Goal: Transaction & Acquisition: Book appointment/travel/reservation

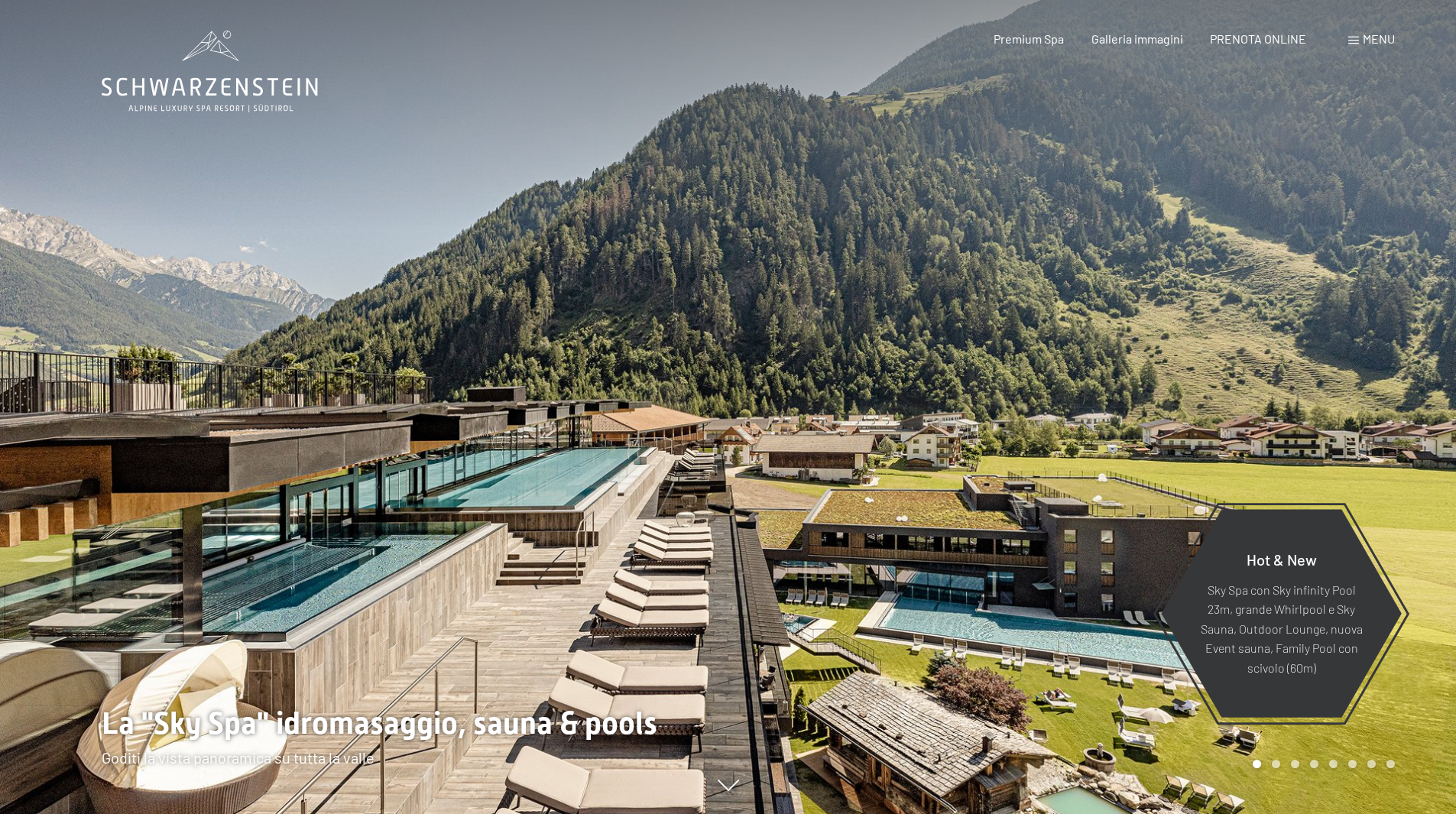
click at [1246, 46] on div "Premium Spa Galleria immagini PRENOTA ONLINE" at bounding box center [1137, 39] width 393 height 17
click at [1242, 34] on span "PRENOTA ONLINE" at bounding box center [1258, 36] width 96 height 15
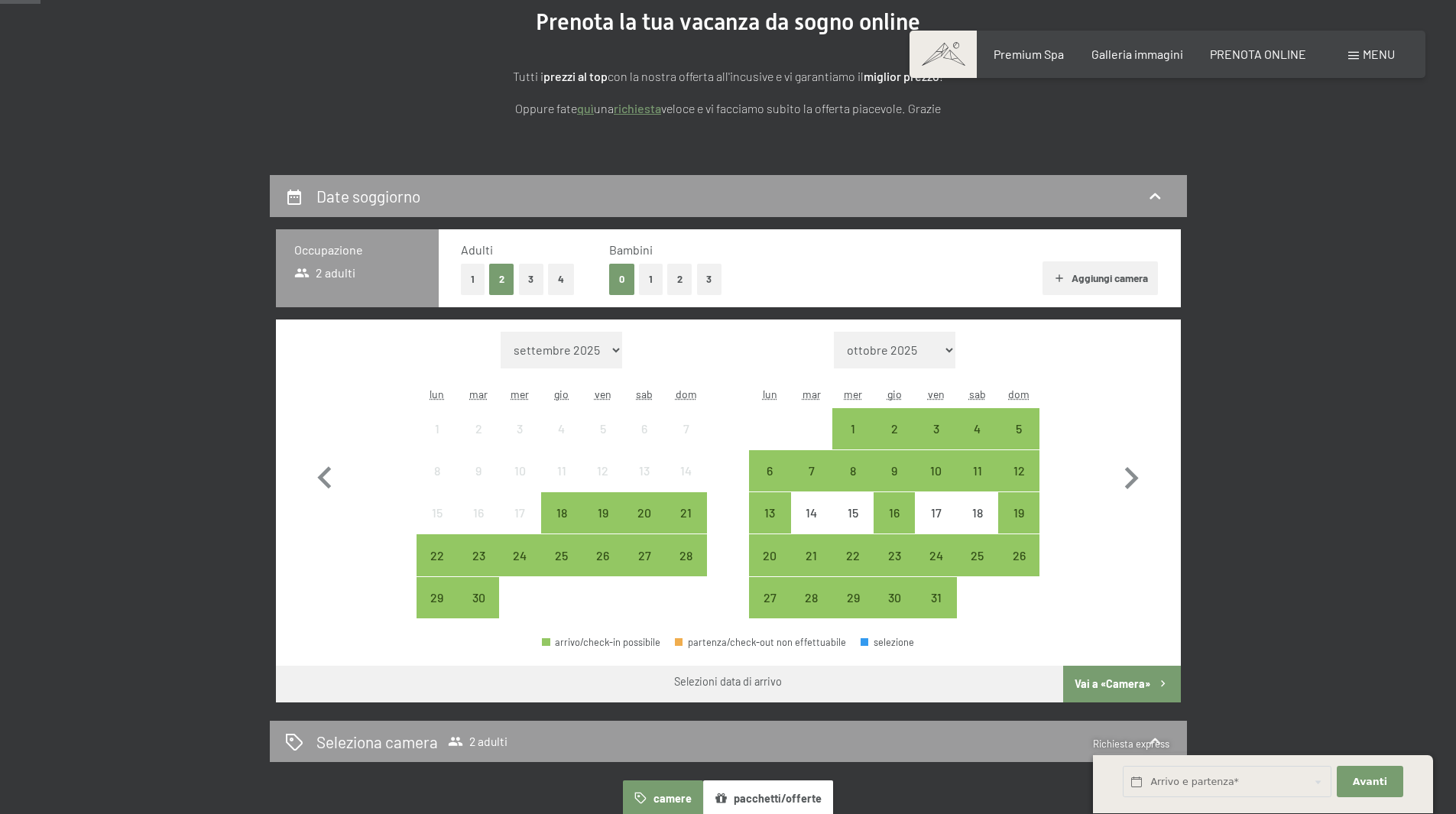
scroll to position [306, 0]
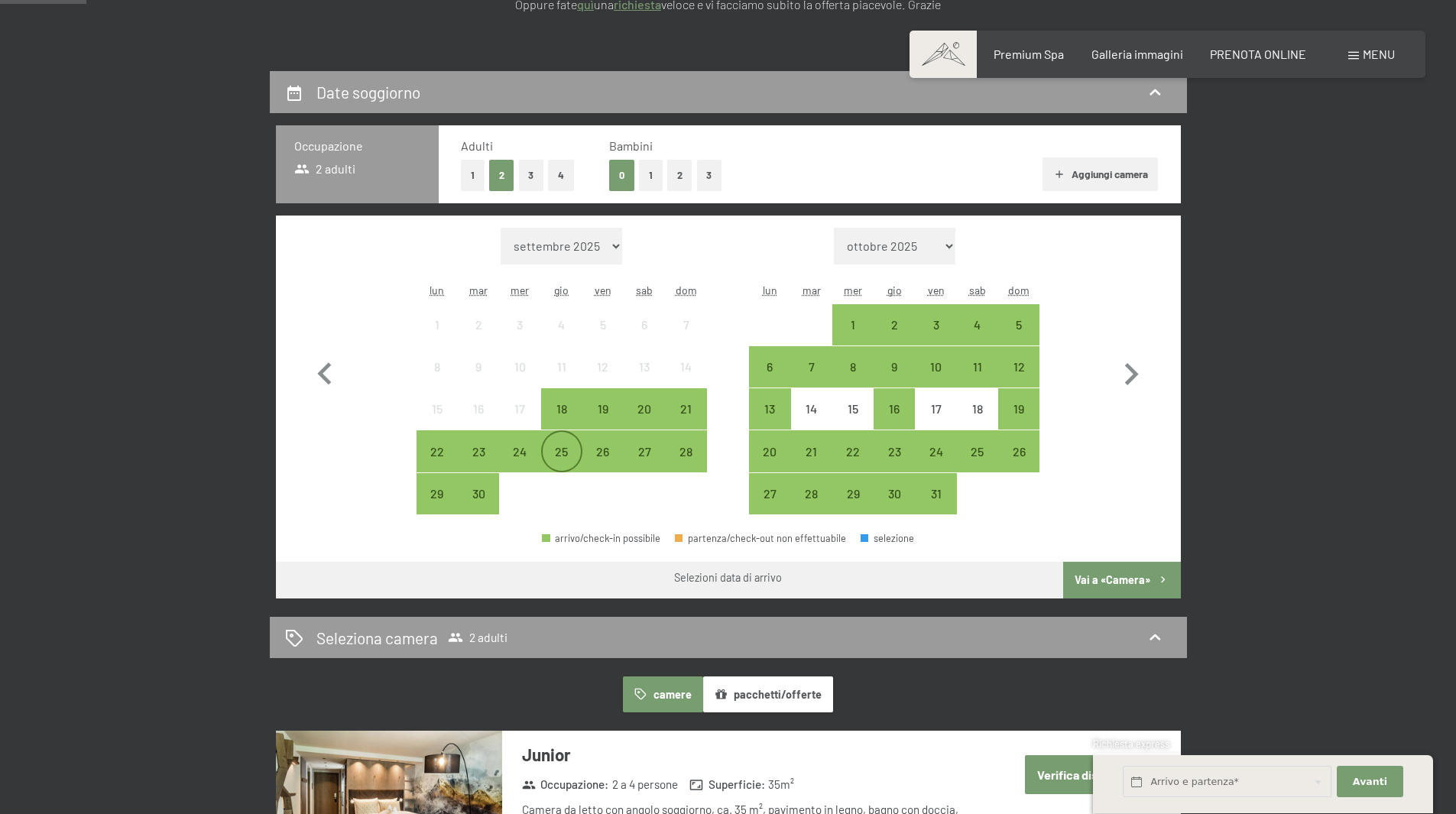
drag, startPoint x: 521, startPoint y: 464, endPoint x: 548, endPoint y: 456, distance: 28.2
click at [521, 464] on div "24" at bounding box center [520, 465] width 39 height 39
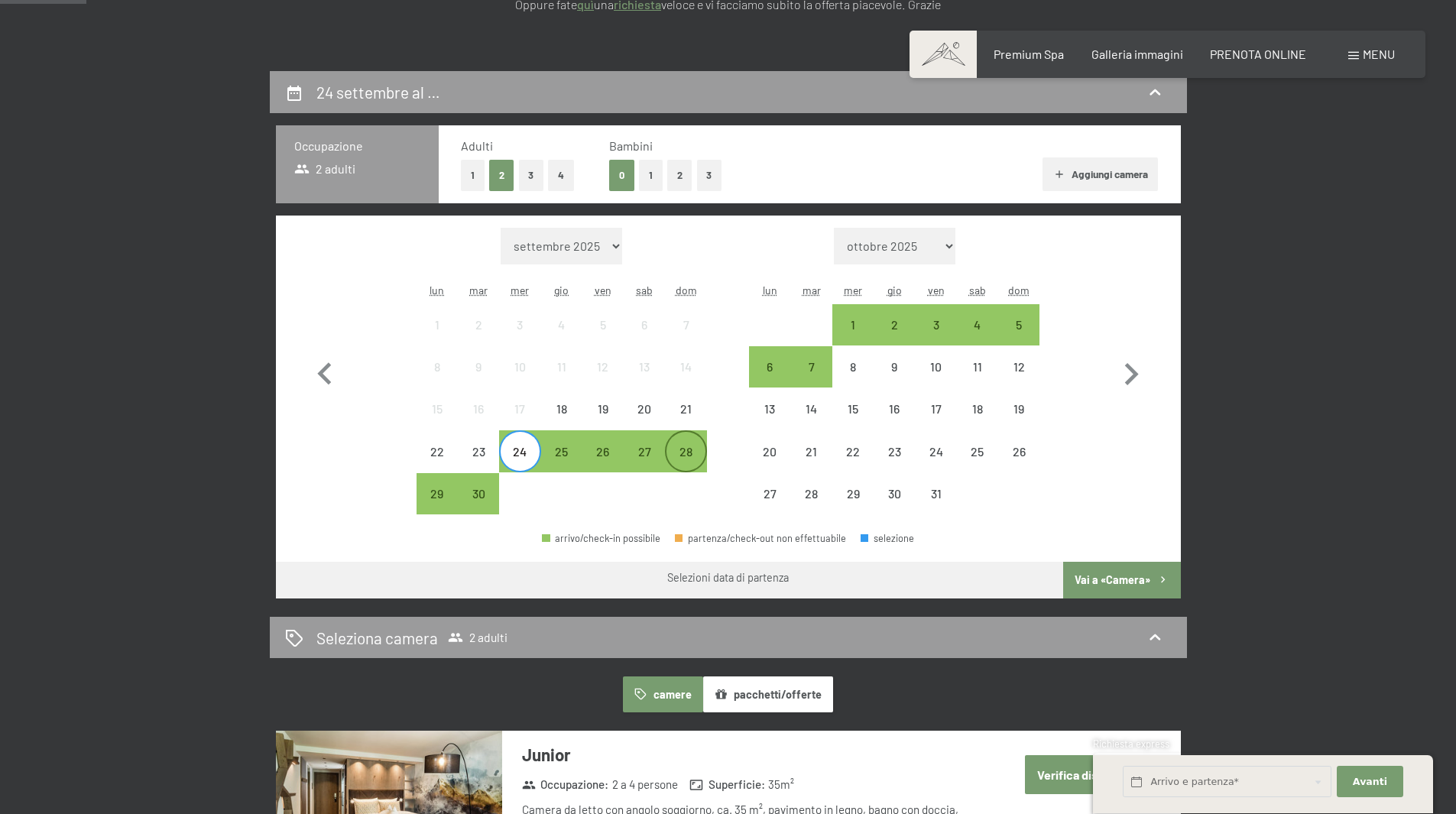
click at [704, 456] on div "28" at bounding box center [686, 465] width 39 height 39
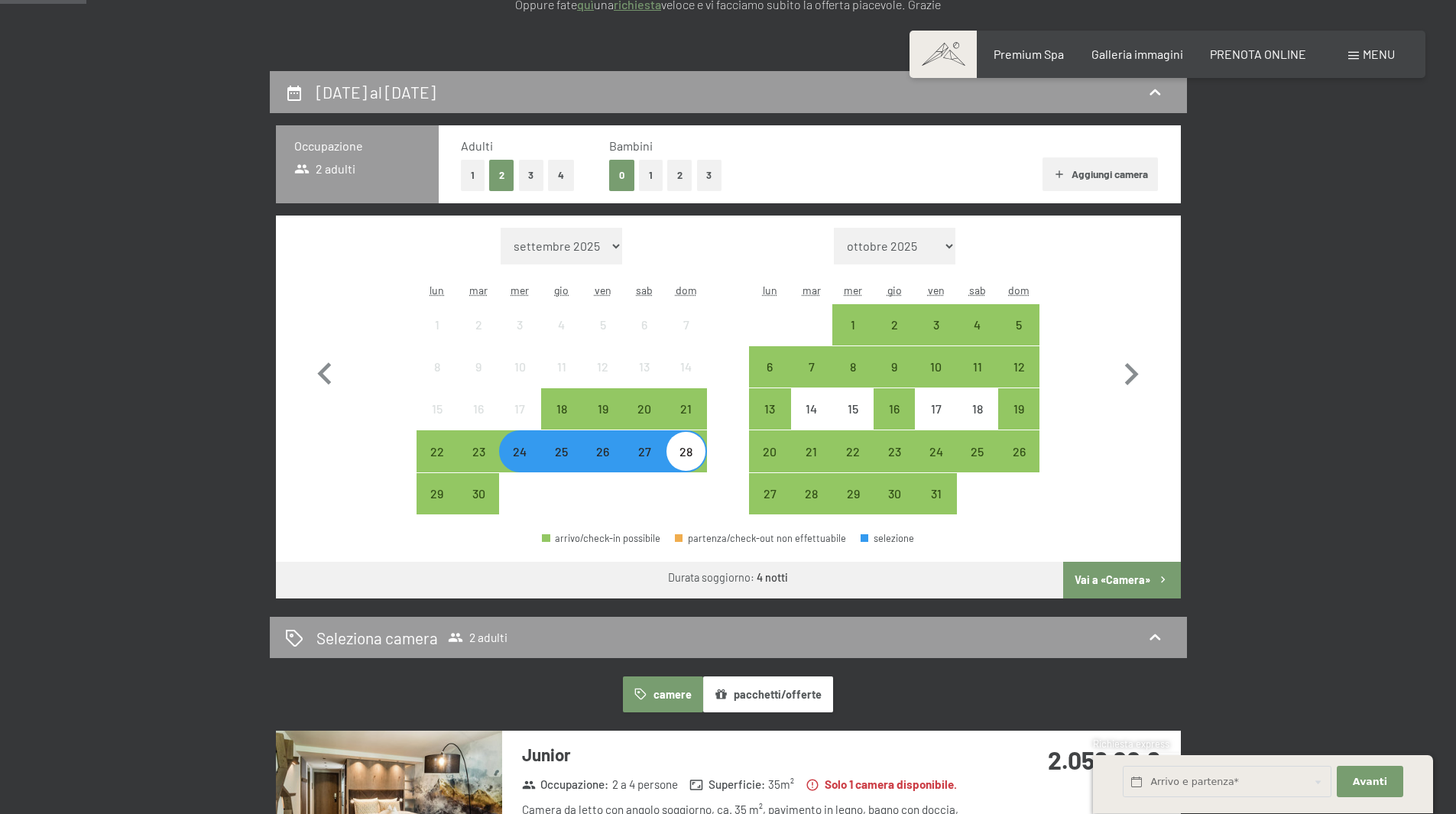
click at [1089, 571] on button "Vai a «Camera»" at bounding box center [1122, 580] width 117 height 37
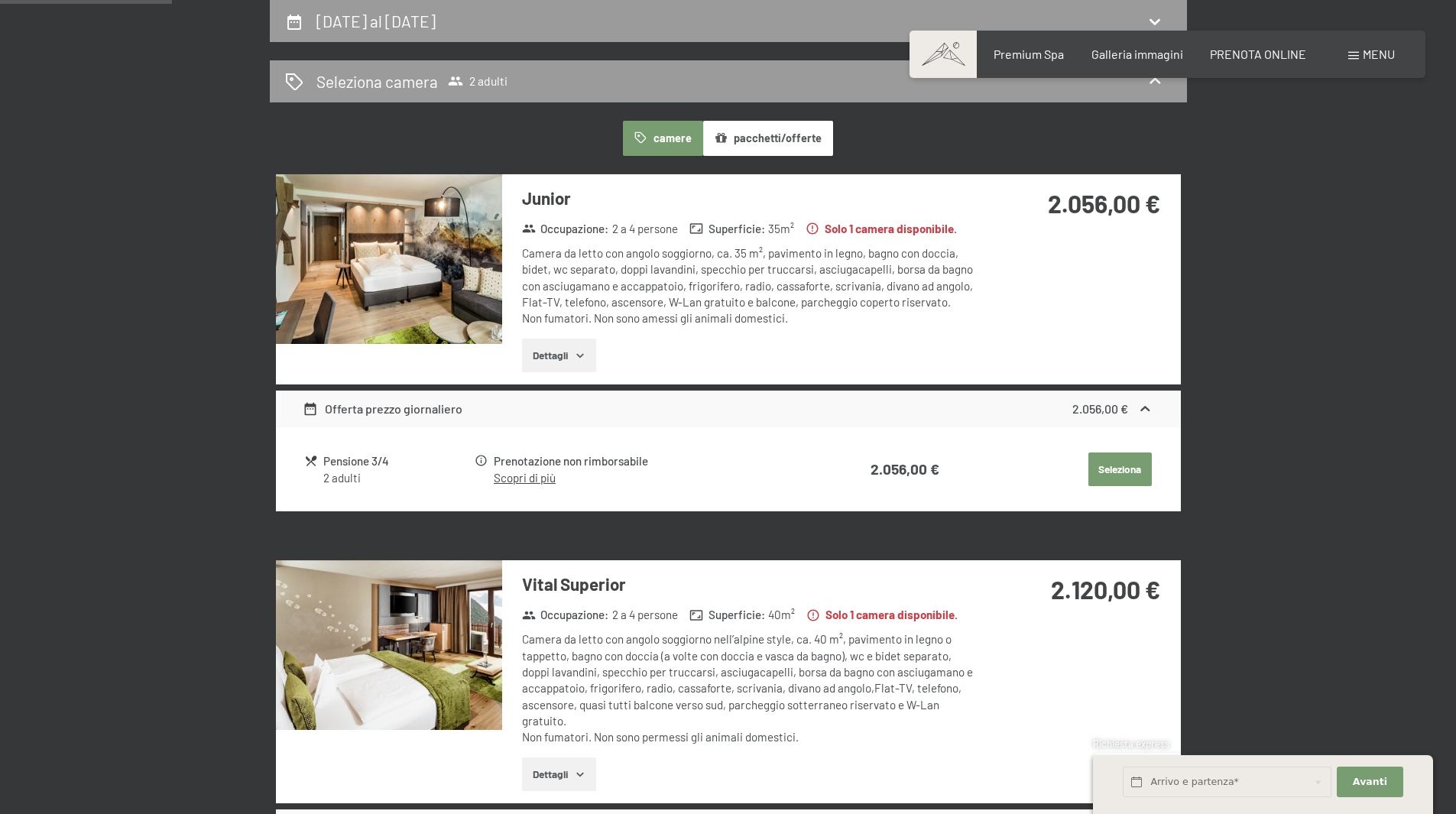
click at [779, 146] on button "pacchetti/offerte" at bounding box center [768, 139] width 130 height 35
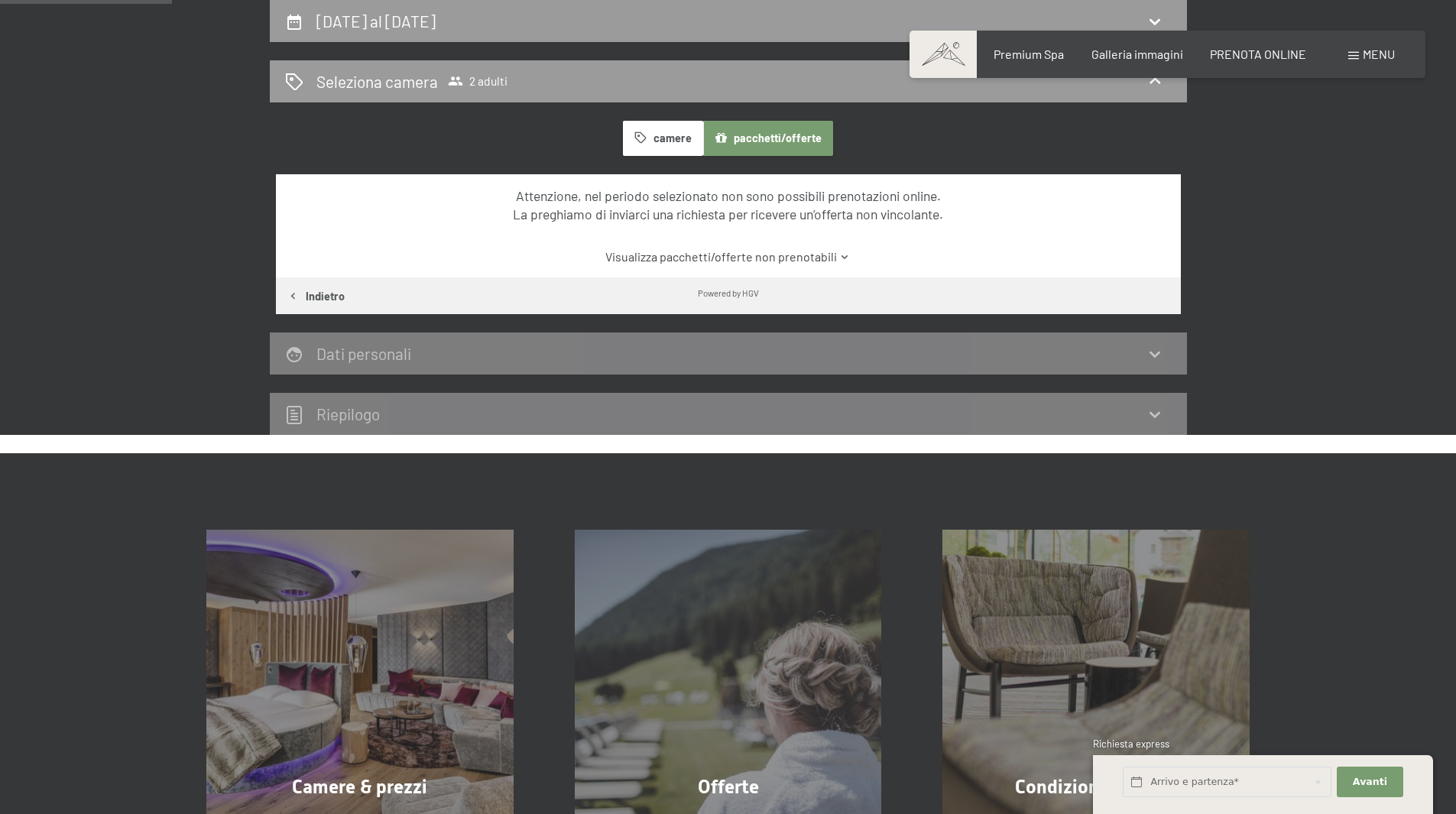
click at [623, 133] on div "camere pacchetti/offerte" at bounding box center [729, 139] width 905 height 35
click at [657, 137] on button "camere" at bounding box center [662, 139] width 79 height 35
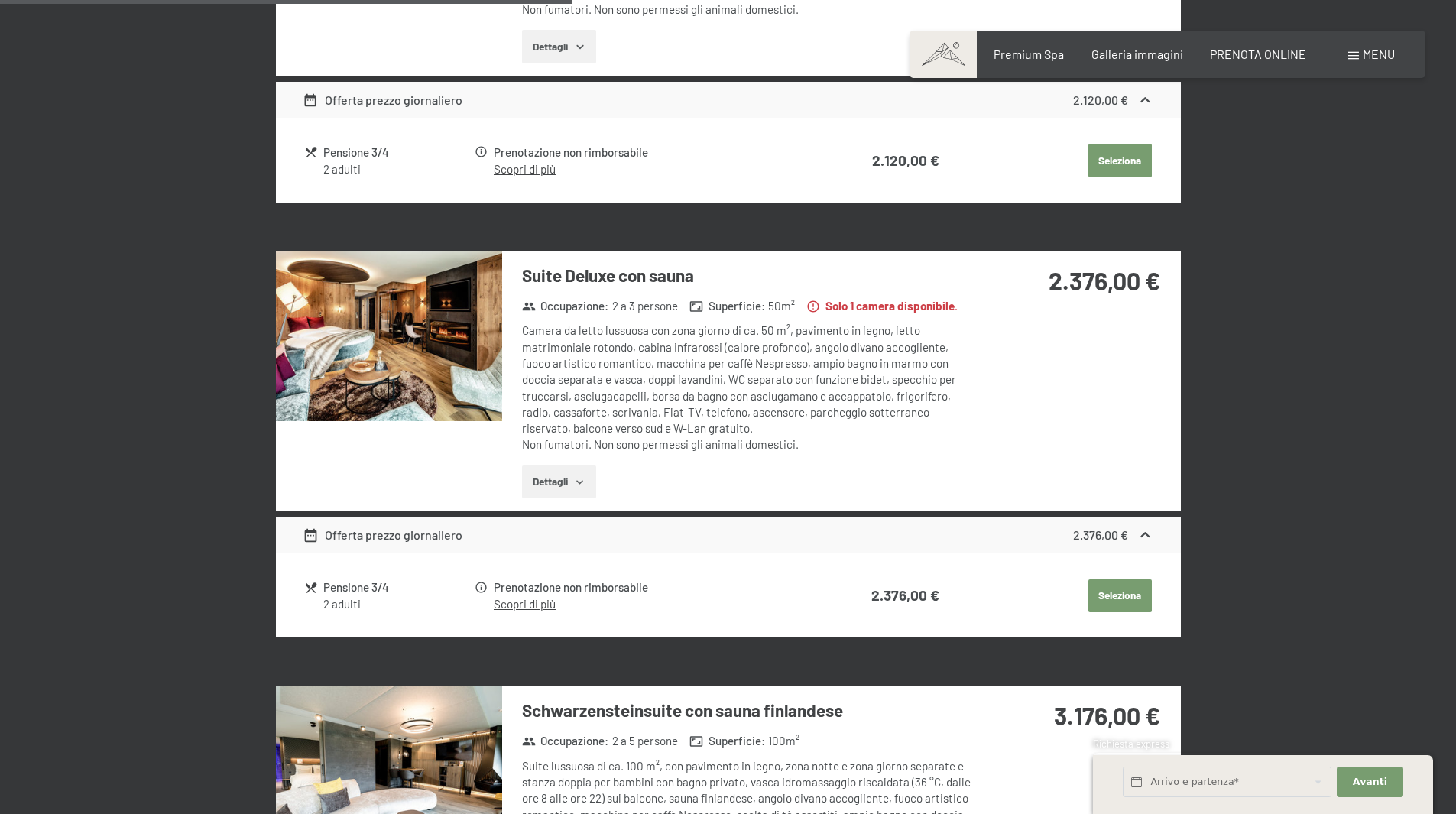
scroll to position [1065, 0]
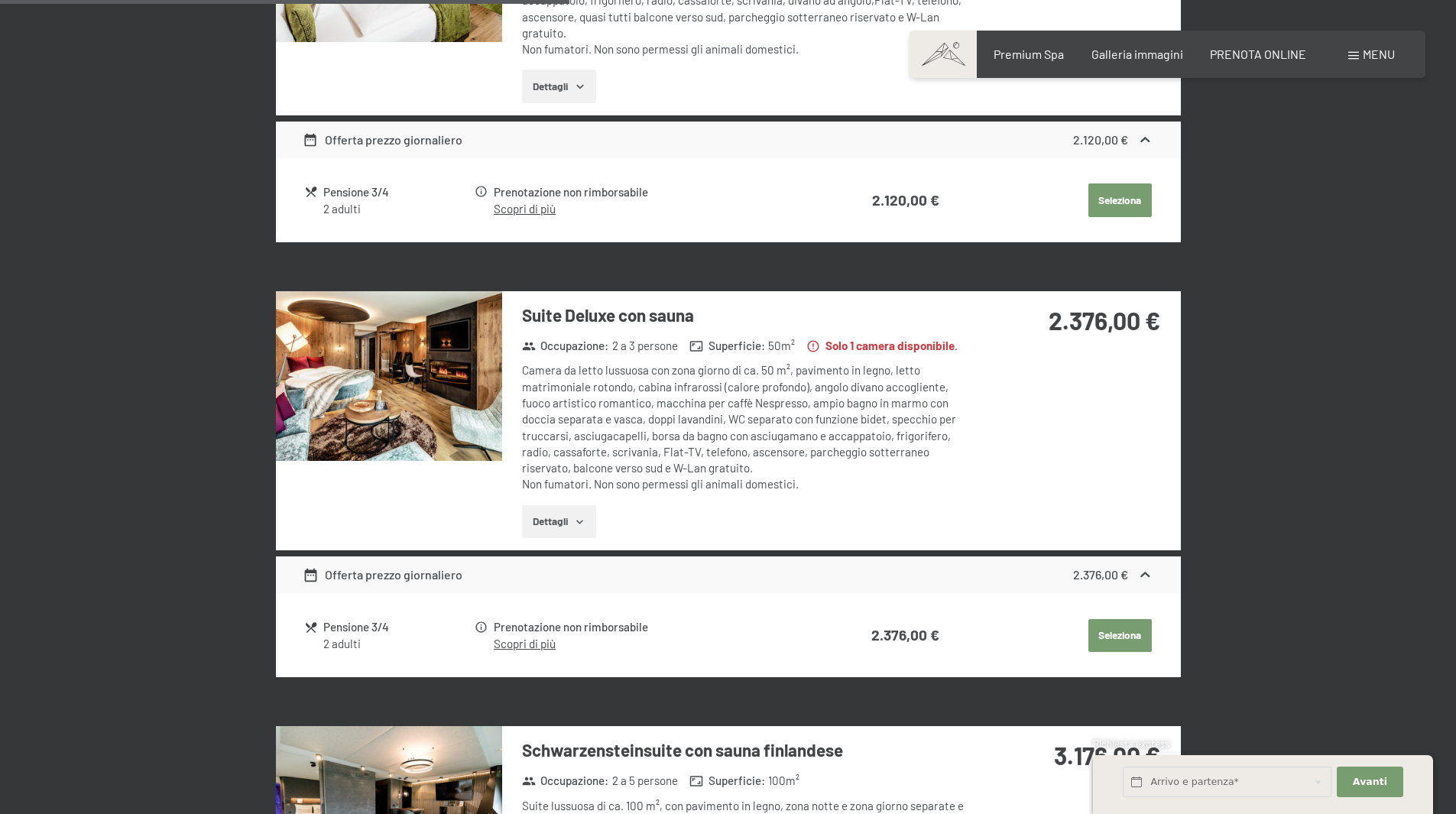
click at [561, 529] on button "Dettagli" at bounding box center [559, 522] width 74 height 34
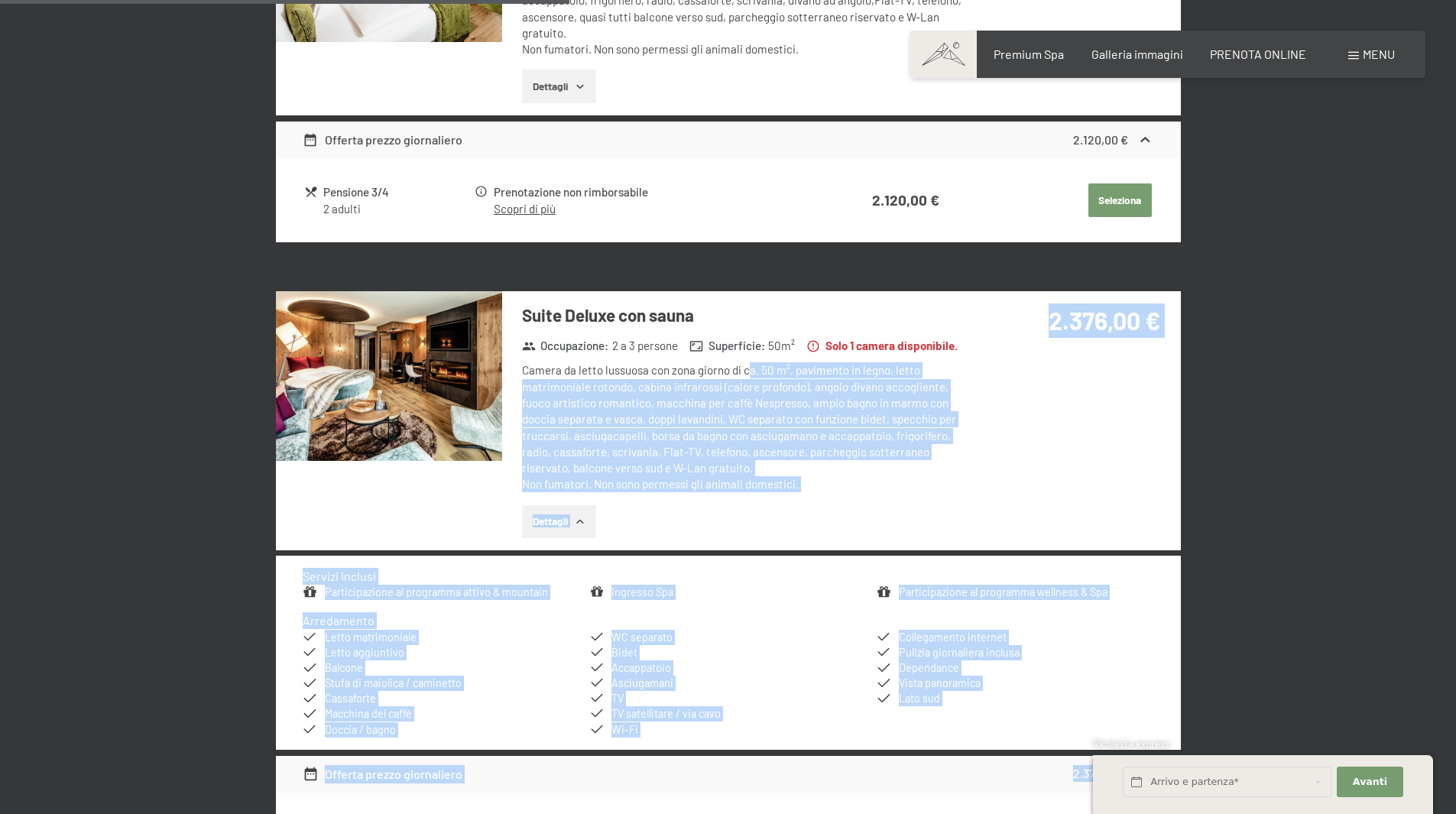
drag, startPoint x: 757, startPoint y: 372, endPoint x: 680, endPoint y: 456, distance: 114.0
click at [680, 456] on div "Prenotazione Richiesta Premium Spa Galleria immagini PRENOTA ONLINE Menu DE IT …" at bounding box center [728, 821] width 1456 height 3771
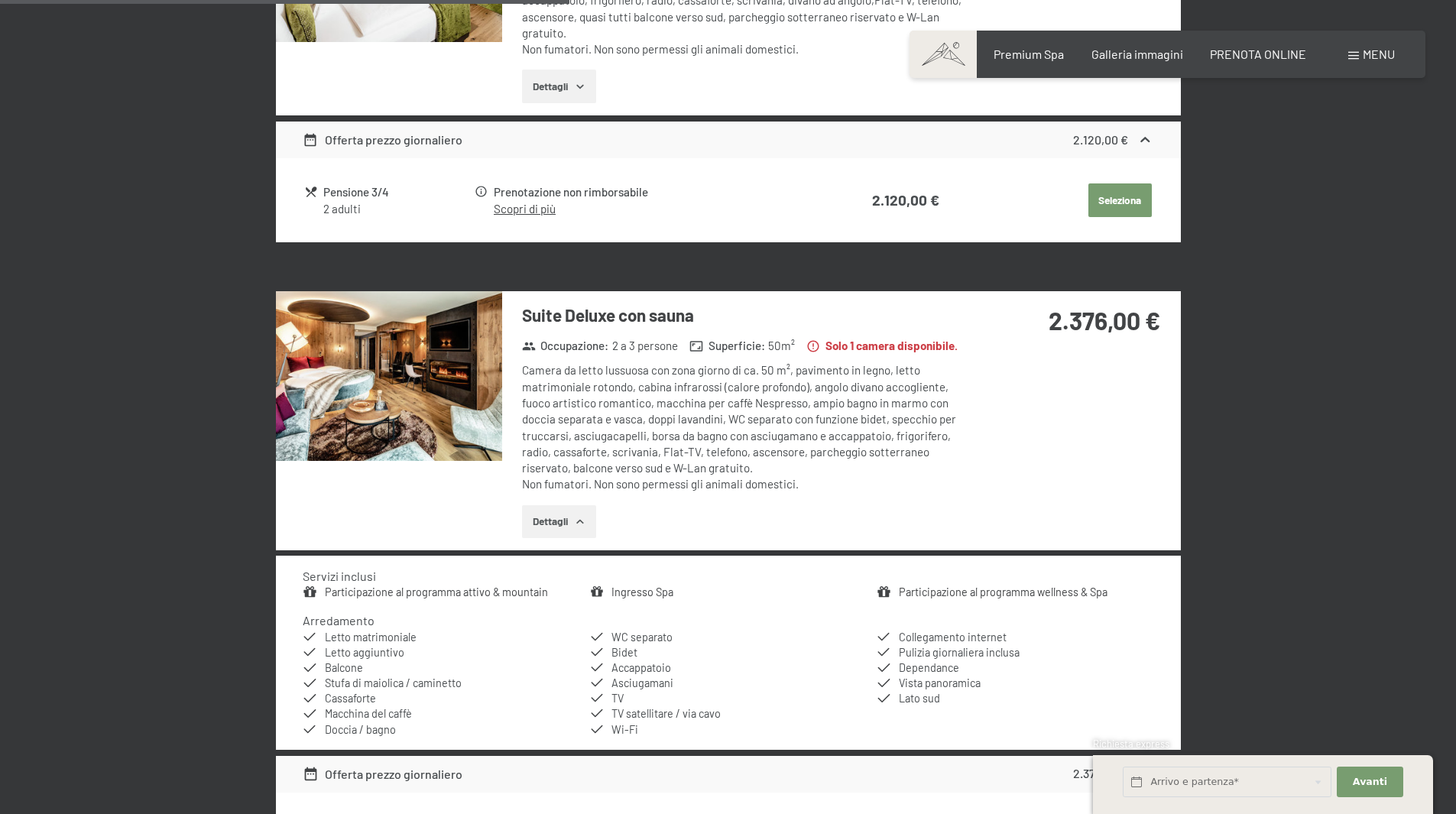
click at [681, 456] on span "Consenso marketing*" at bounding box center [639, 452] width 116 height 15
click at [574, 456] on input "Consenso marketing*" at bounding box center [567, 452] width 15 height 15
checkbox input "false"
drag, startPoint x: 753, startPoint y: 446, endPoint x: 888, endPoint y: 449, distance: 135.0
click at [888, 449] on div "Camera da letto lussuosa con zona giorno di ca. 50 m², pavimento in legno, lett…" at bounding box center [750, 427] width 455 height 130
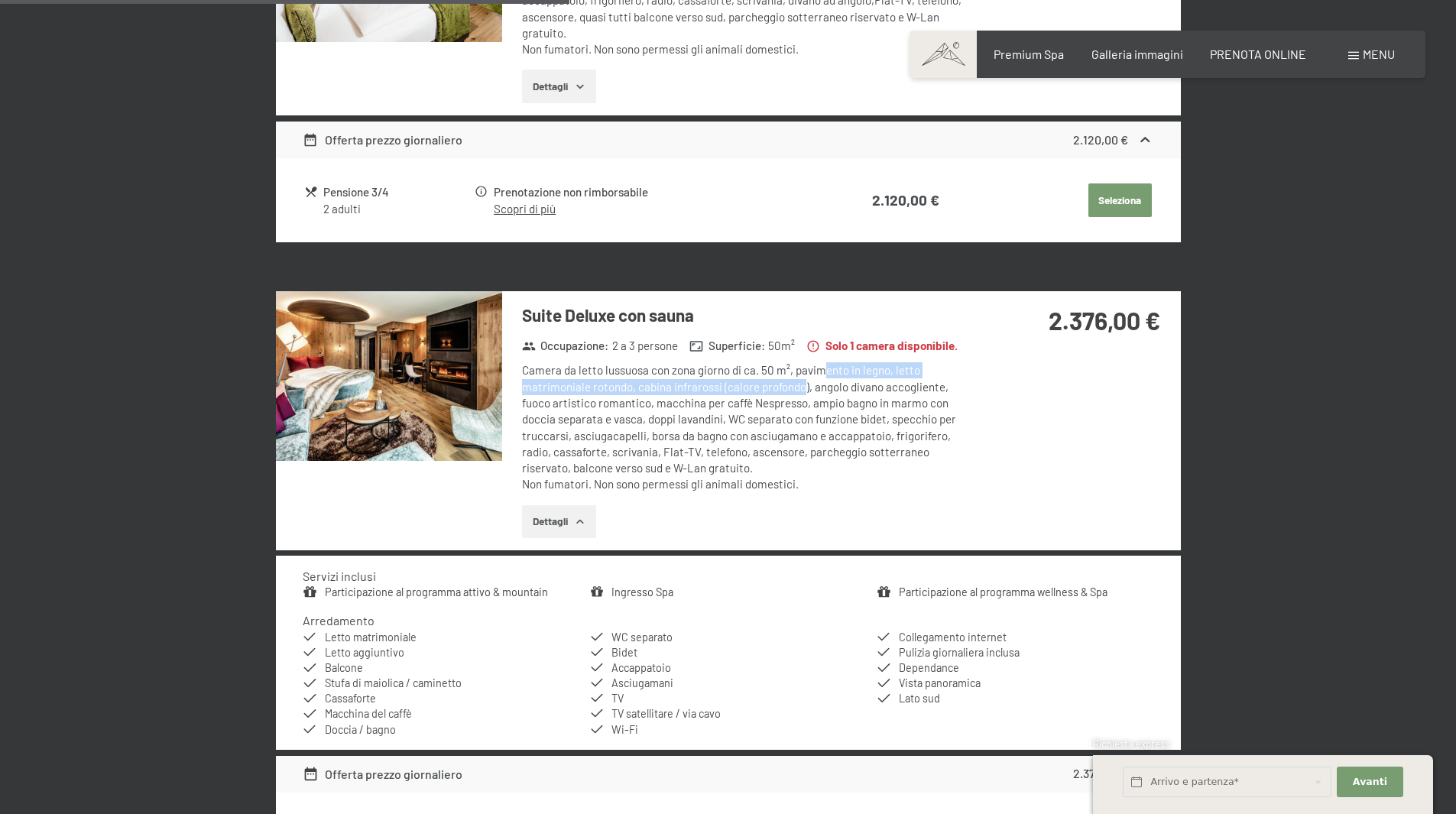
drag, startPoint x: 821, startPoint y: 374, endPoint x: 804, endPoint y: 394, distance: 26.2
click at [804, 394] on div "Camera da letto lussuosa con zona giorno di ca. 50 m², pavimento in legno, lett…" at bounding box center [750, 427] width 455 height 130
drag, startPoint x: 647, startPoint y: 390, endPoint x: 801, endPoint y: 395, distance: 154.1
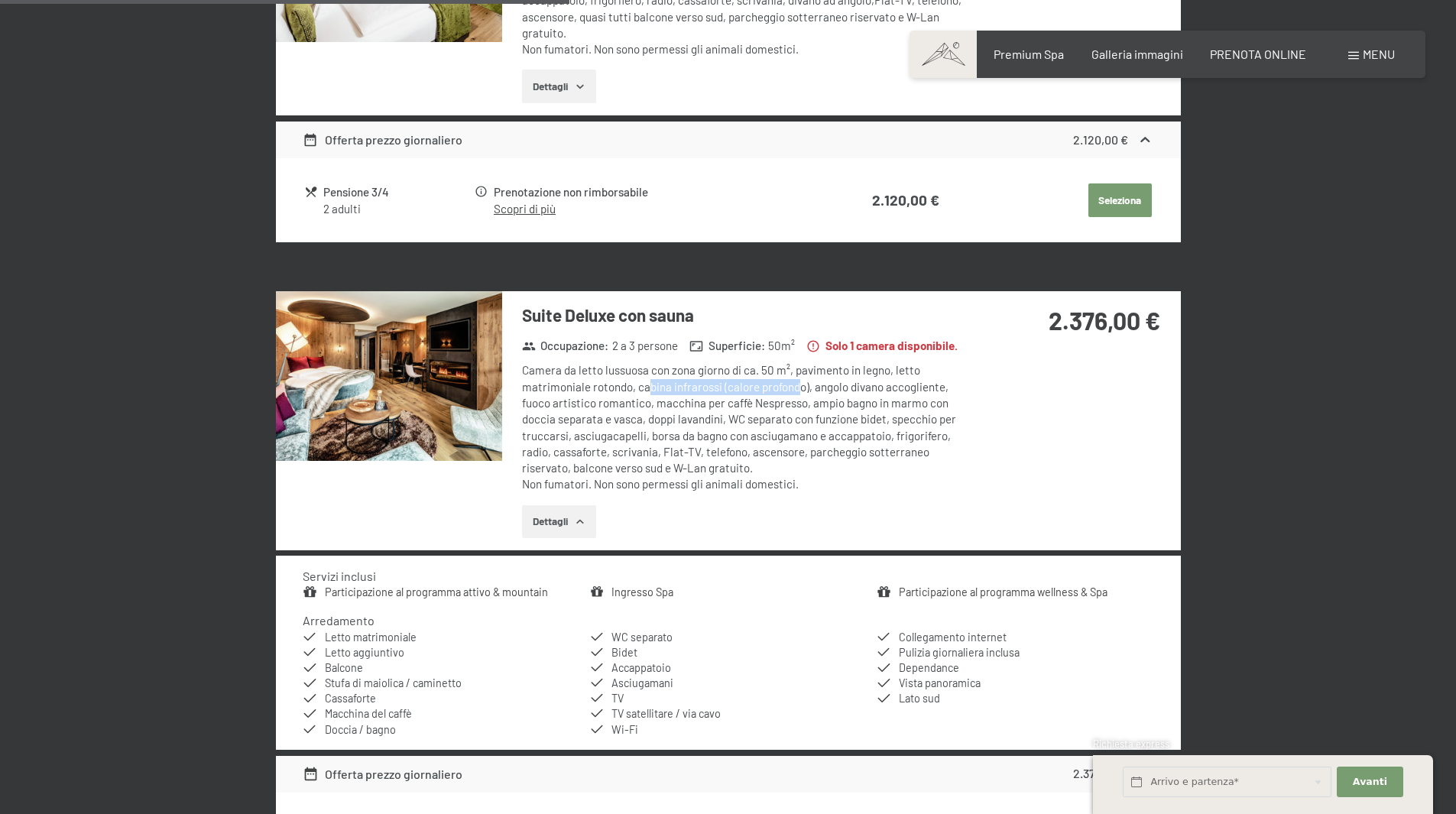
click at [801, 395] on div "Camera da letto lussuosa con zona giorno di ca. 50 m², pavimento in legno, lett…" at bounding box center [750, 427] width 455 height 130
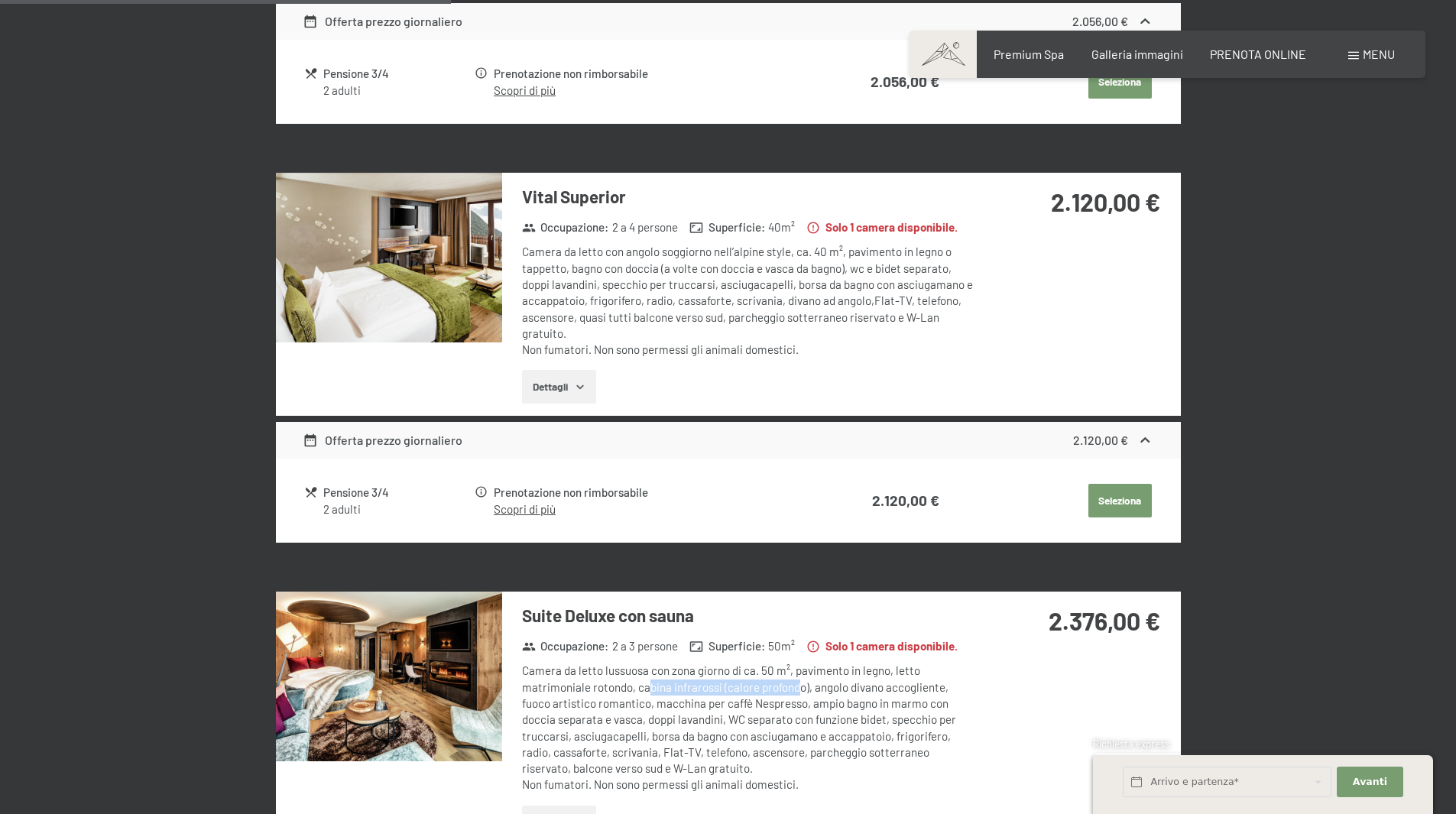
scroll to position [758, 0]
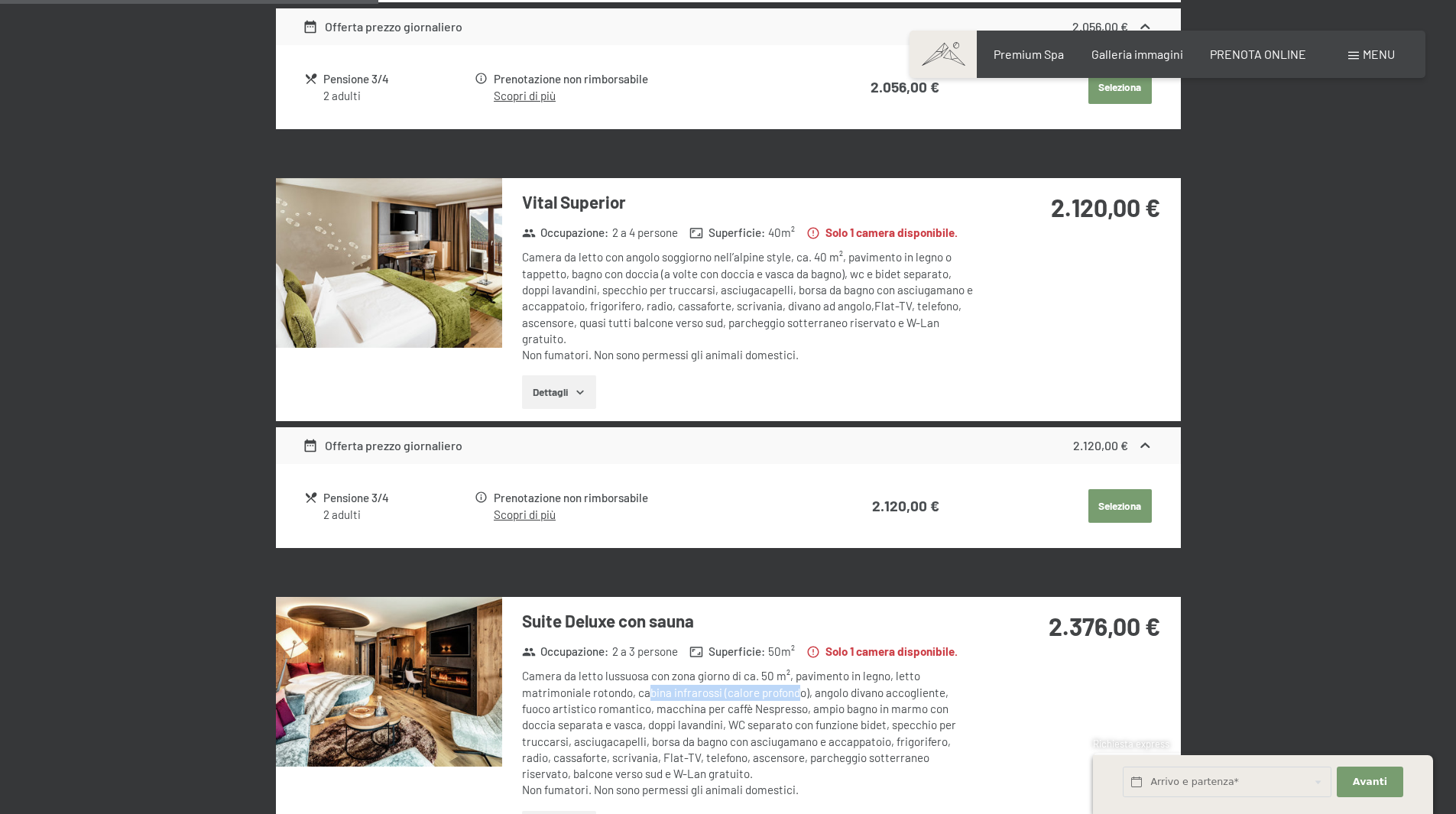
click at [560, 393] on button "Dettagli" at bounding box center [559, 392] width 74 height 34
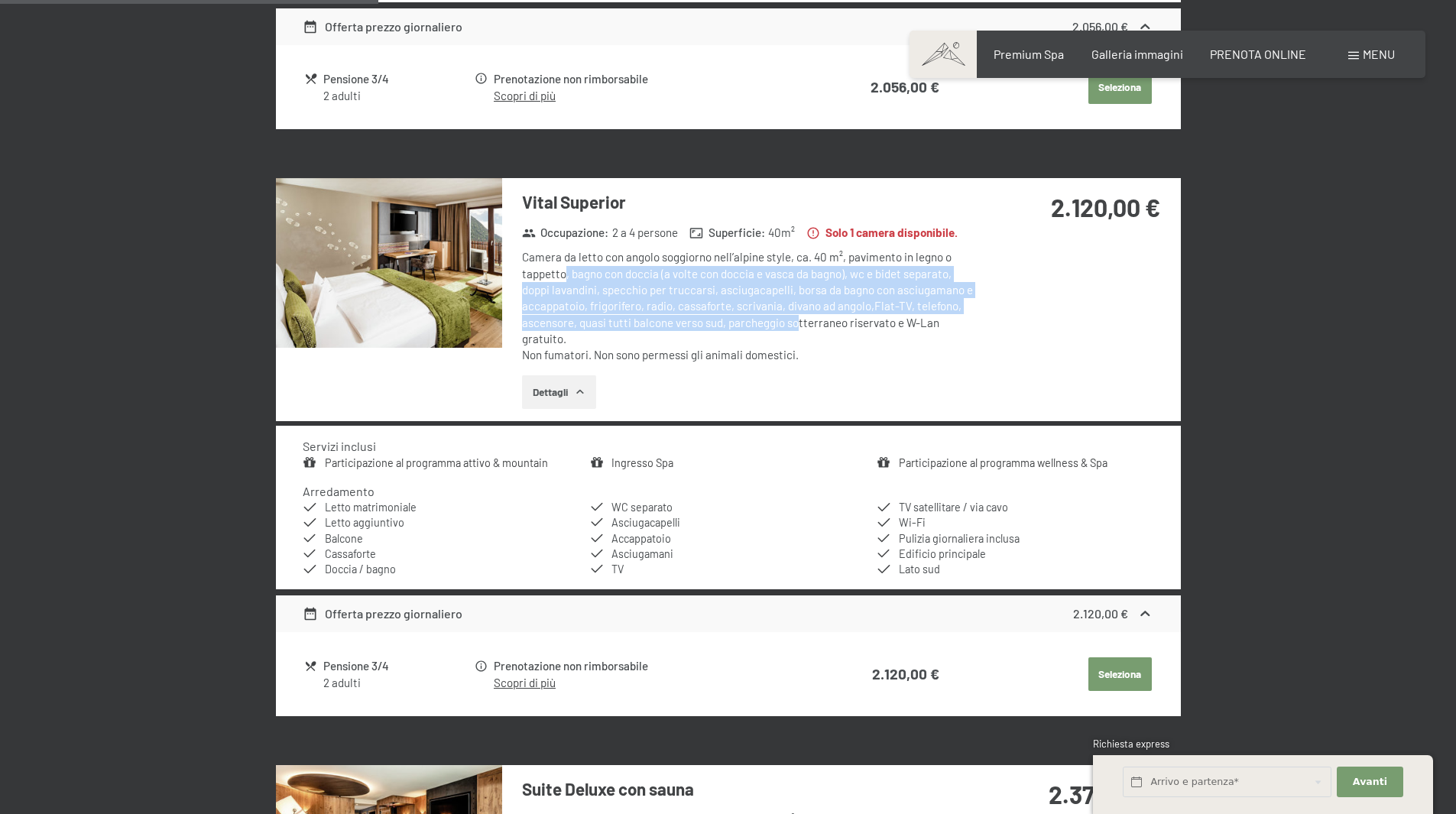
drag, startPoint x: 568, startPoint y: 266, endPoint x: 798, endPoint y: 322, distance: 236.7
click at [798, 322] on div "Camera da letto con angolo soggiorno nell’alpine style, ca. 40 m², pavimento in…" at bounding box center [750, 306] width 455 height 114
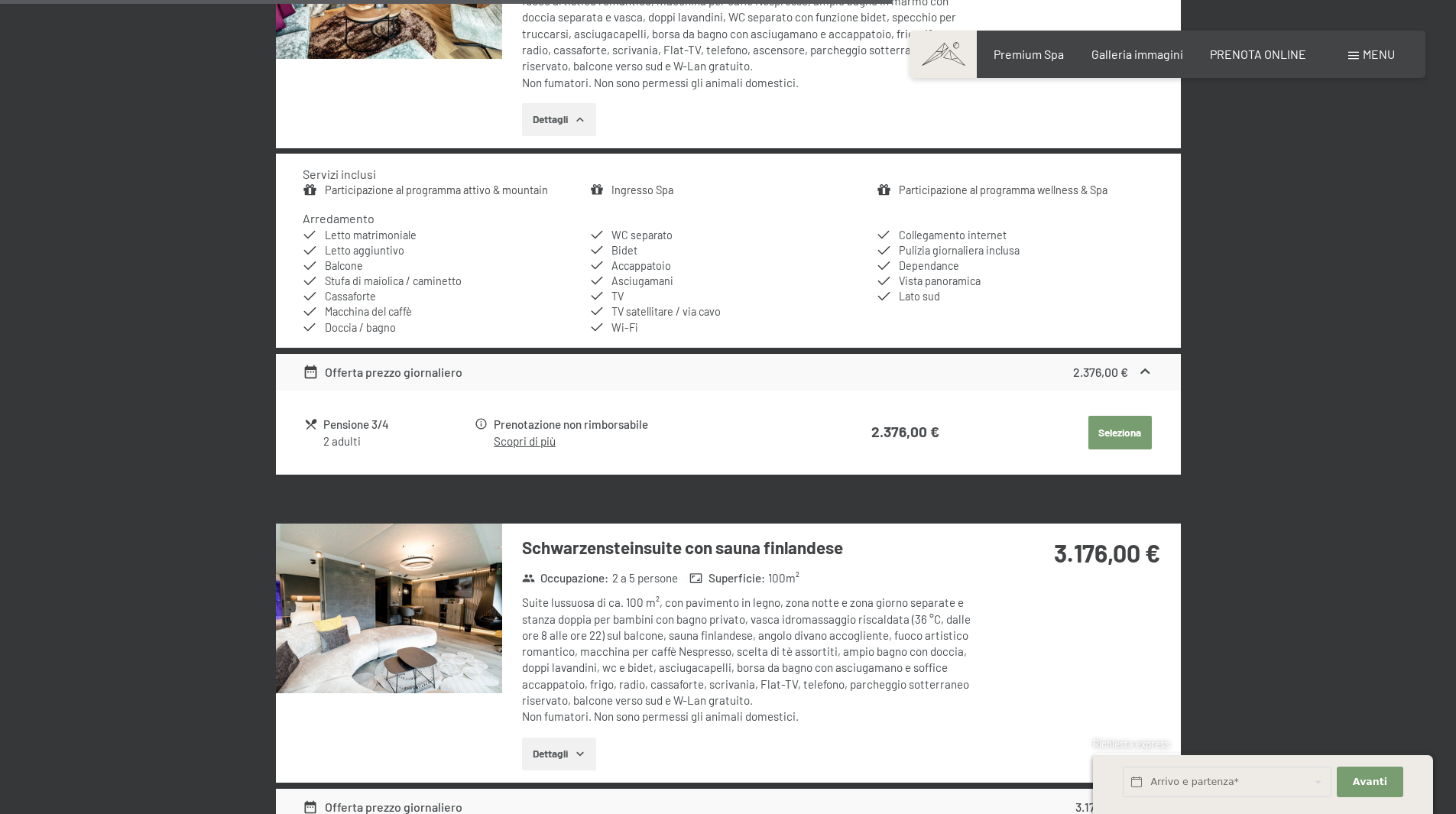
scroll to position [1905, 0]
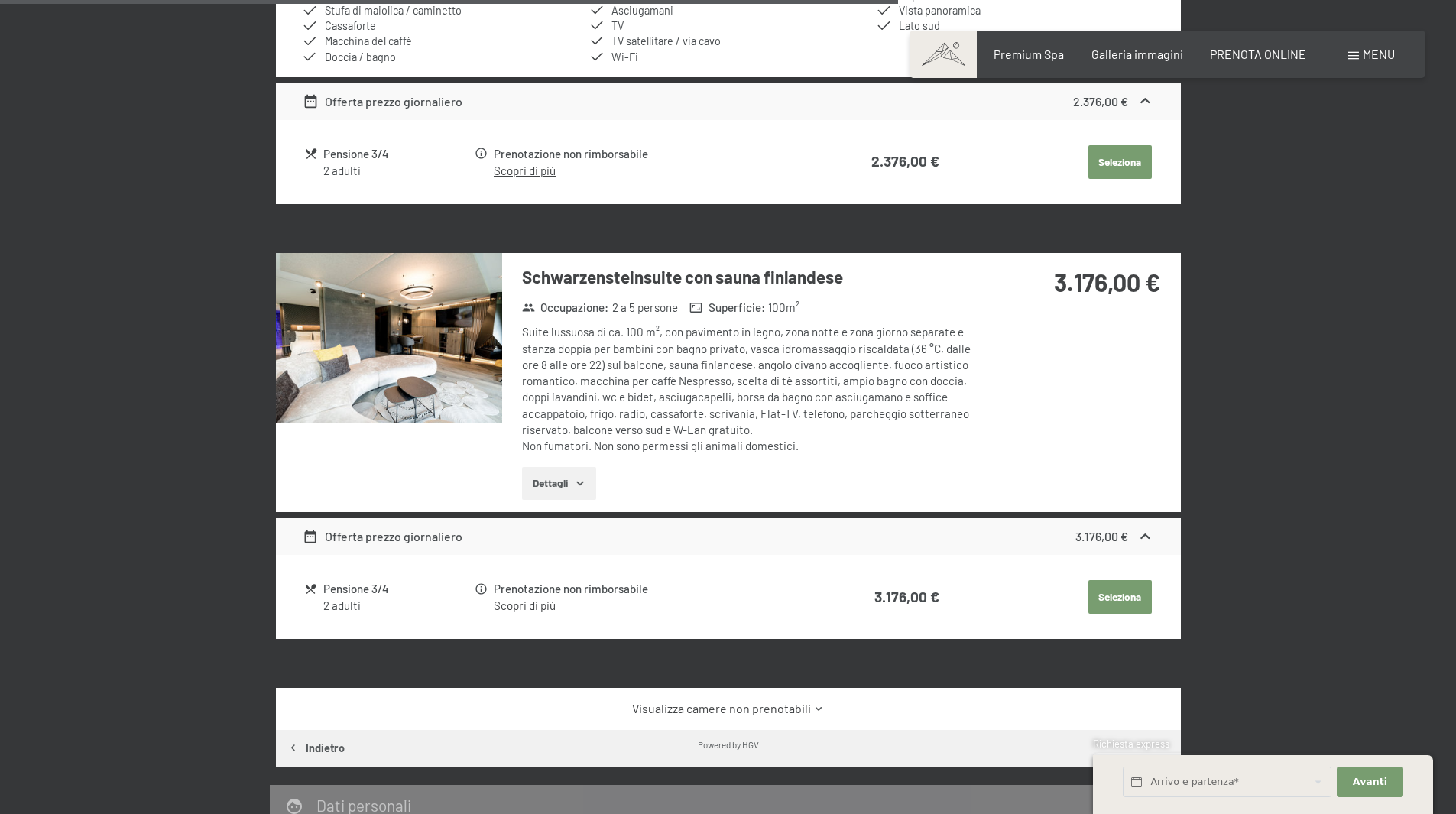
click at [555, 480] on button "Dettagli" at bounding box center [559, 484] width 74 height 34
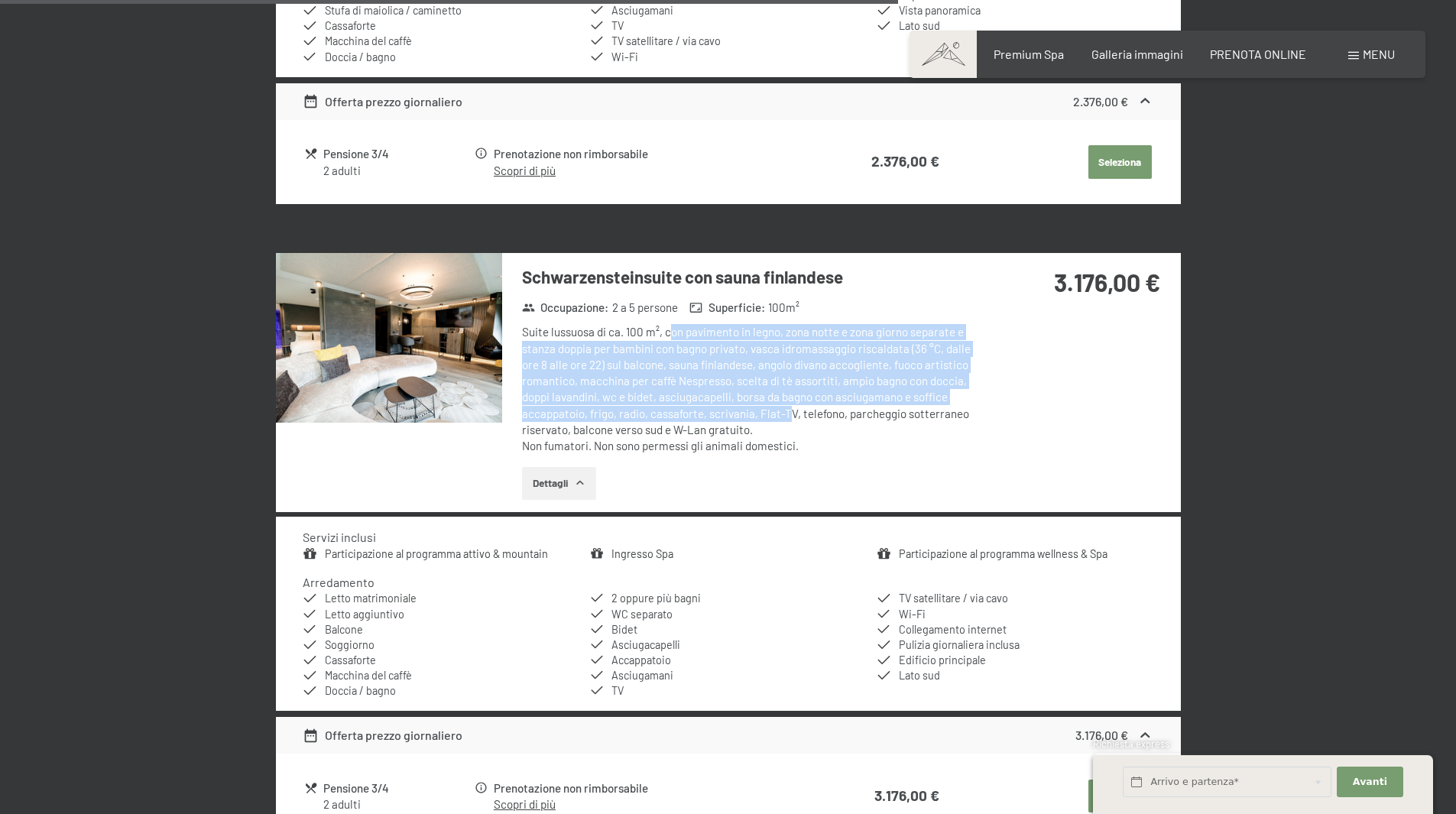
drag, startPoint x: 668, startPoint y: 335, endPoint x: 724, endPoint y: 431, distance: 111.1
click at [789, 418] on div "Suite lussuosa di ca. 100 m², con pavimento in legno, zona notte e zona giorno …" at bounding box center [750, 388] width 455 height 130
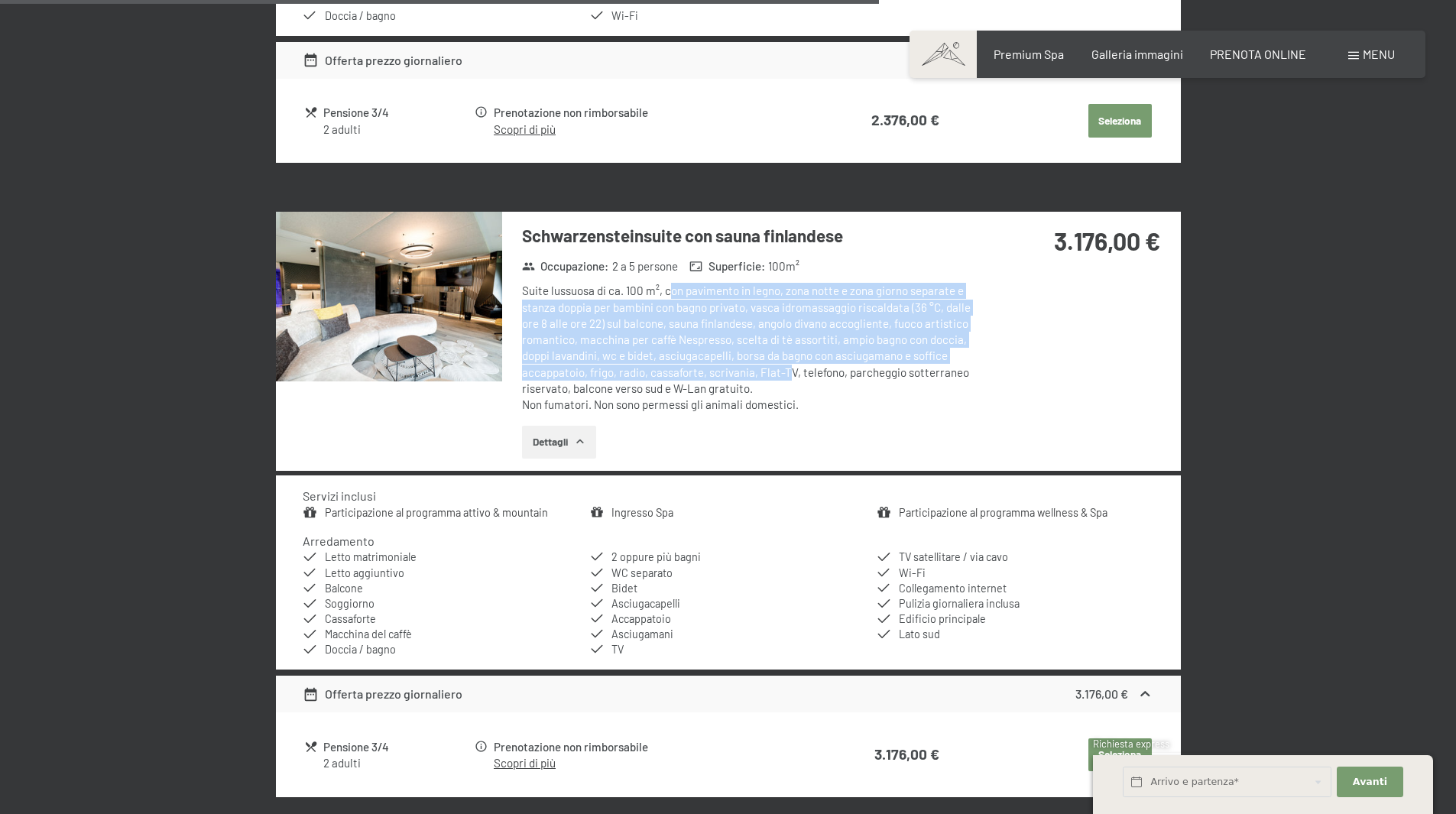
scroll to position [2058, 0]
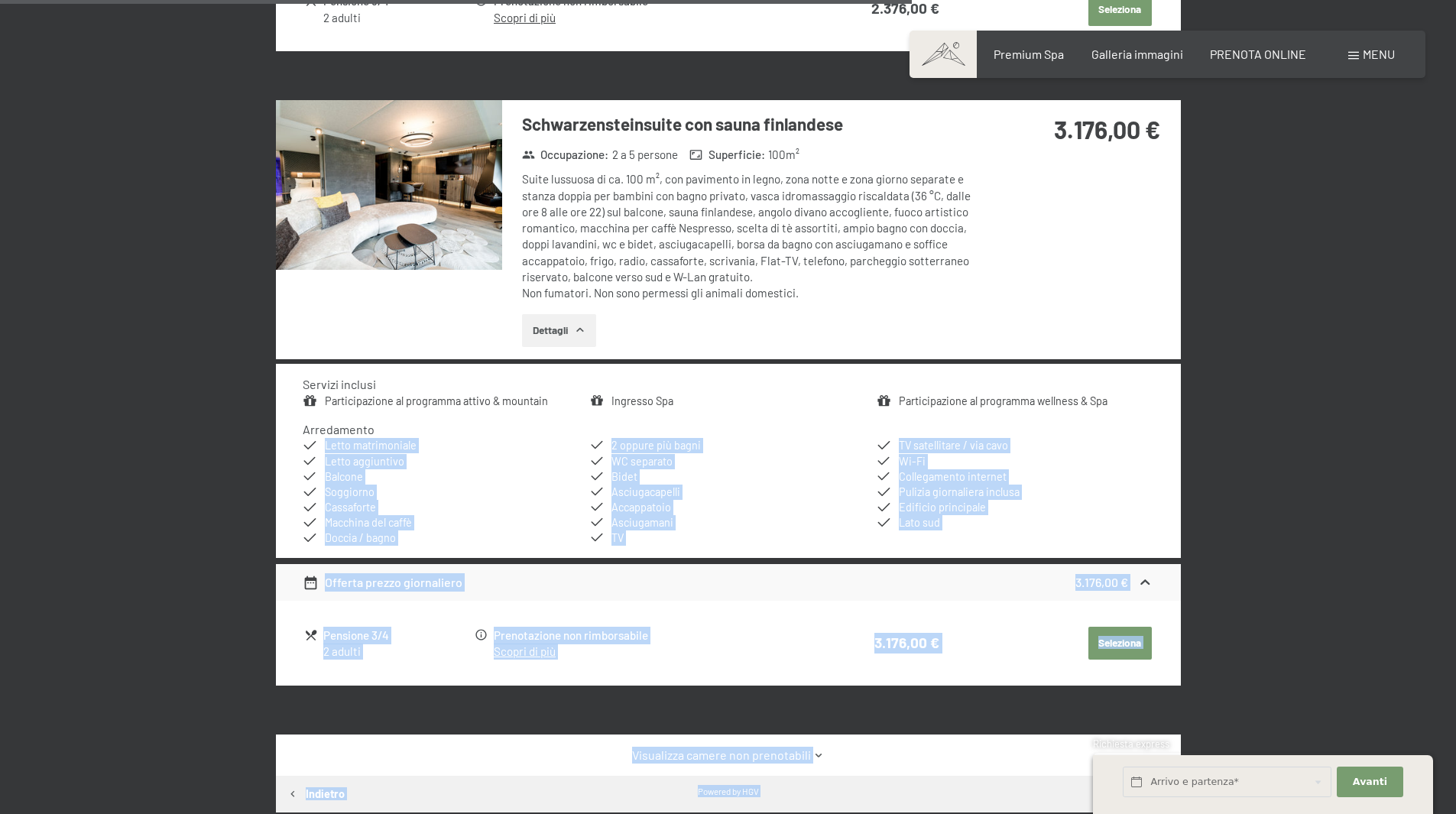
drag, startPoint x: 627, startPoint y: 409, endPoint x: 644, endPoint y: 450, distance: 44.4
click at [644, 450] on div "Prenotazione Richiesta Premium Spa Galleria immagini PRENOTA ONLINE Menu DE IT …" at bounding box center [728, 11] width 1456 height 4138
click at [631, 419] on div "Servizi inclusi Participazione al programma attivo & mountain Ingresso Spa Part…" at bounding box center [729, 461] width 905 height 194
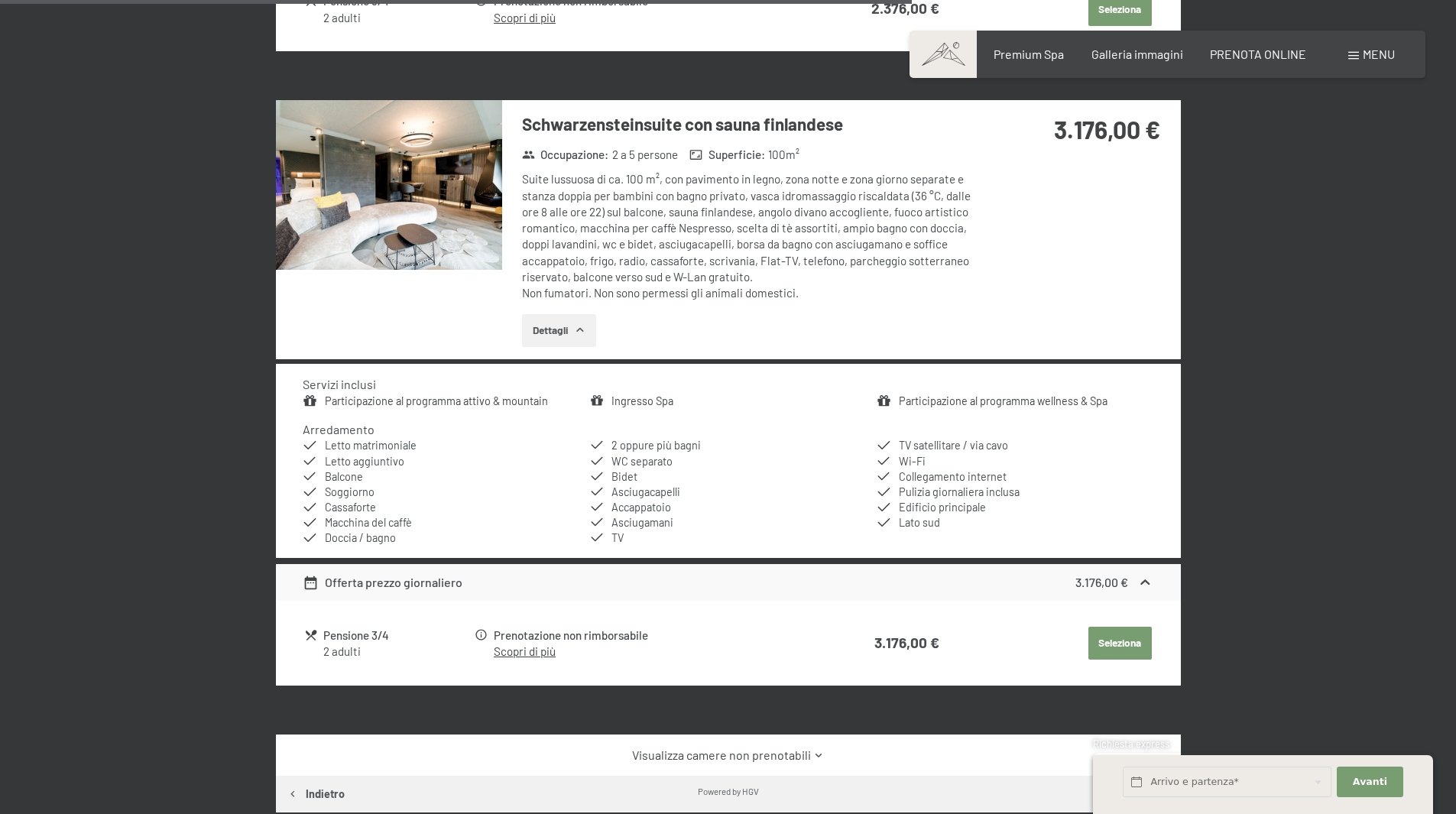
click at [450, 190] on img at bounding box center [389, 185] width 226 height 170
drag, startPoint x: 649, startPoint y: 212, endPoint x: 768, endPoint y: 278, distance: 136.1
click at [768, 278] on div "Suite lussuosa di ca. 100 m², con pavimento in legno, zona notte e zona giorno …" at bounding box center [750, 236] width 455 height 130
drag, startPoint x: 685, startPoint y: 239, endPoint x: 765, endPoint y: 283, distance: 91.3
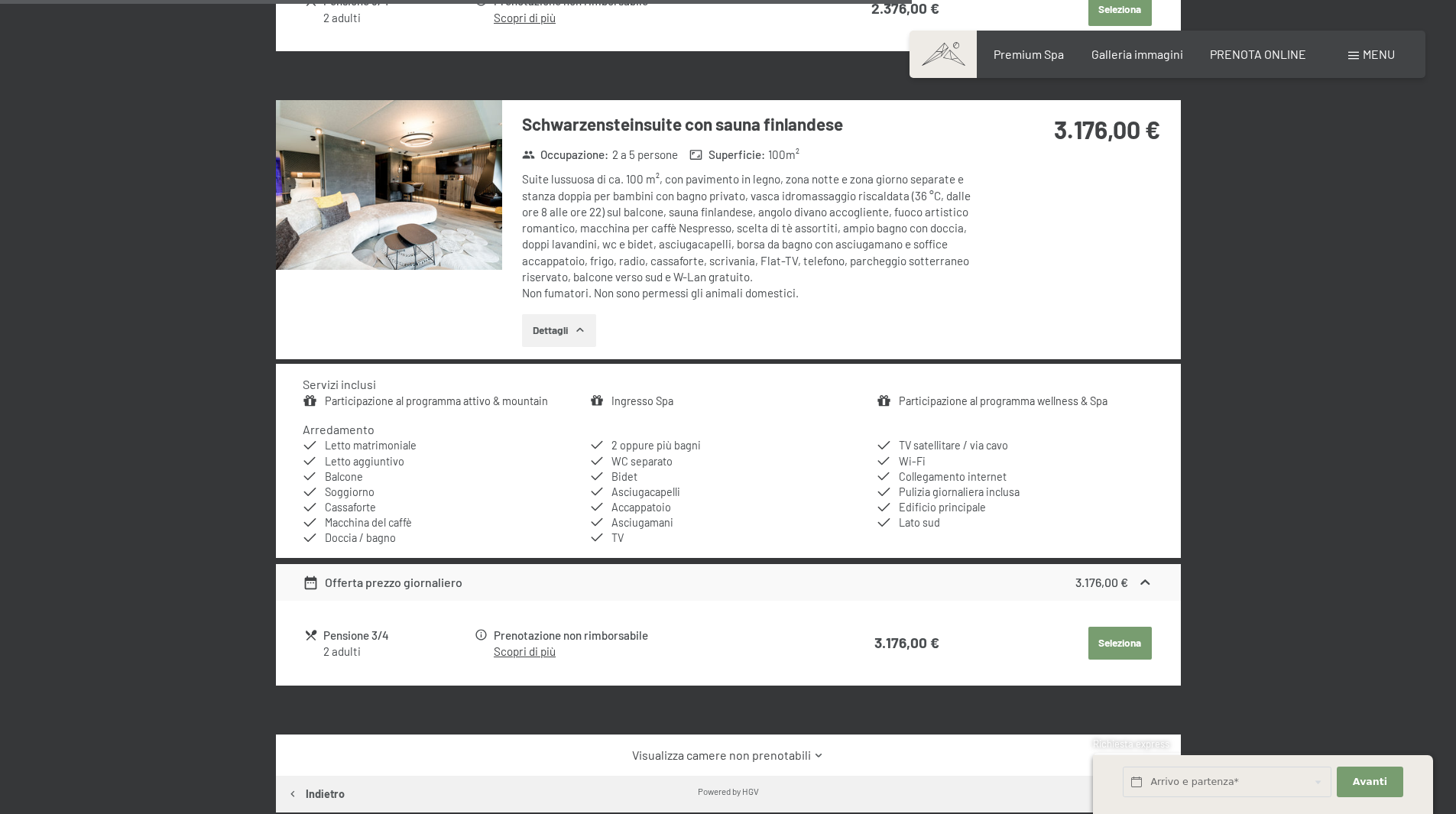
click at [765, 283] on div "Suite lussuosa di ca. 100 m², con pavimento in legno, zona notte e zona giorno …" at bounding box center [750, 236] width 455 height 130
click at [597, 281] on div "Suite lussuosa di ca. 100 m², con pavimento in legno, zona notte e zona giorno …" at bounding box center [750, 236] width 455 height 130
click at [618, 296] on div "Suite lussuosa di ca. 100 m², con pavimento in legno, zona notte e zona giorno …" at bounding box center [750, 236] width 455 height 130
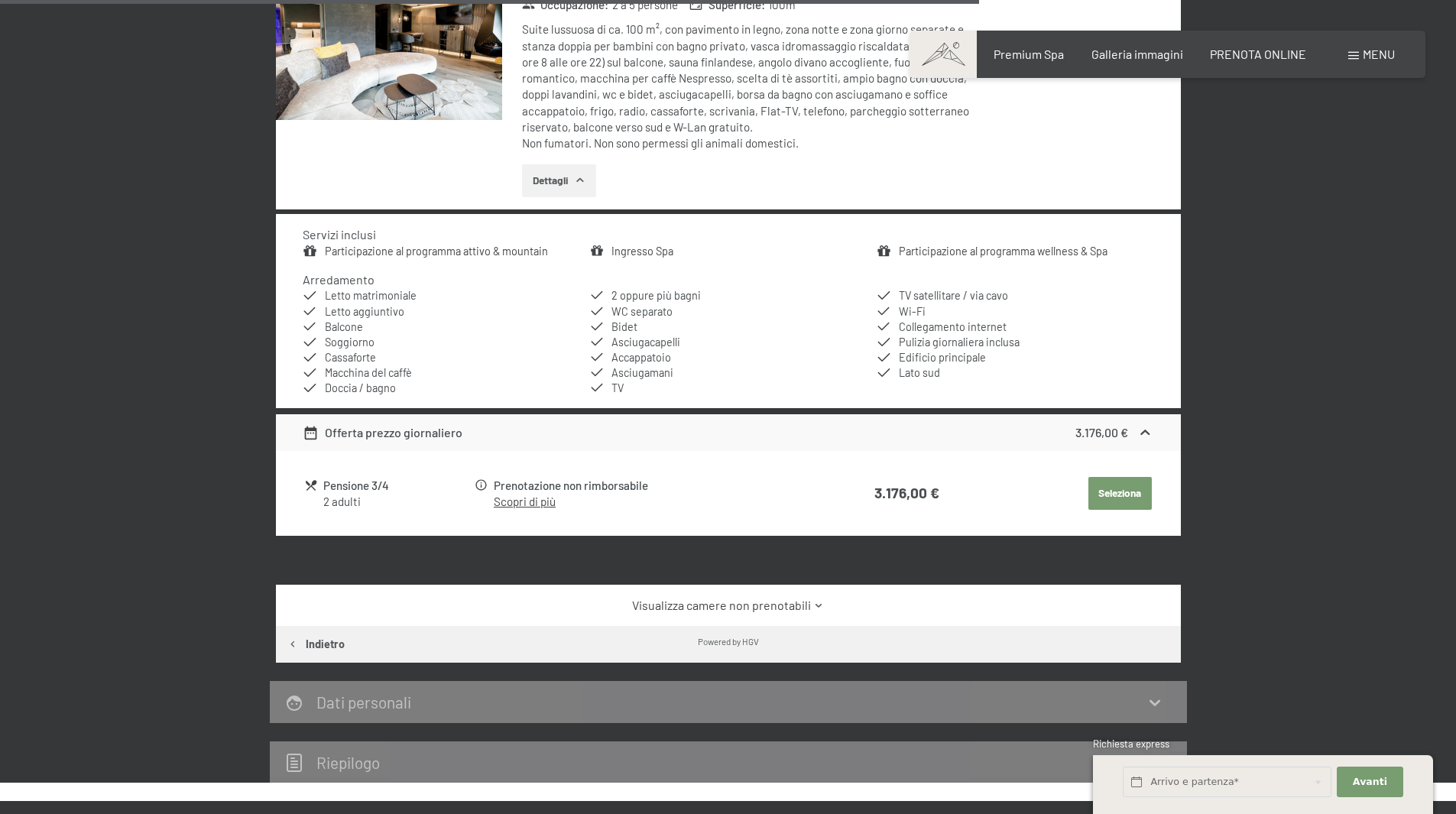
scroll to position [2211, 0]
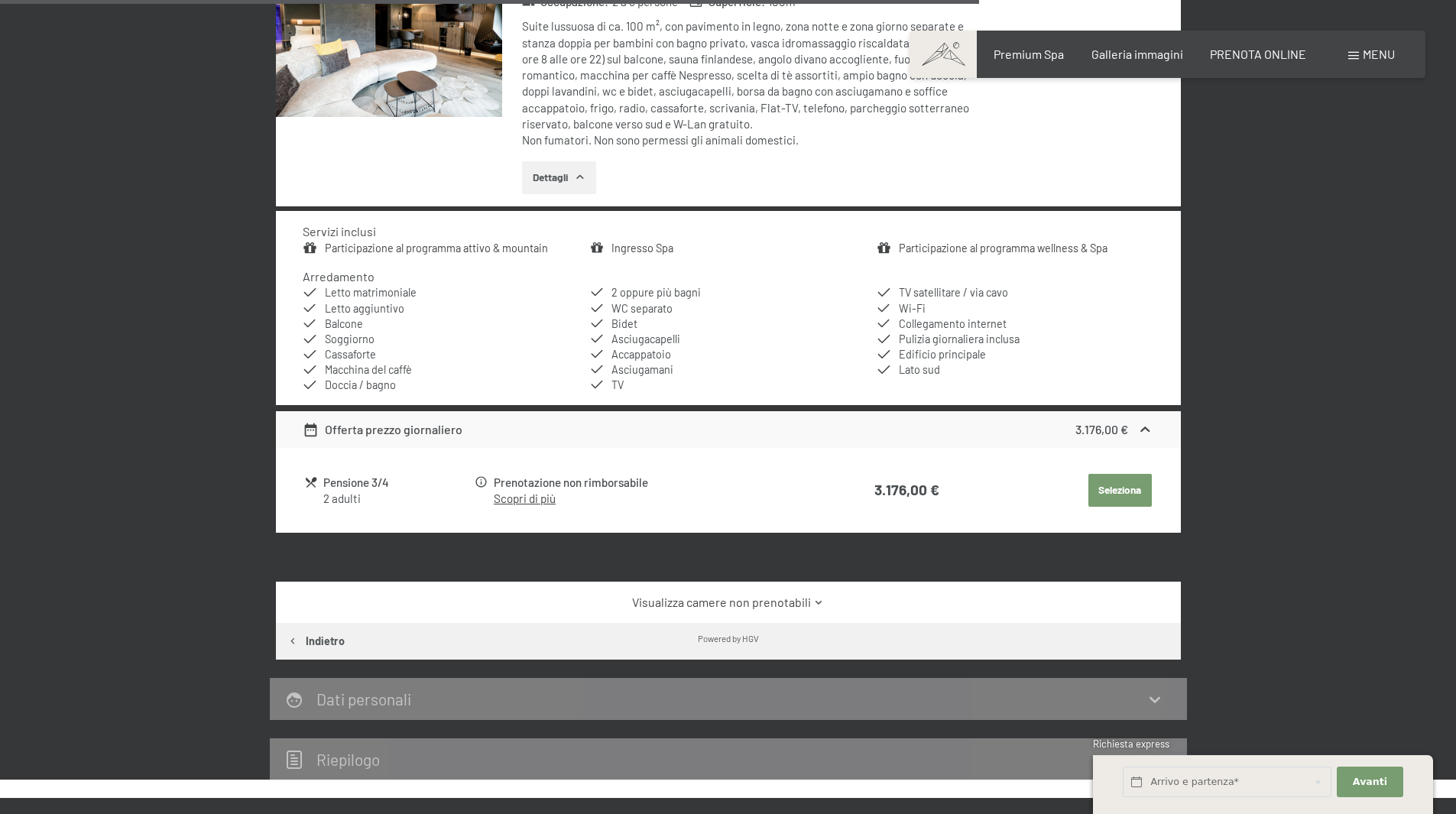
click at [524, 508] on td "Prenotazione non rimborsabile Scopri di più" at bounding box center [643, 490] width 337 height 39
click at [525, 503] on link "Scopri di più" at bounding box center [524, 498] width 62 height 14
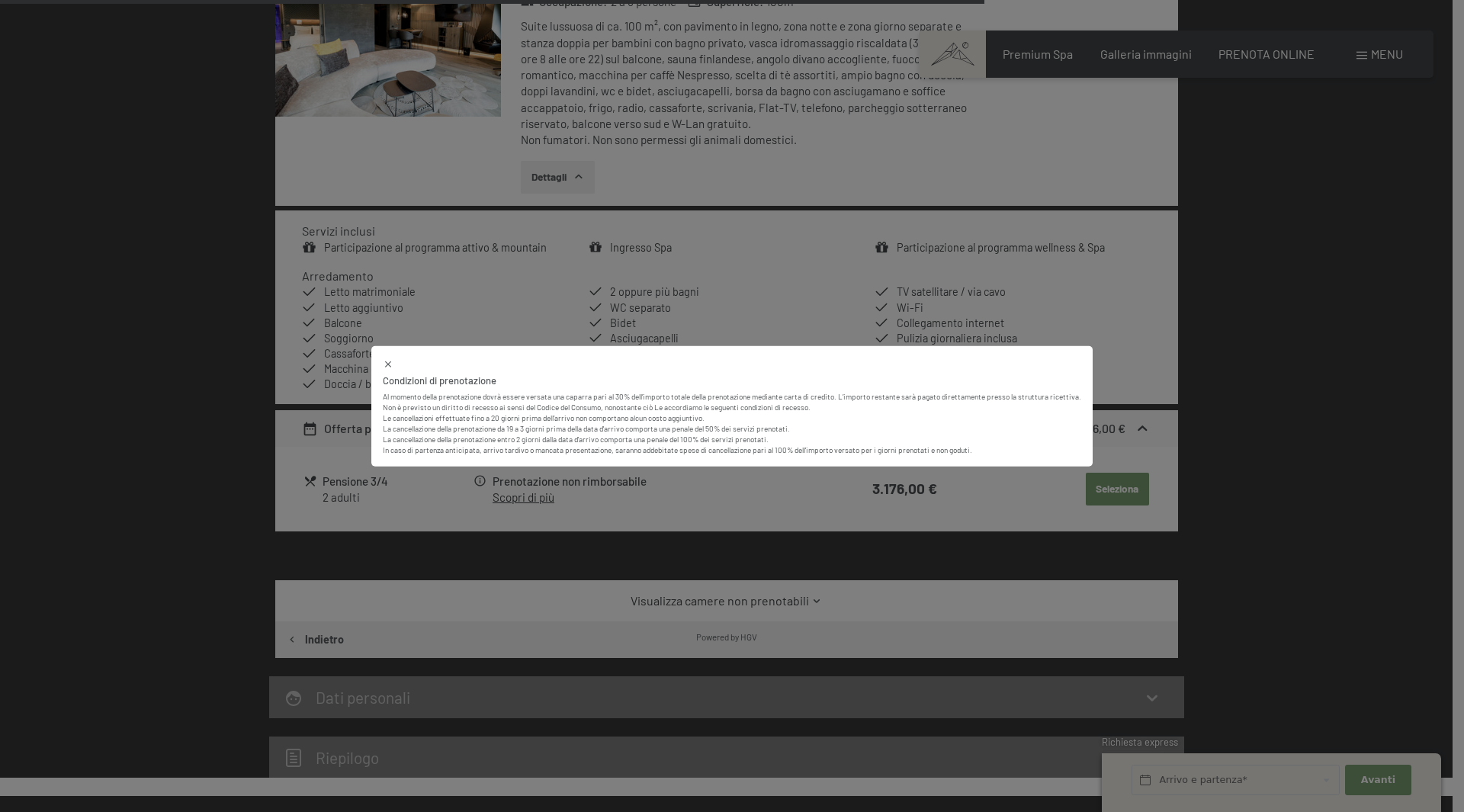
click at [535, 340] on div "Condizioni di prenotazione Al momento della prenotazione dovrà essere versata u…" at bounding box center [732, 406] width 1464 height 812
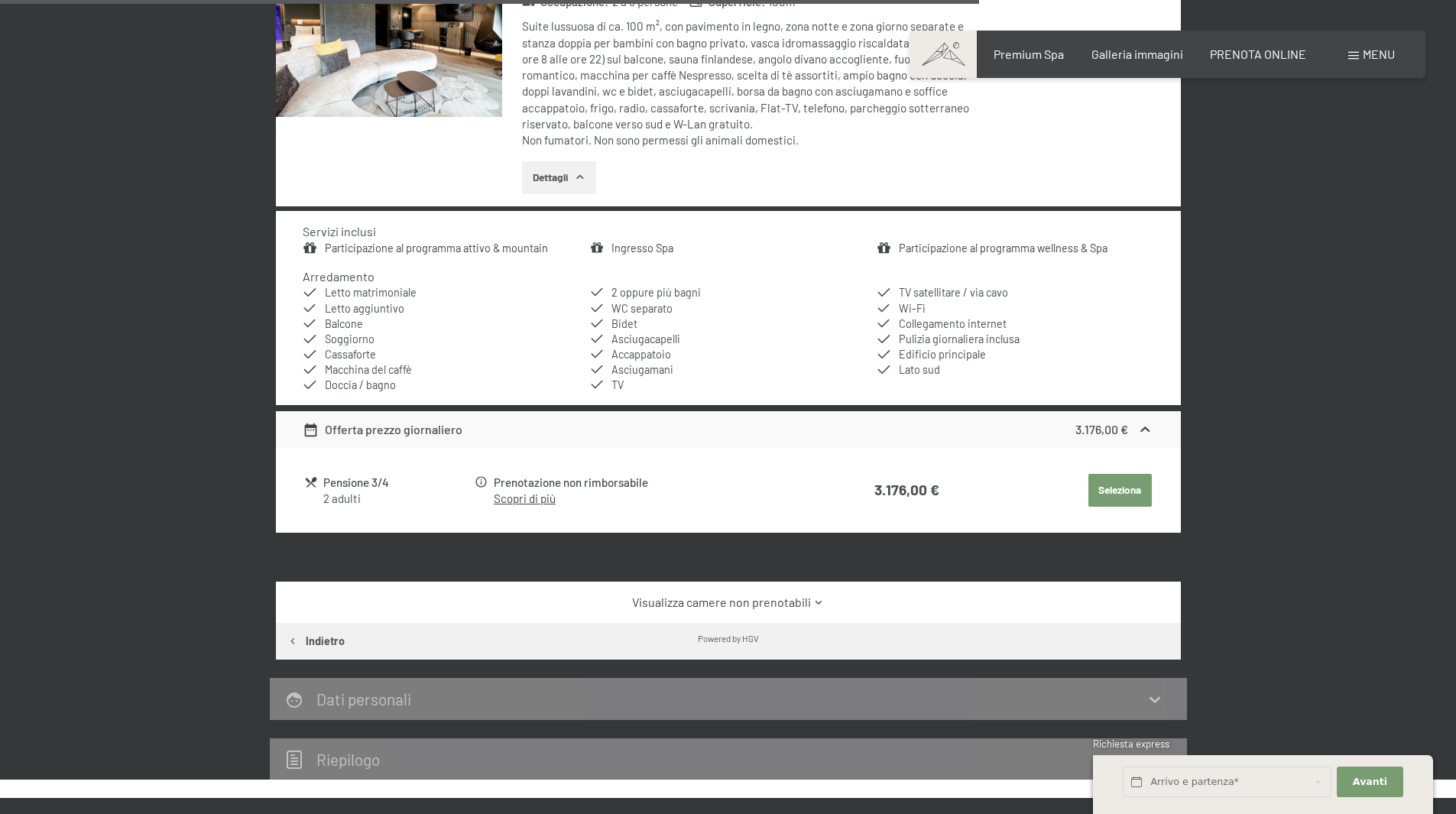
click at [393, 466] on table "Pensione 3/4 2 adulti Prenotazione non rimborsabile Scopri di più 3.176,00 € Se…" at bounding box center [728, 489] width 851 height 59
click at [371, 484] on div "Pensione 3/4" at bounding box center [397, 483] width 149 height 18
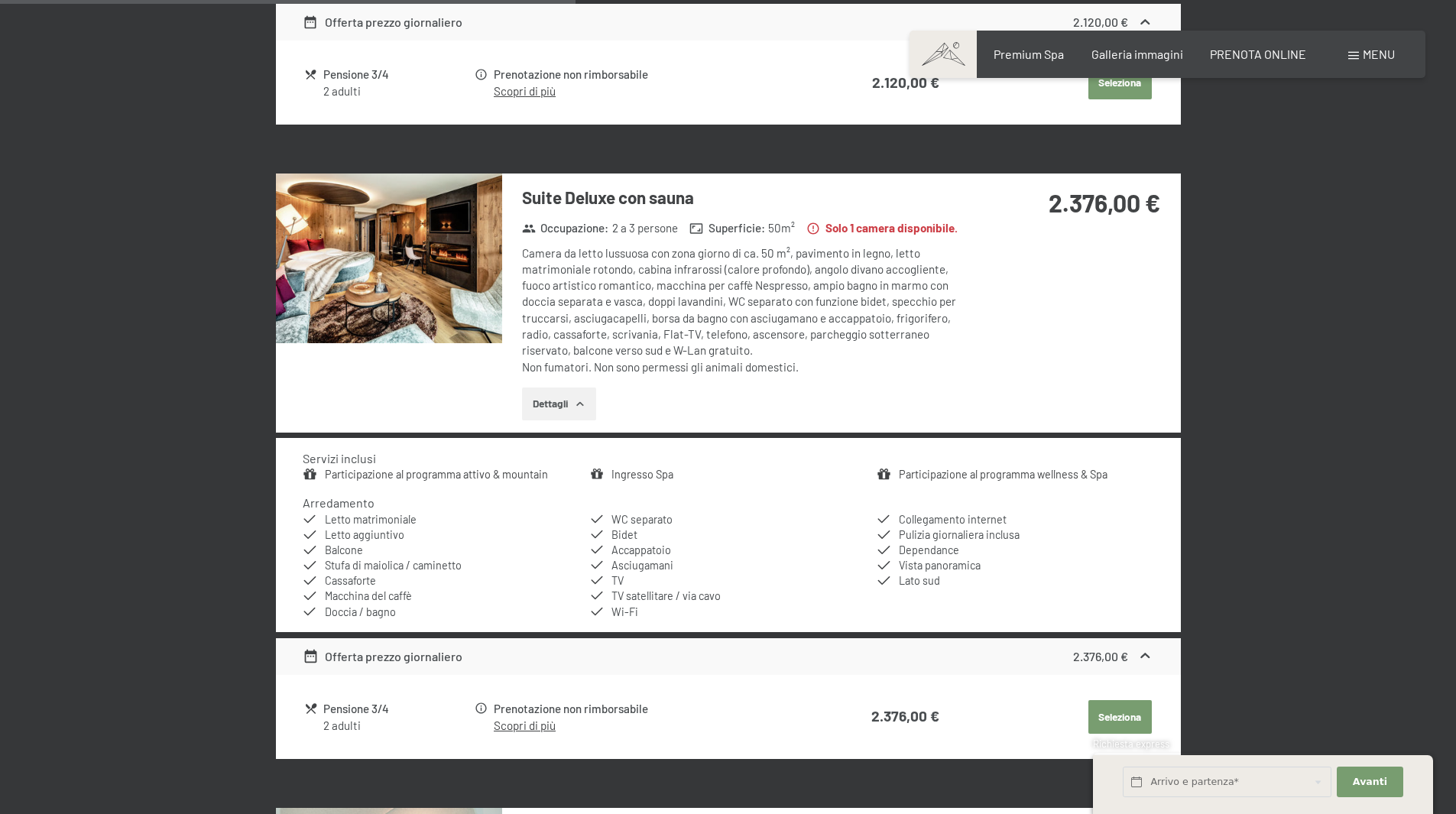
scroll to position [1293, 0]
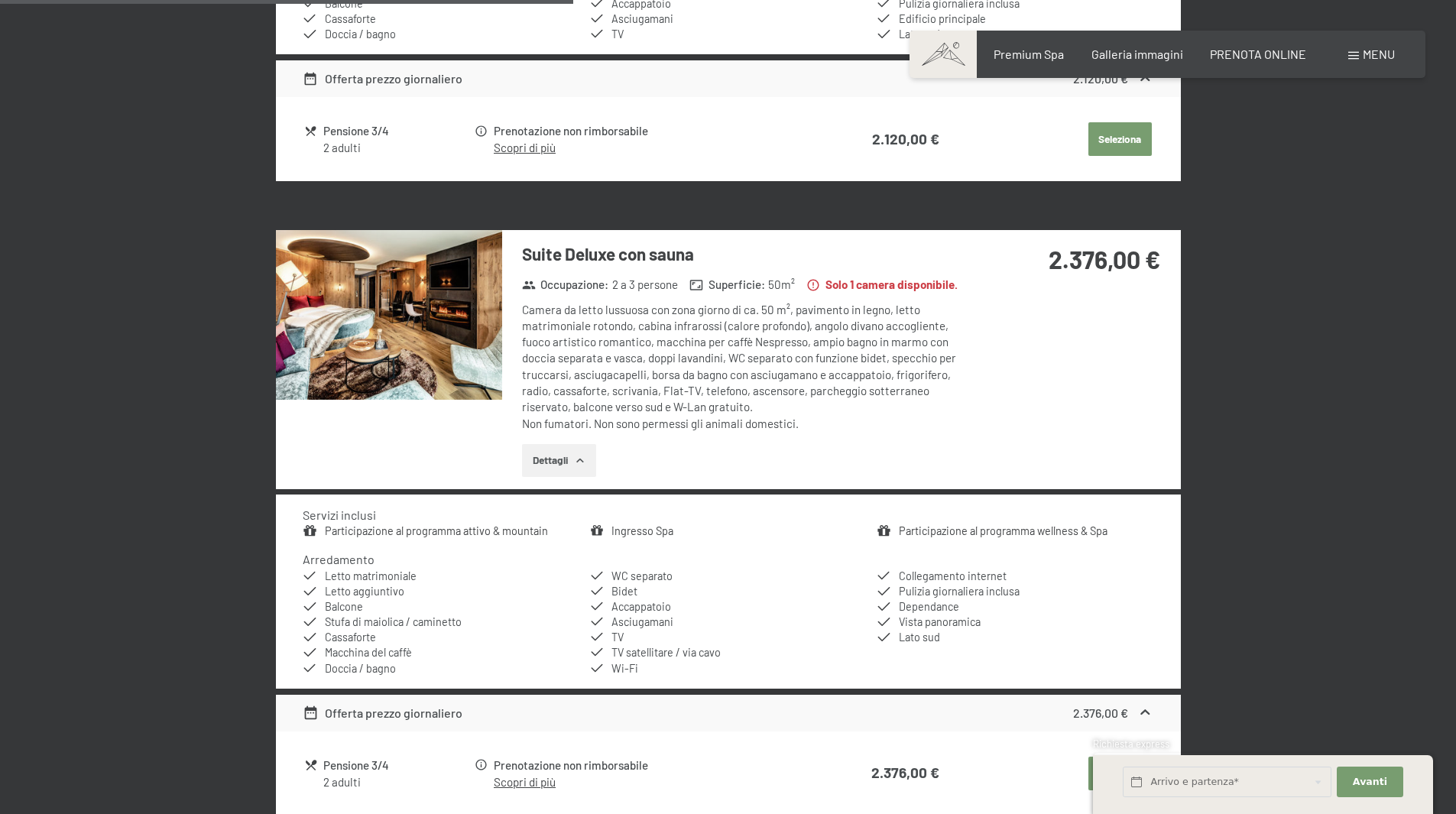
click at [470, 322] on img at bounding box center [389, 314] width 226 height 170
click at [0, 0] on button "button" at bounding box center [0, 0] width 0 height 0
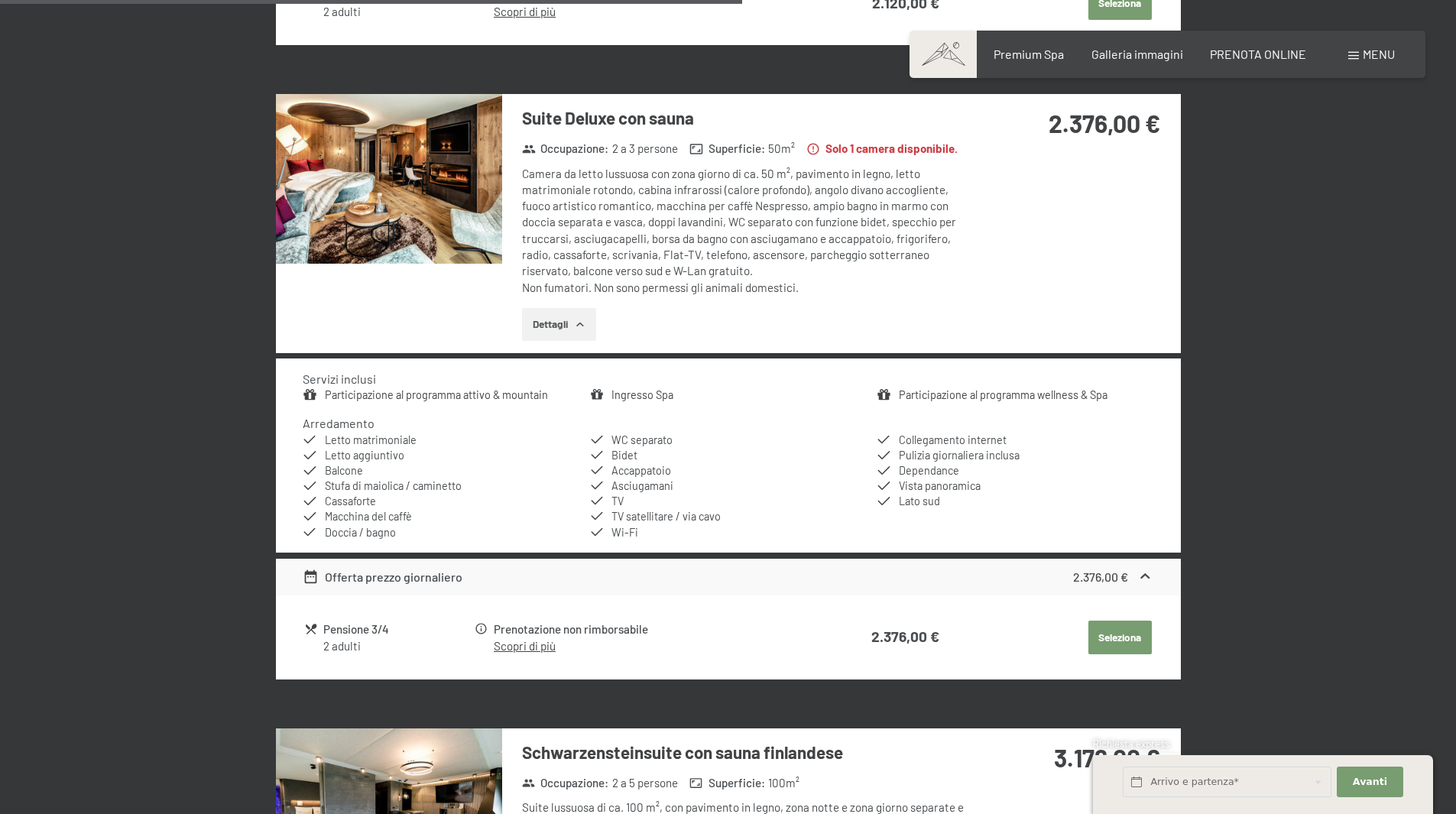
scroll to position [1676, 0]
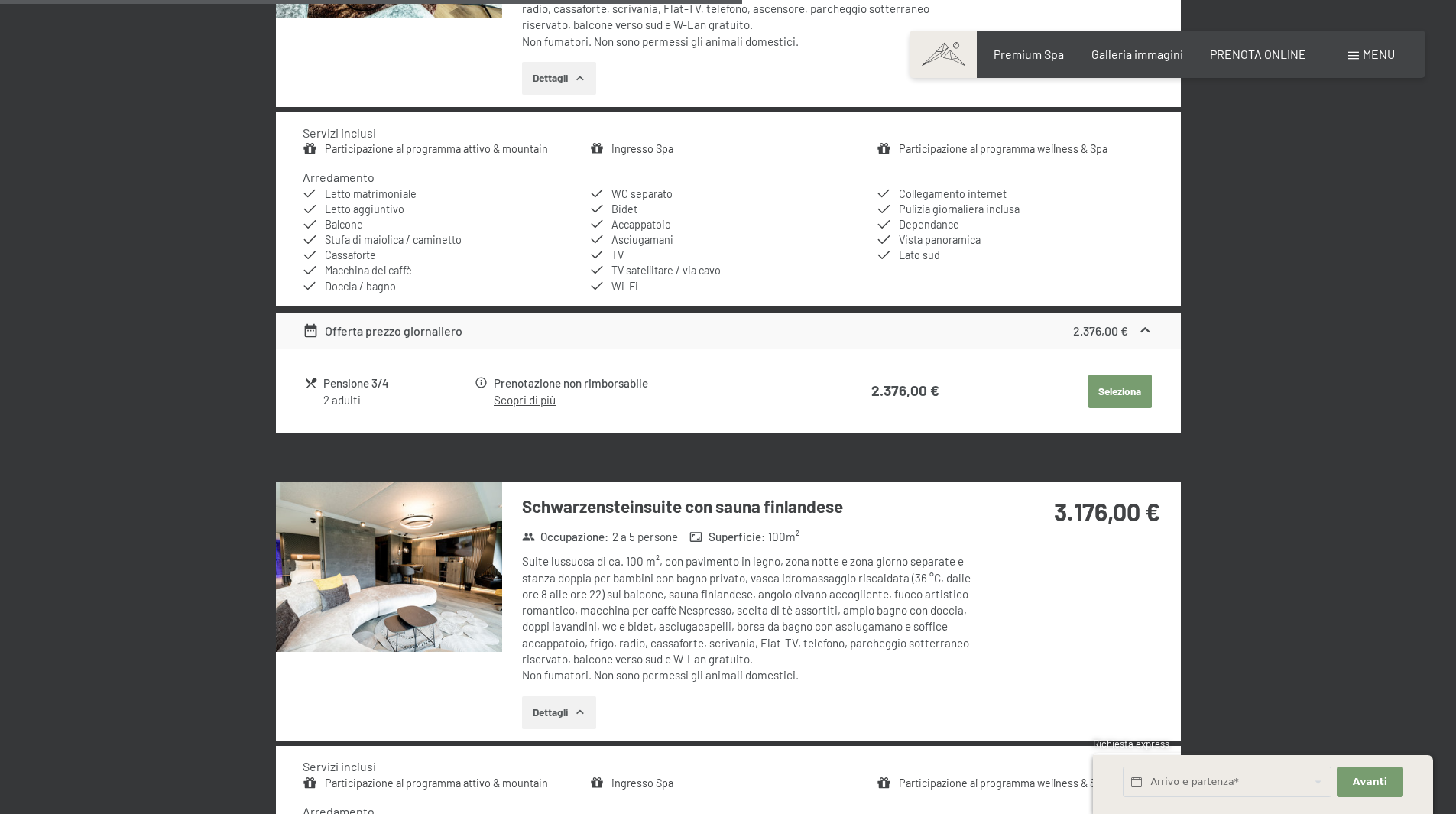
click at [400, 569] on img at bounding box center [389, 567] width 226 height 170
click at [0, 0] on div at bounding box center [0, 0] width 0 height 0
click at [557, 498] on h3 "Schwarzensteinsuite con sauna finlandese" at bounding box center [750, 506] width 455 height 24
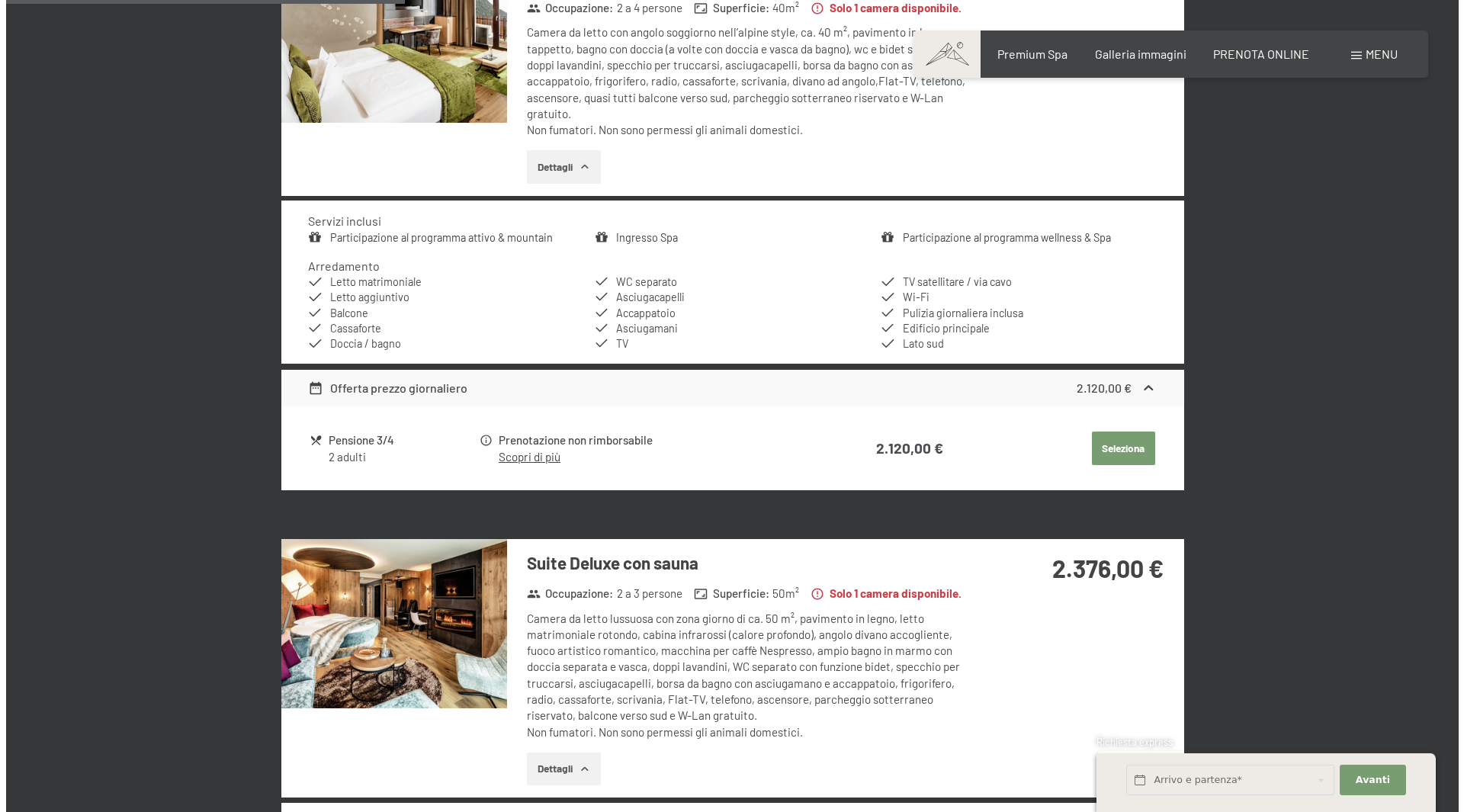
scroll to position [834, 0]
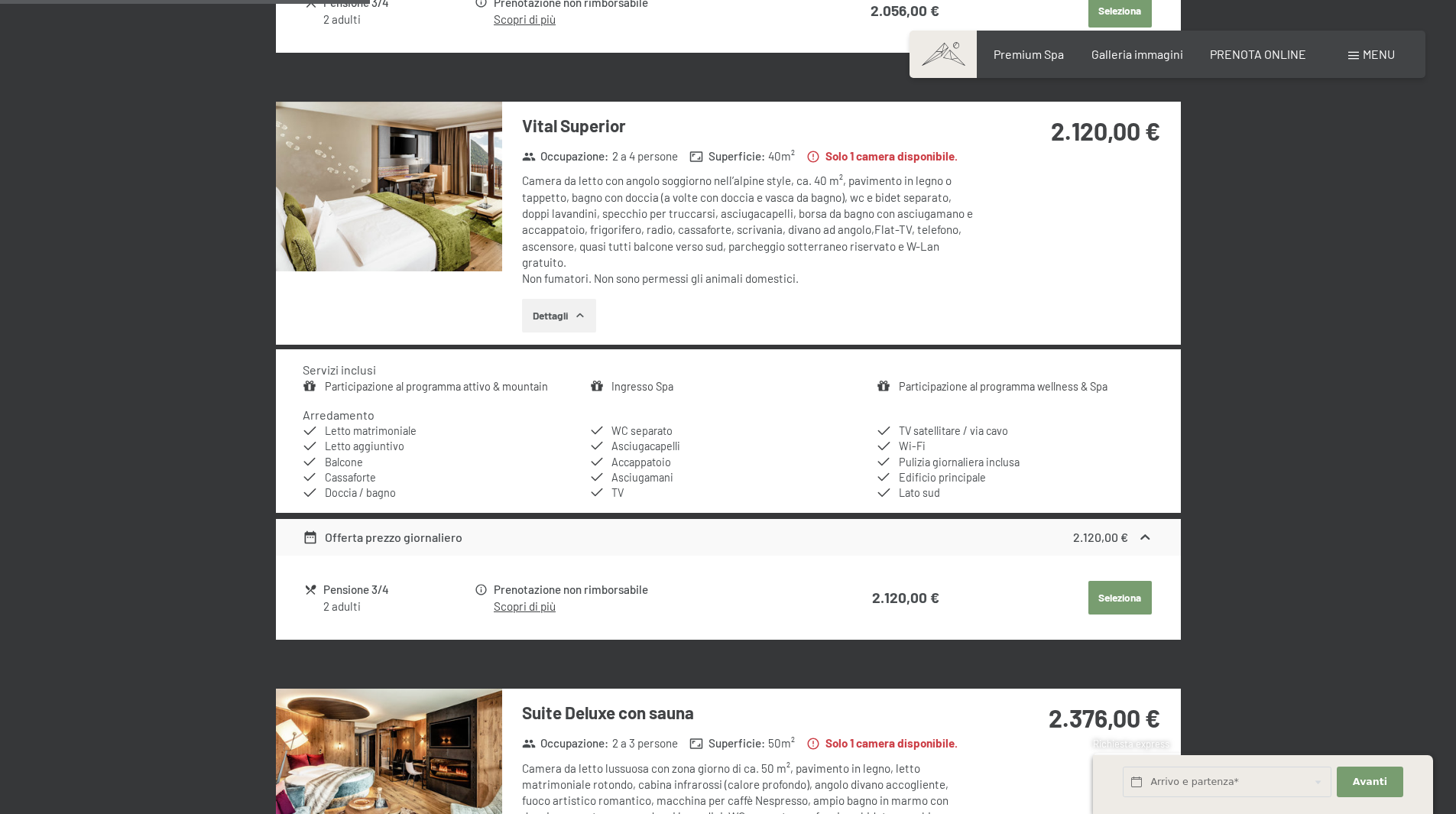
drag, startPoint x: 1360, startPoint y: 49, endPoint x: 1351, endPoint y: 59, distance: 13.5
click at [1360, 49] on div "Menu" at bounding box center [1372, 54] width 46 height 17
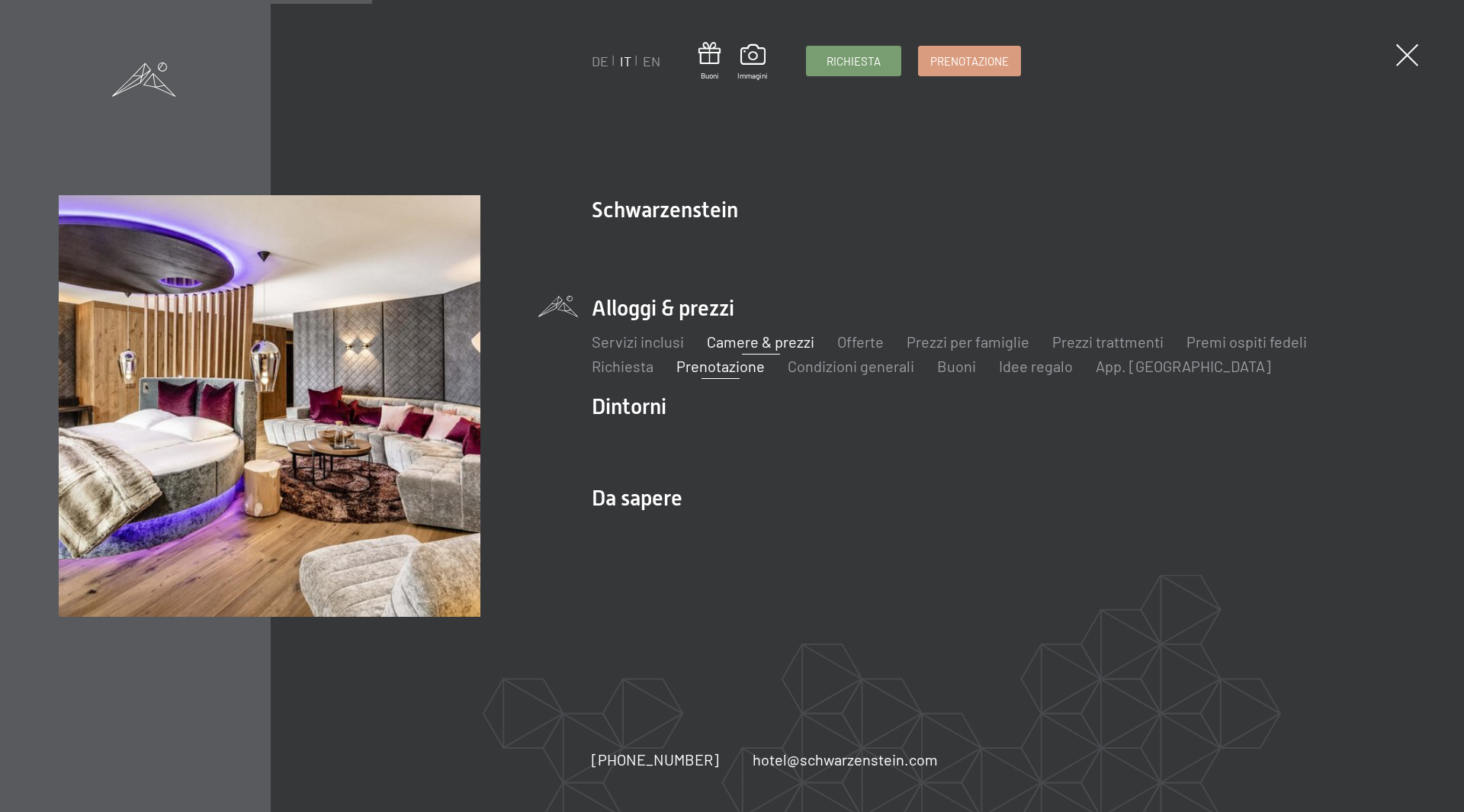
click at [744, 340] on link "Camere & prezzi" at bounding box center [761, 341] width 108 height 18
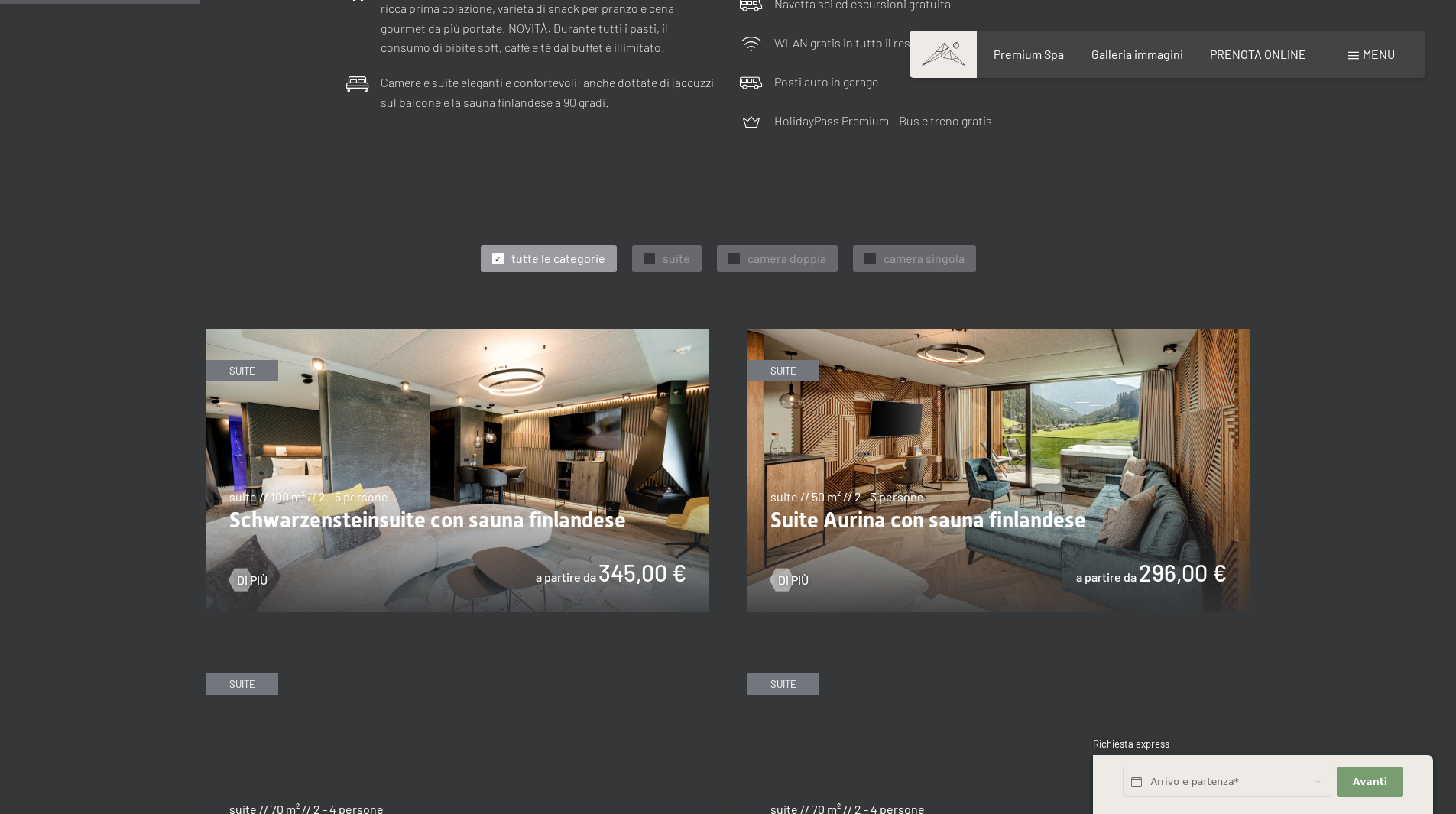
scroll to position [688, 0]
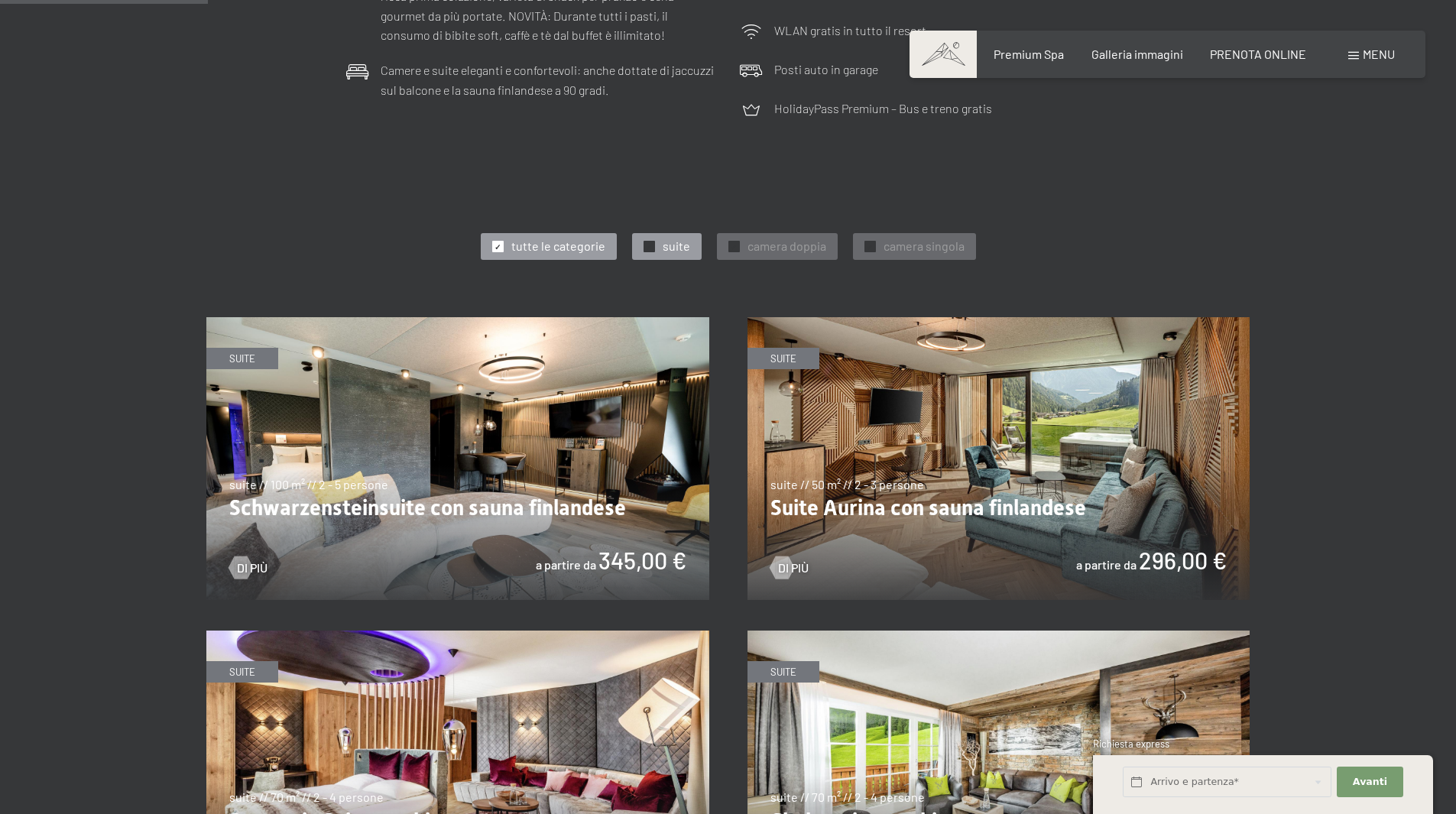
click at [647, 248] on span "✓" at bounding box center [649, 247] width 6 height 11
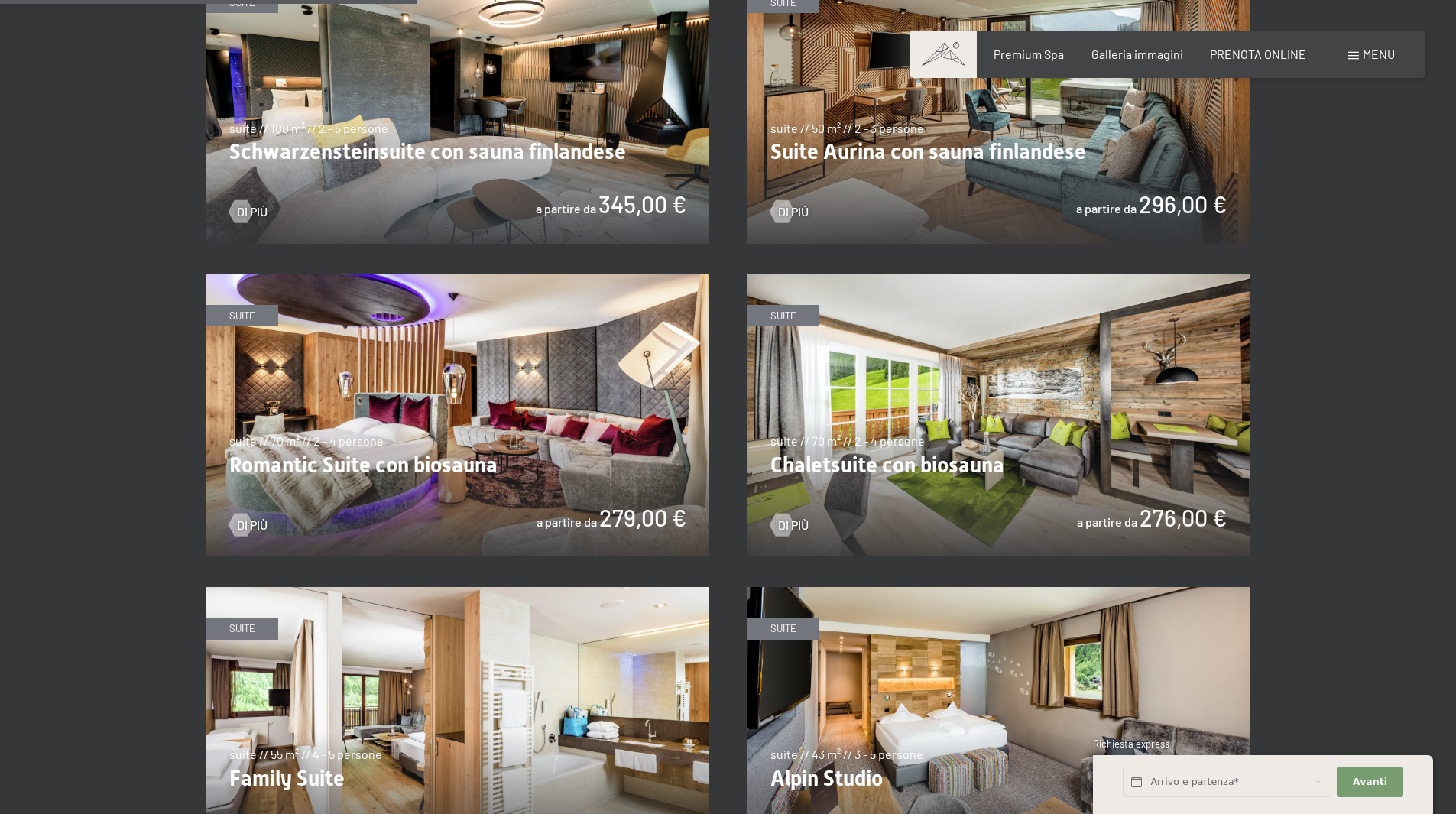
scroll to position [1223, 0]
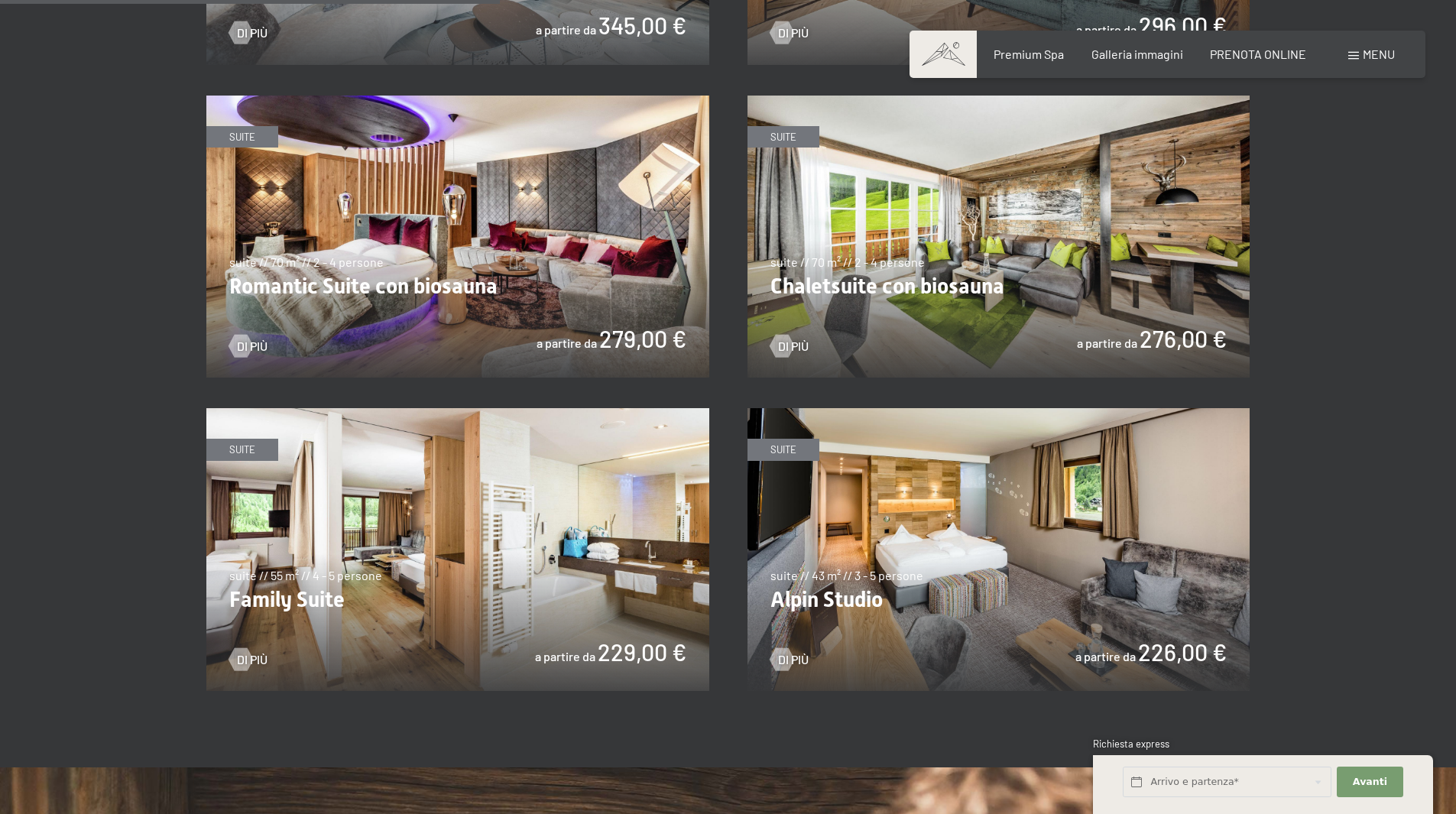
click at [448, 274] on img at bounding box center [458, 237] width 503 height 283
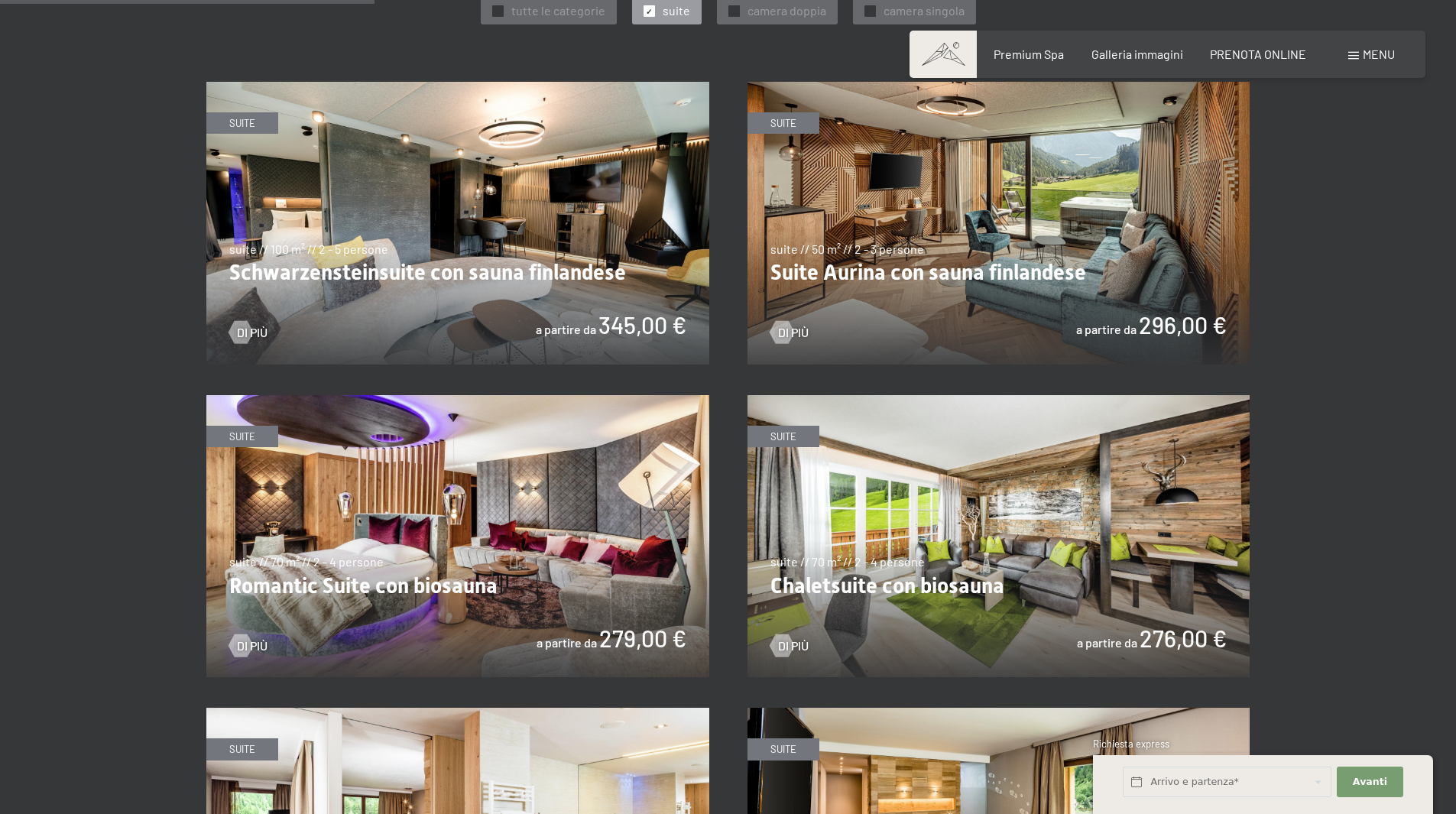
scroll to position [917, 0]
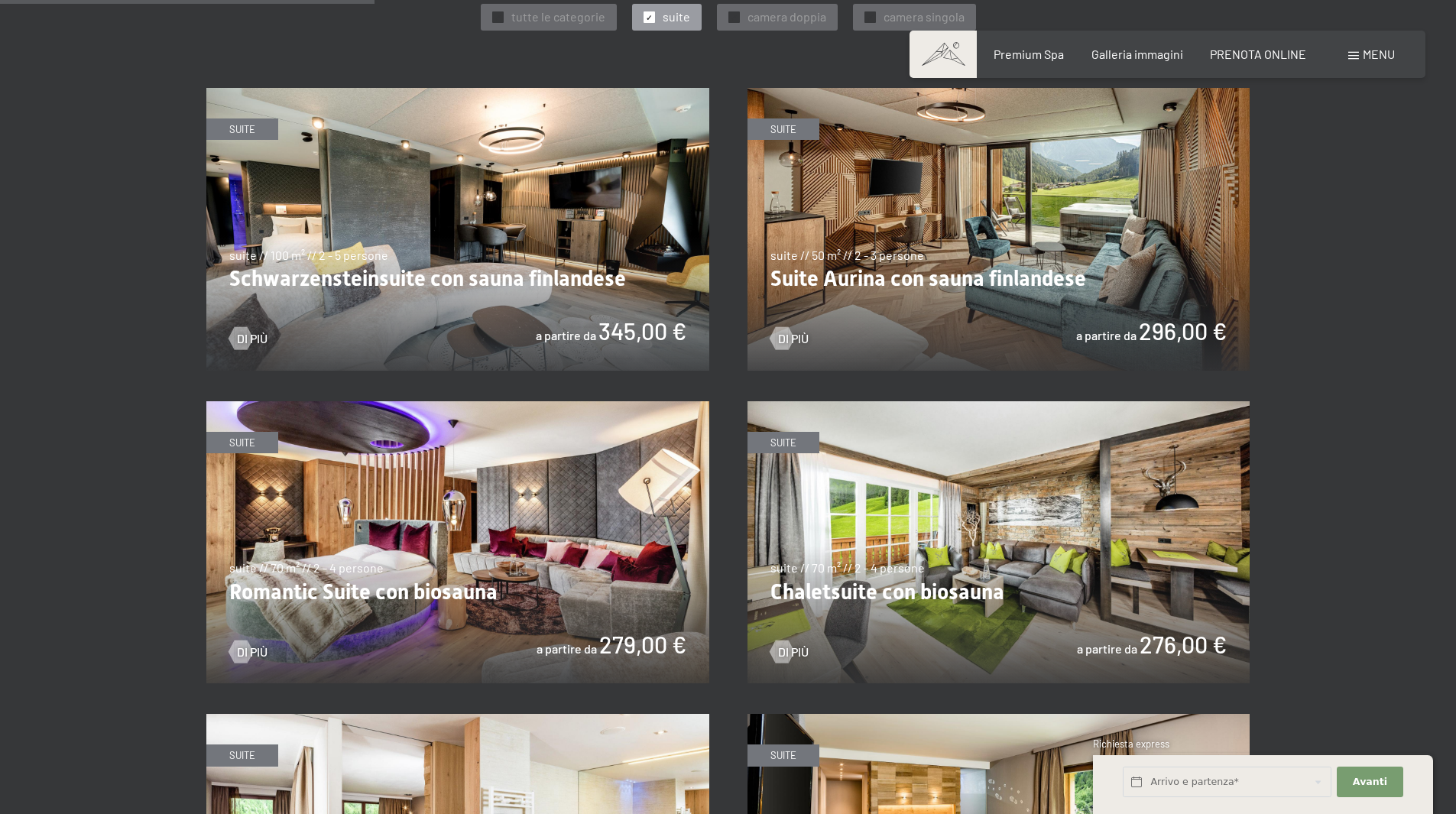
click at [890, 244] on img at bounding box center [999, 229] width 503 height 283
click at [804, 184] on img at bounding box center [999, 229] width 503 height 283
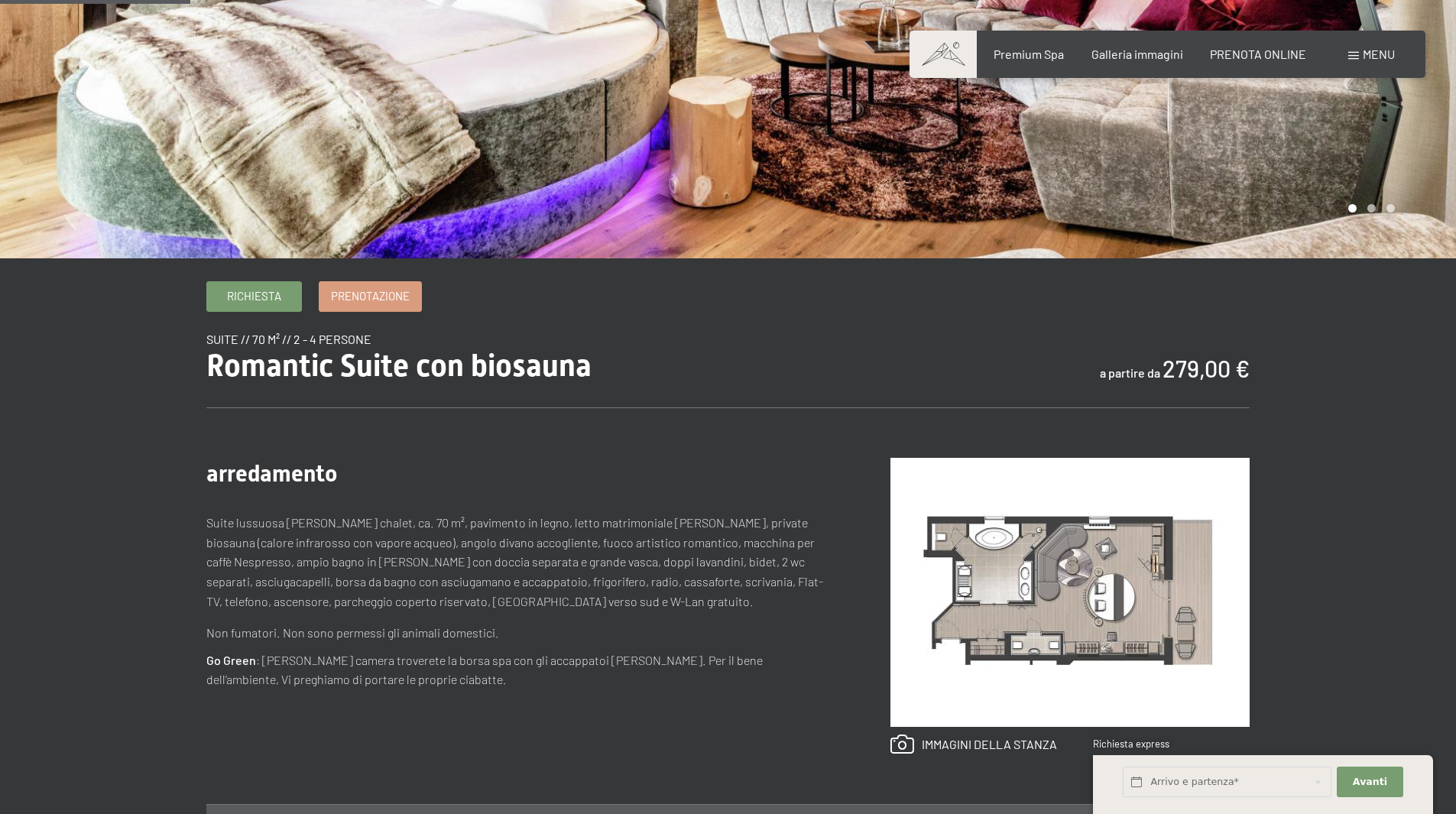
scroll to position [382, 0]
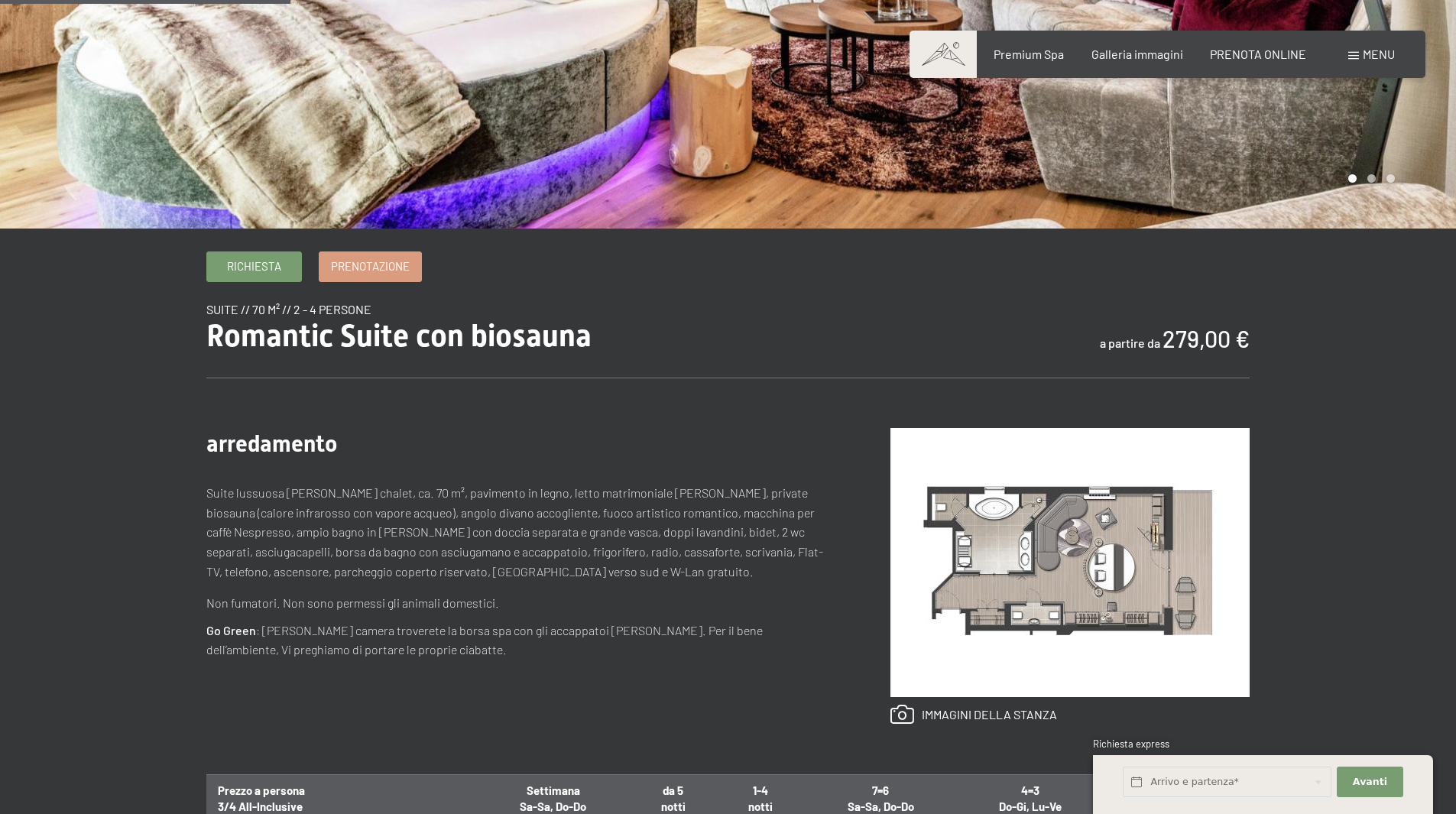
click at [1034, 560] on img at bounding box center [1070, 562] width 359 height 269
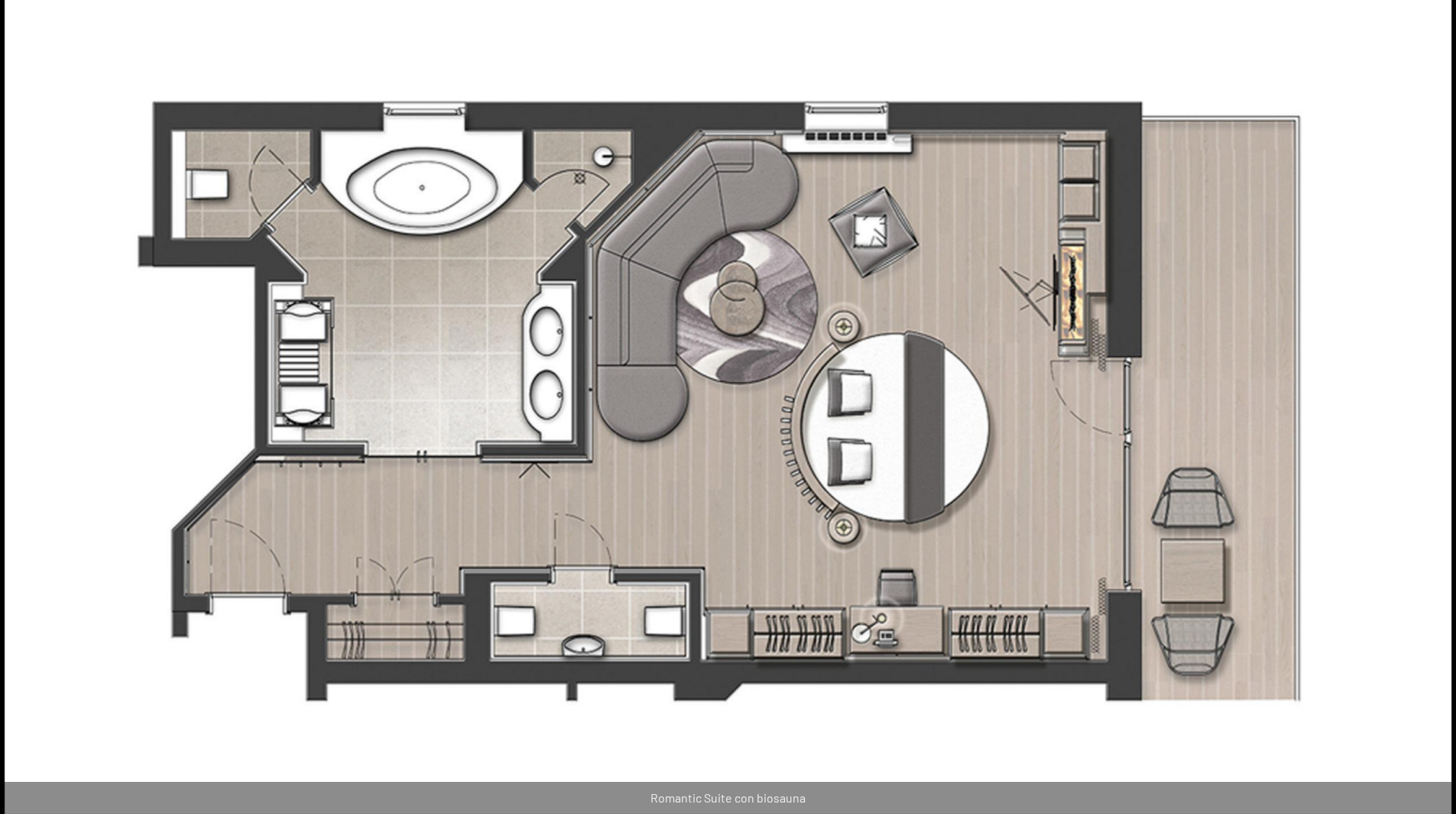
click at [1441, 16] on button "Close gallery" at bounding box center [1437, 10] width 39 height 36
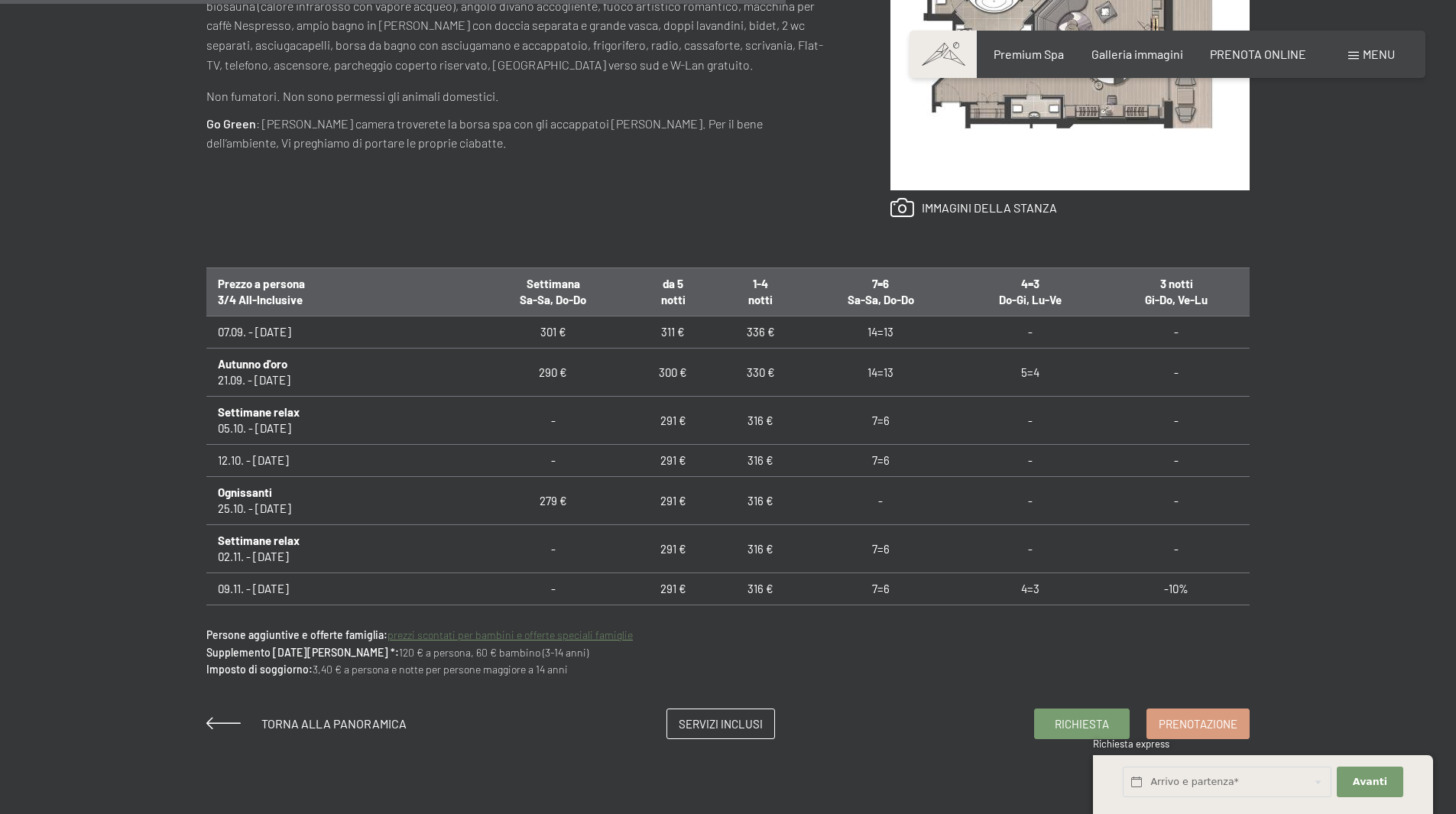
scroll to position [611, 0]
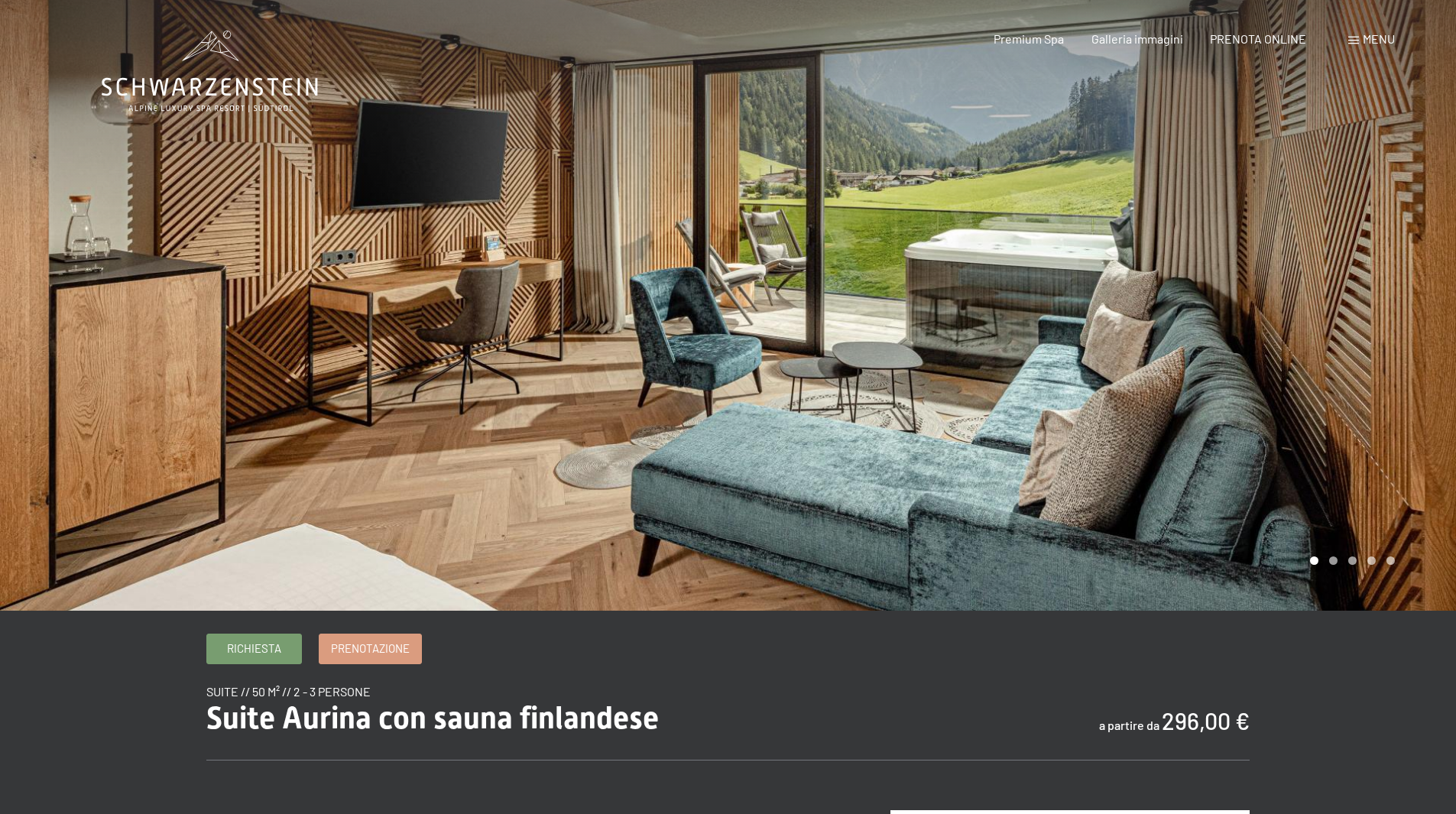
click at [1207, 296] on div at bounding box center [1093, 305] width 729 height 610
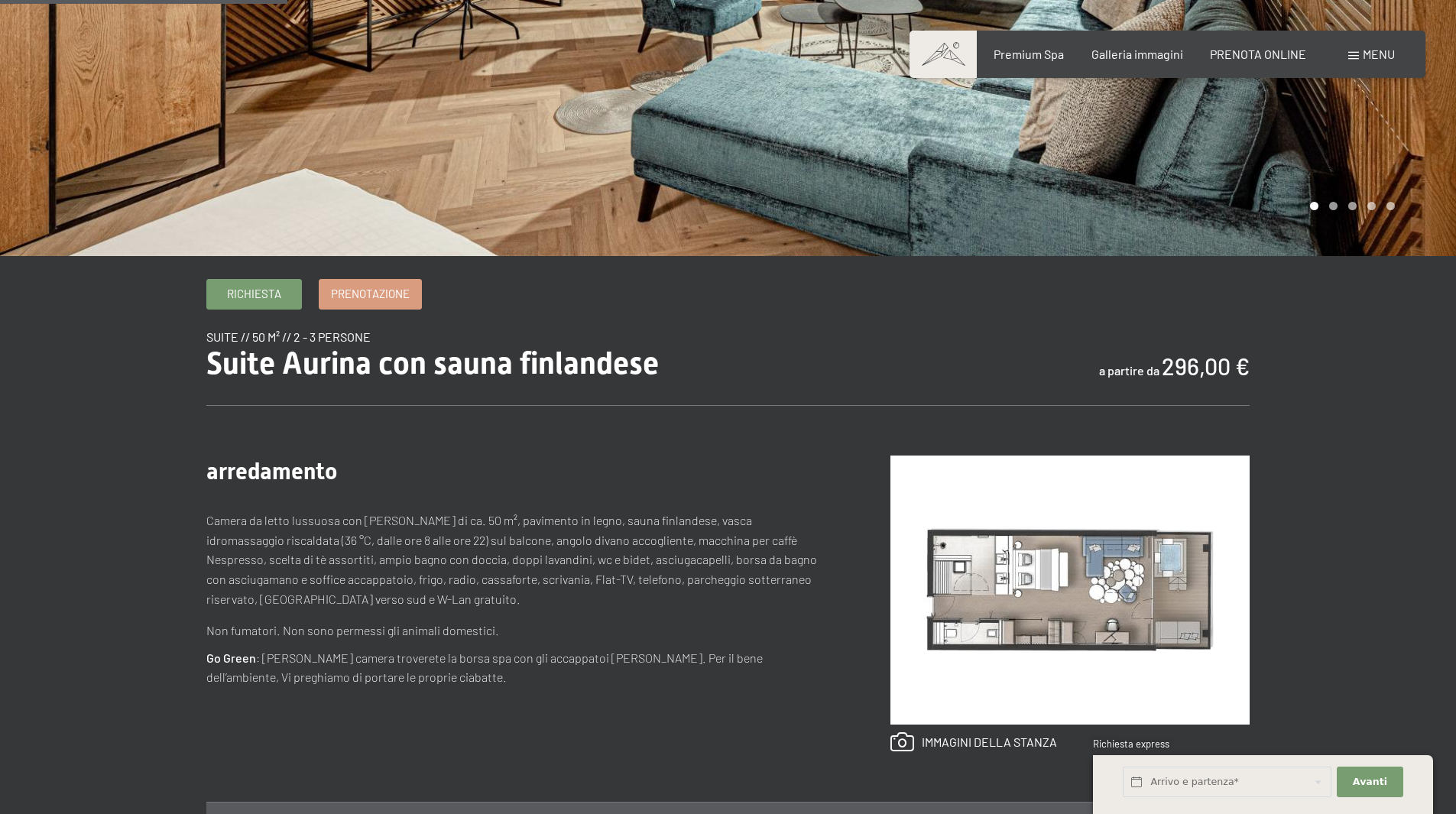
scroll to position [382, 0]
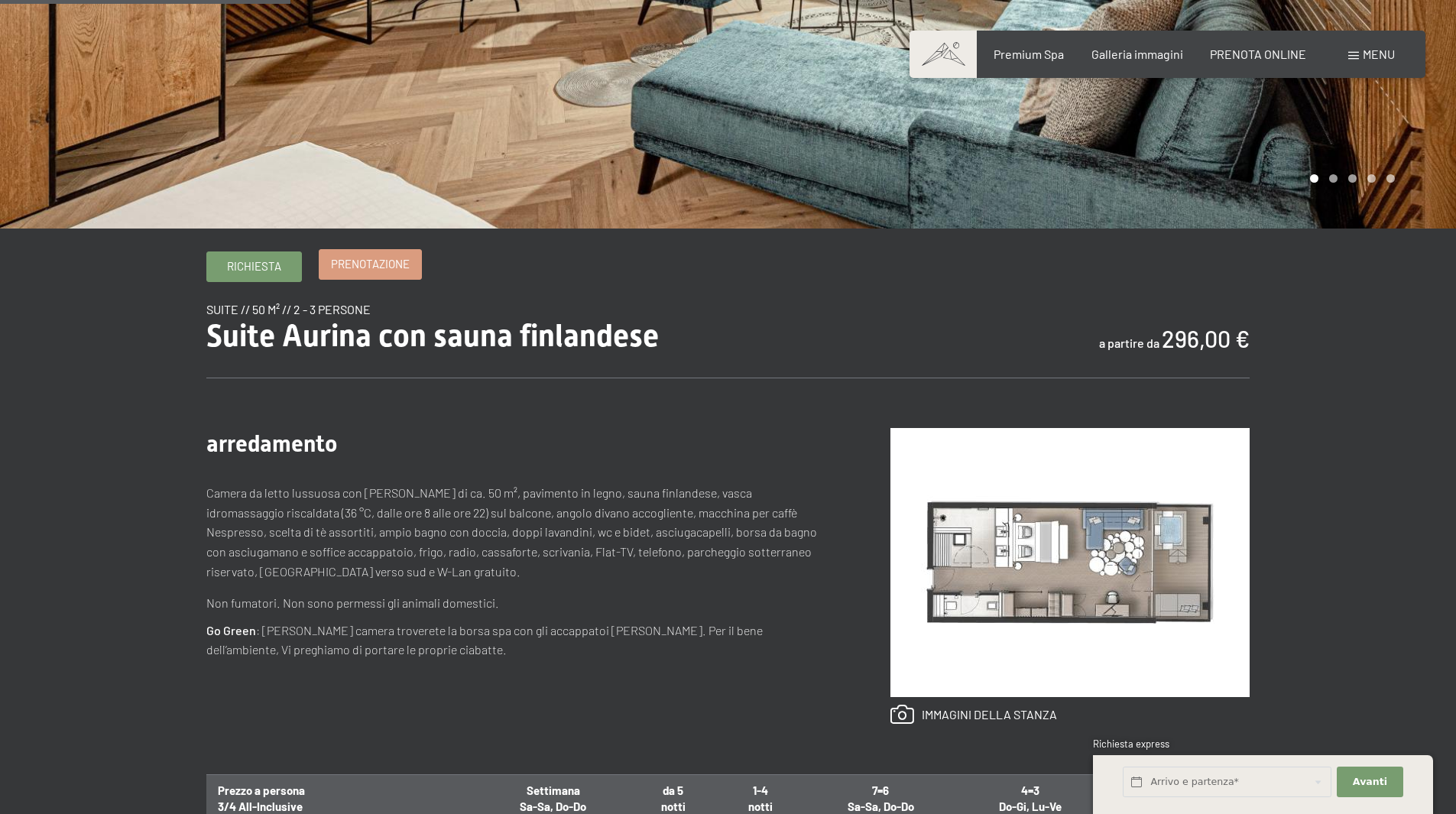
click at [349, 262] on span "Prenotazione" at bounding box center [370, 264] width 79 height 16
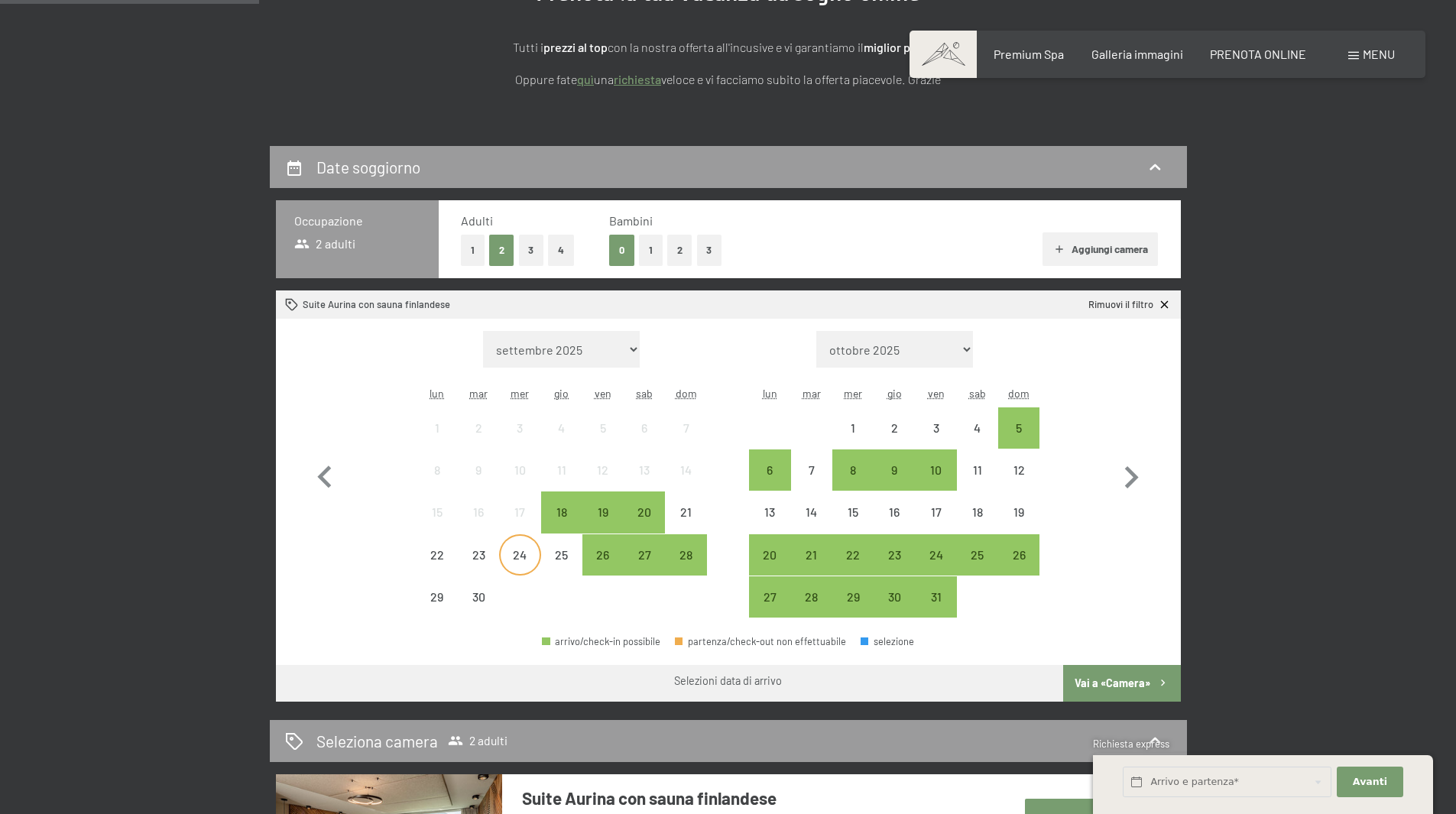
scroll to position [306, 0]
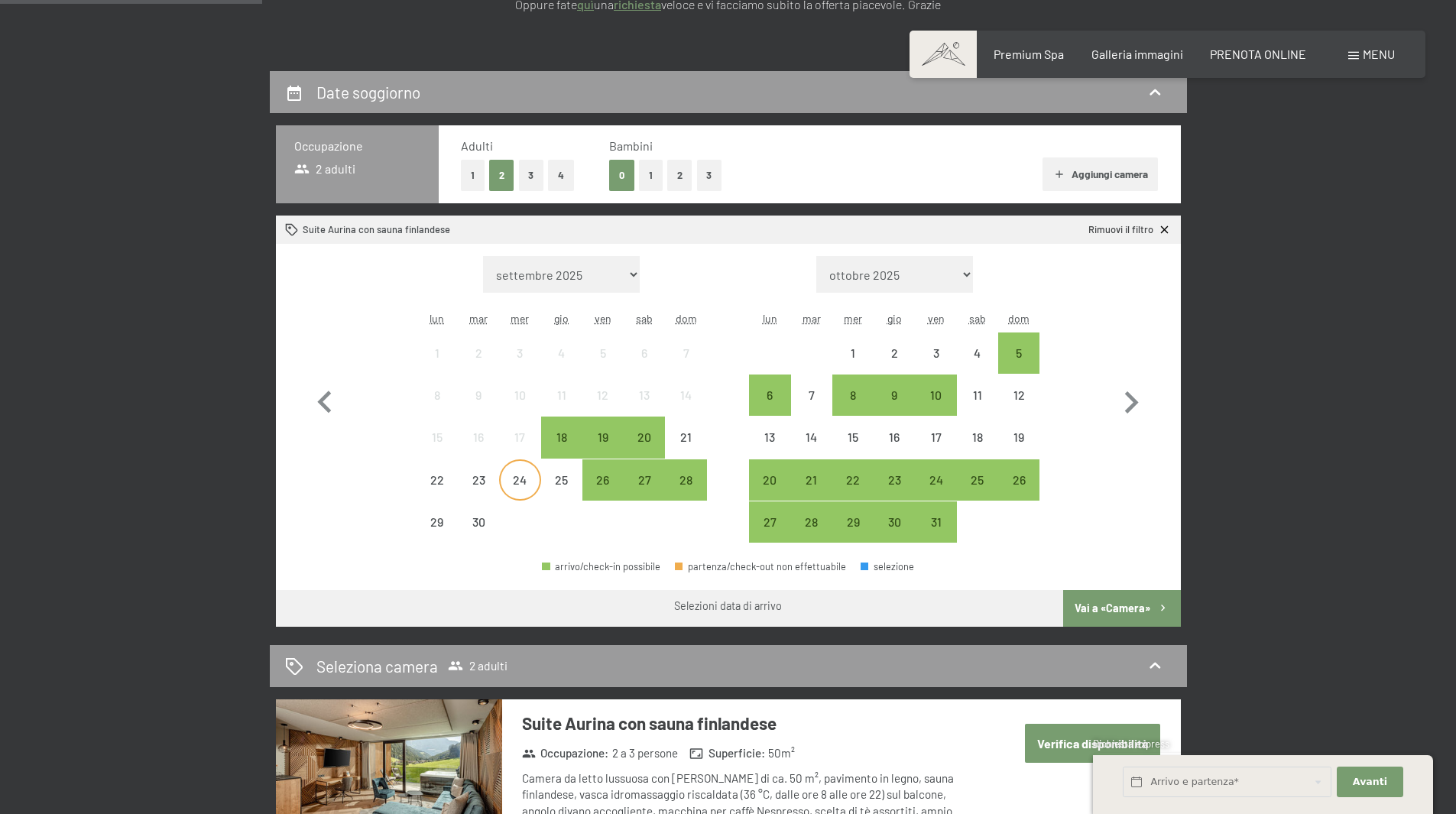
click at [529, 482] on div "24" at bounding box center [520, 493] width 39 height 39
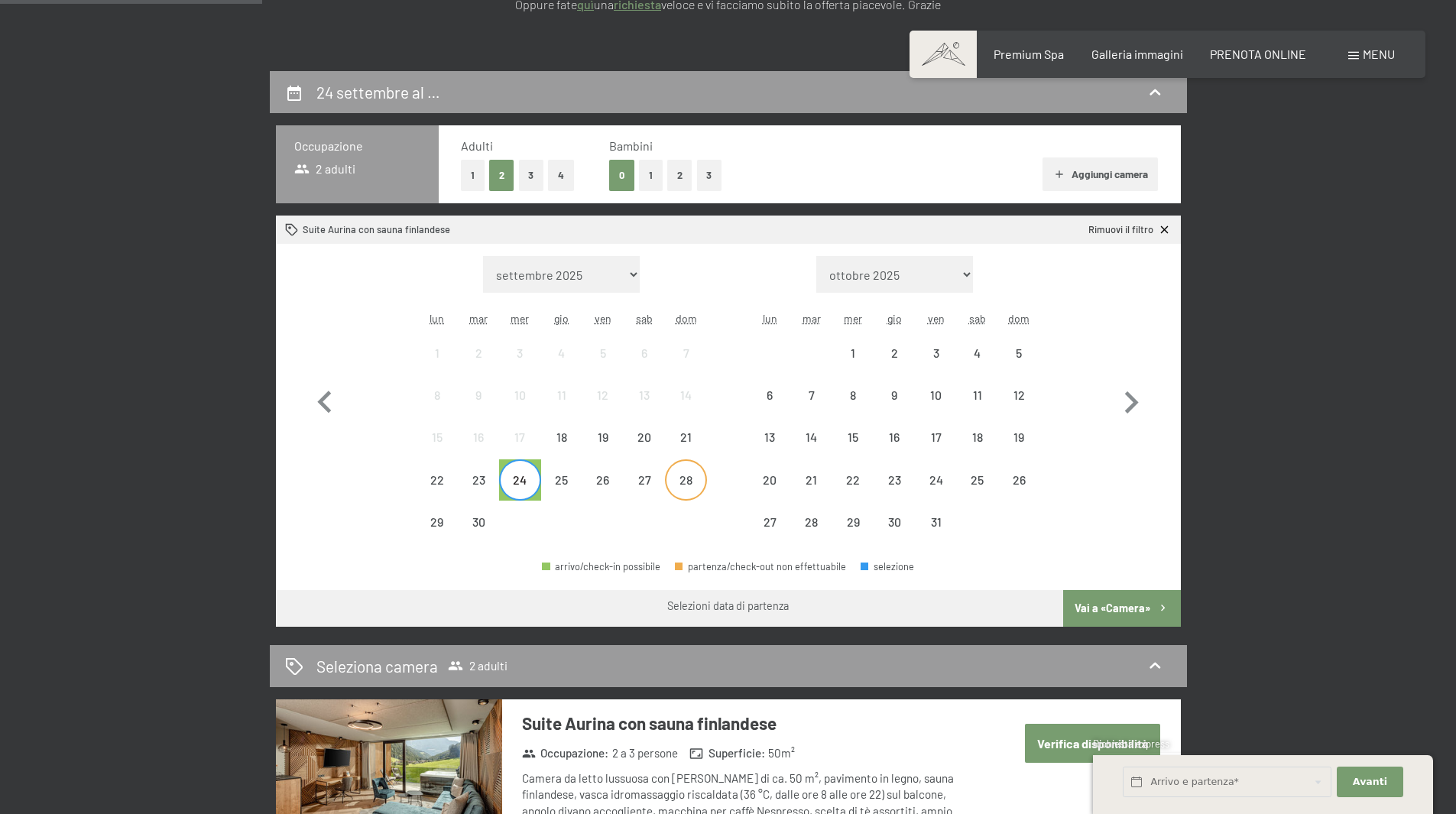
click at [684, 479] on div "28" at bounding box center [686, 493] width 39 height 39
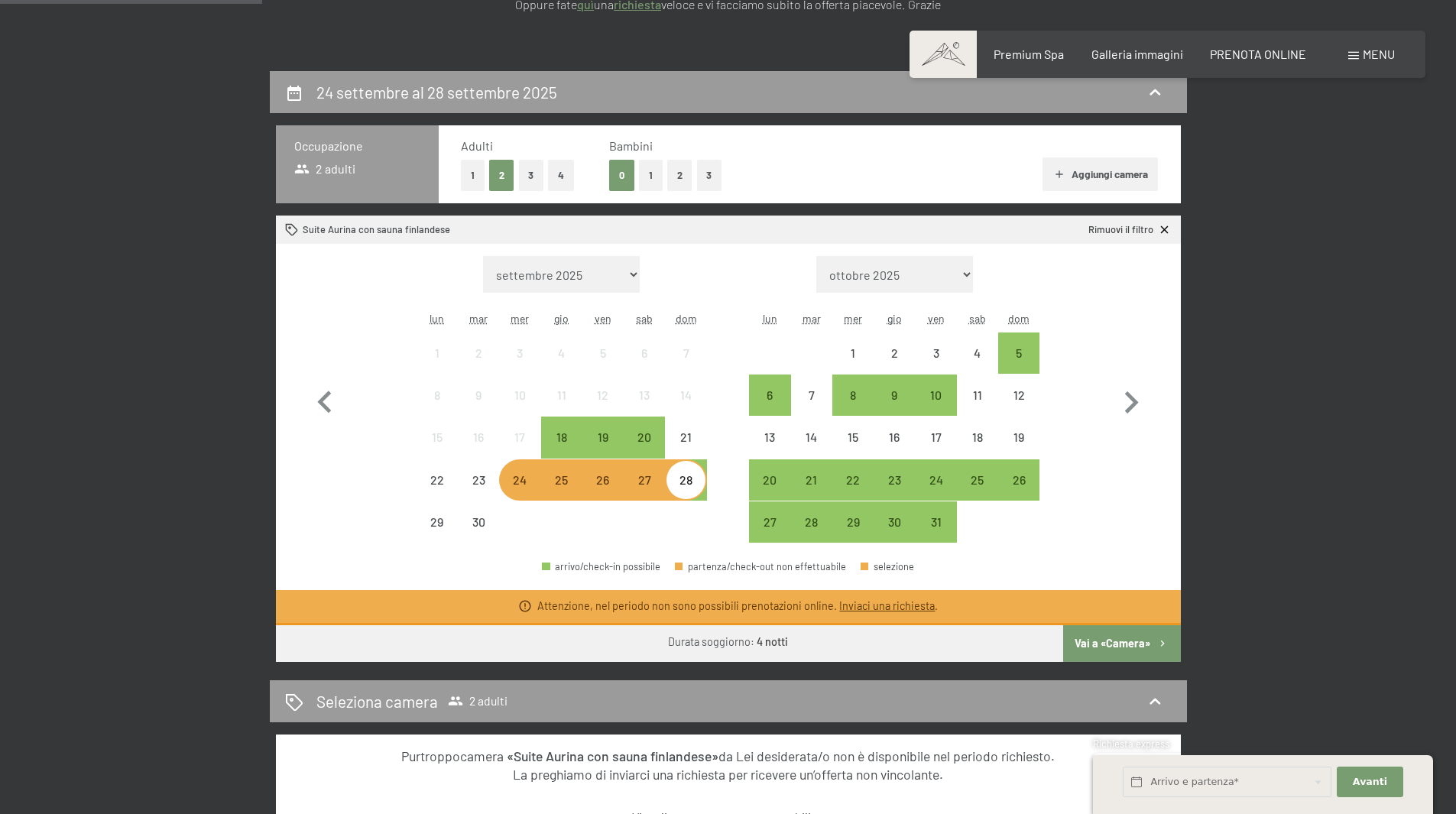
click at [1130, 650] on button "Vai a «Camera»" at bounding box center [1122, 644] width 117 height 37
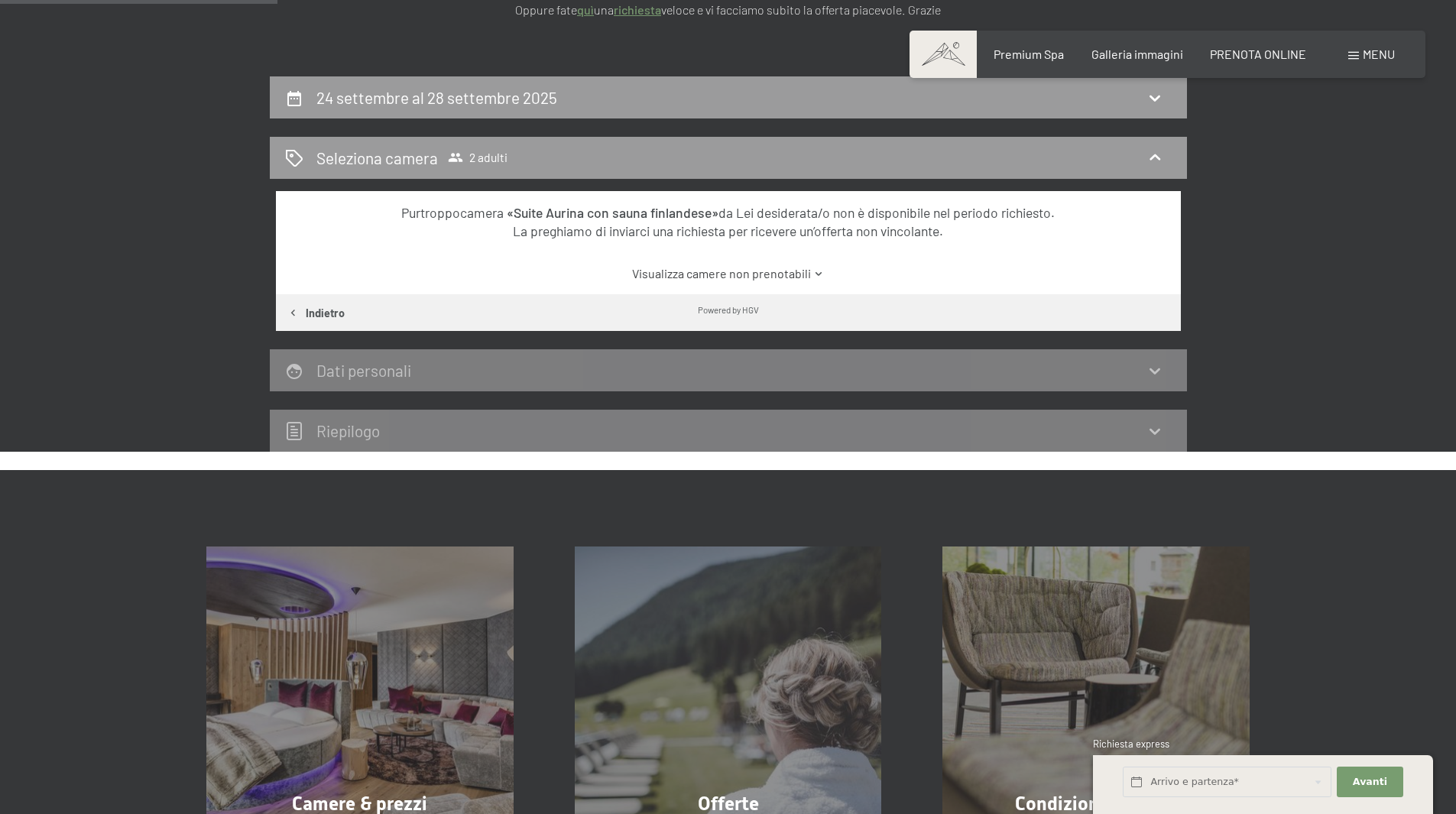
scroll to position [147, 0]
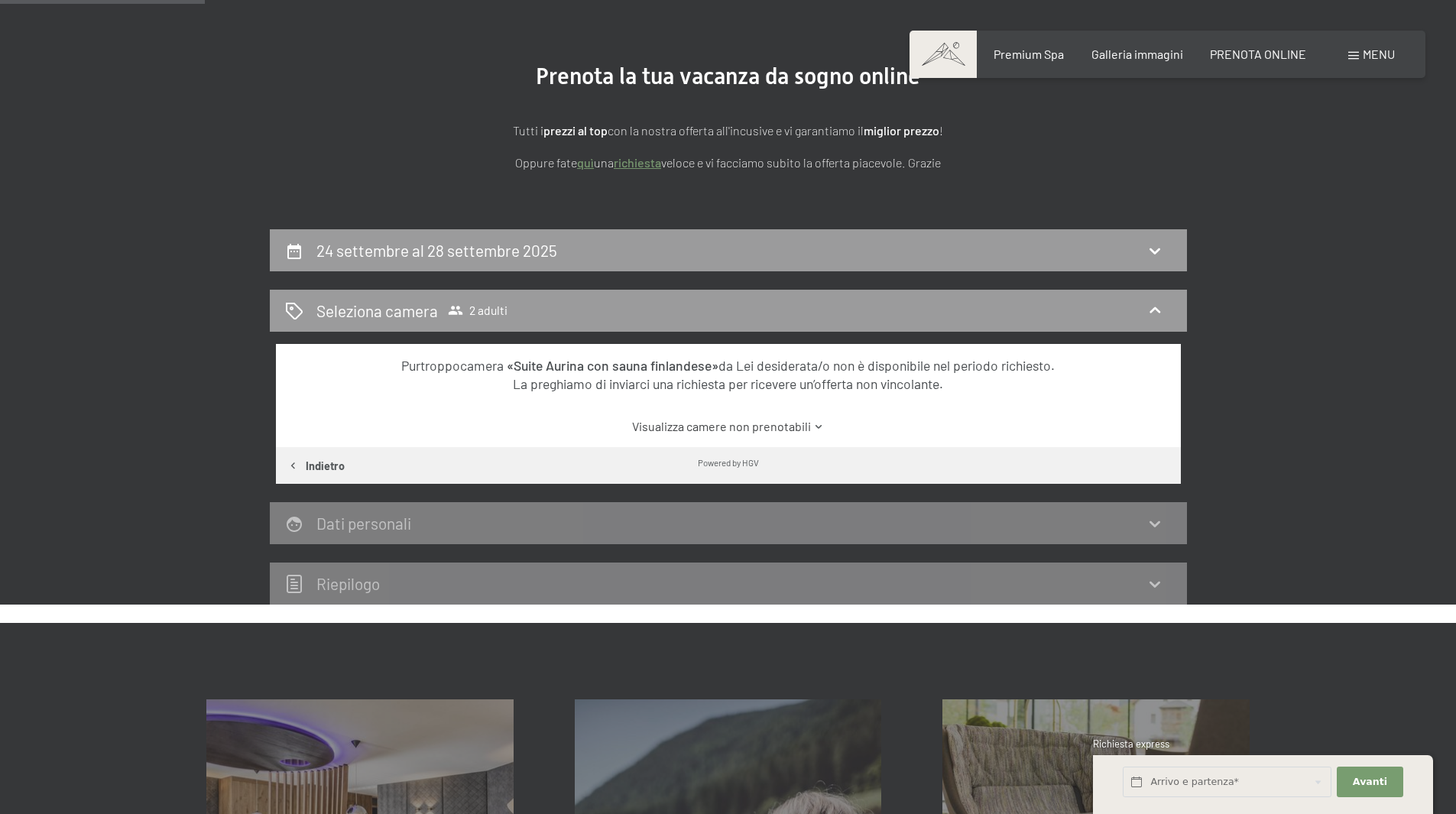
click at [732, 431] on link "Visualizza camere non prenotabili" at bounding box center [728, 426] width 851 height 17
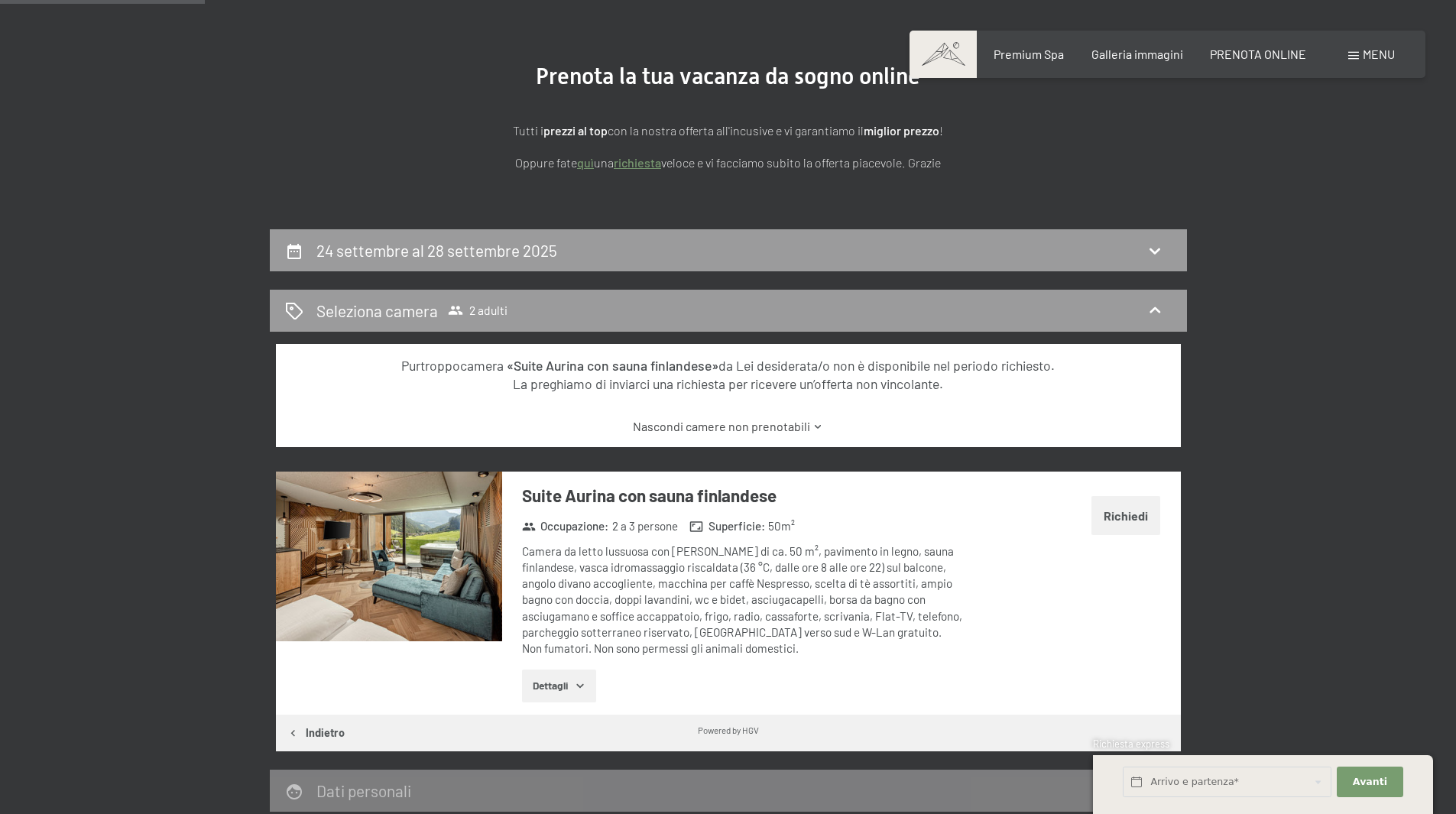
click at [746, 435] on link "Nascondi camere non prenotabili" at bounding box center [728, 426] width 851 height 17
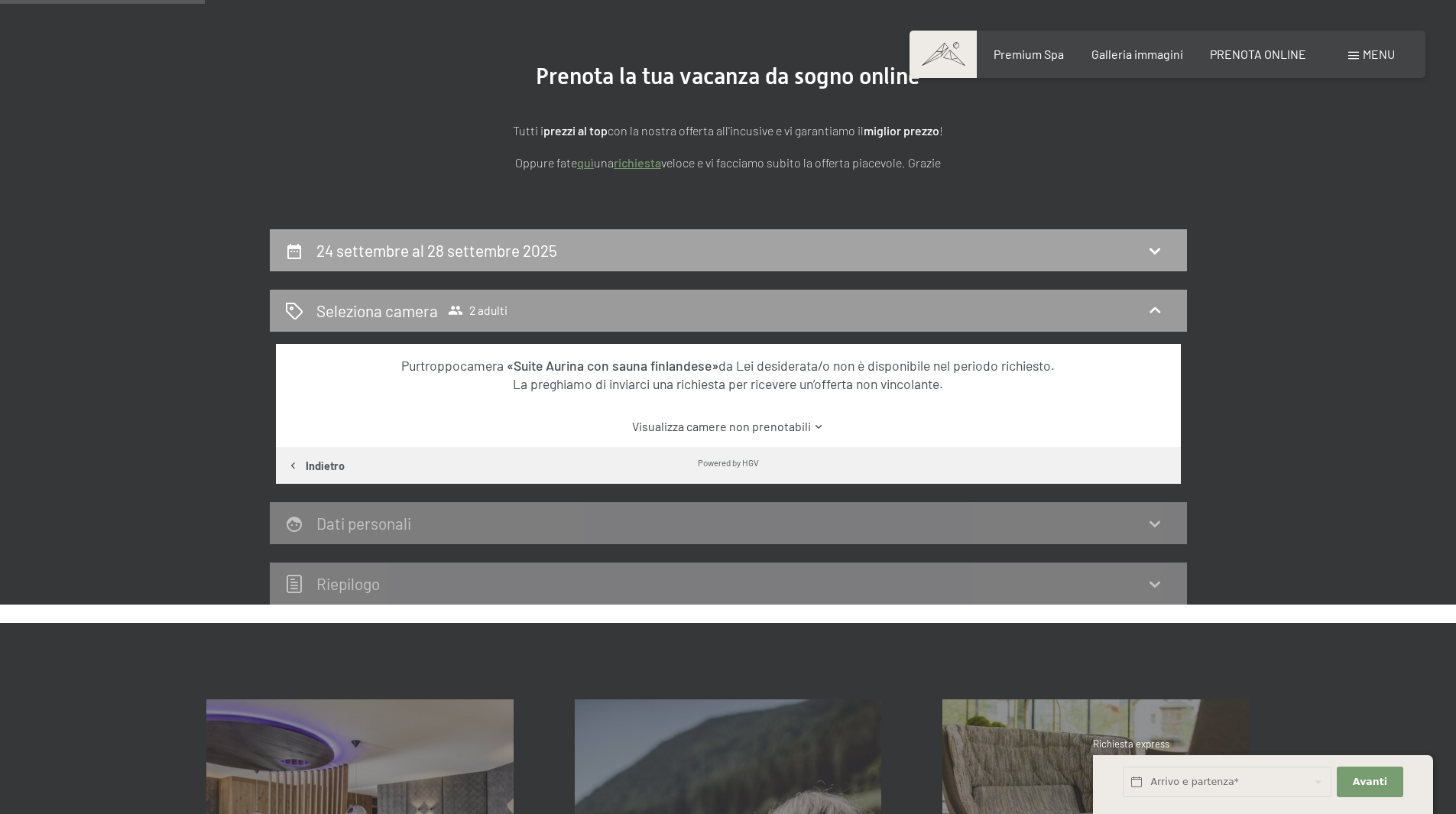
click at [411, 259] on div "[DATE] al [DATE]" at bounding box center [440, 250] width 247 height 22
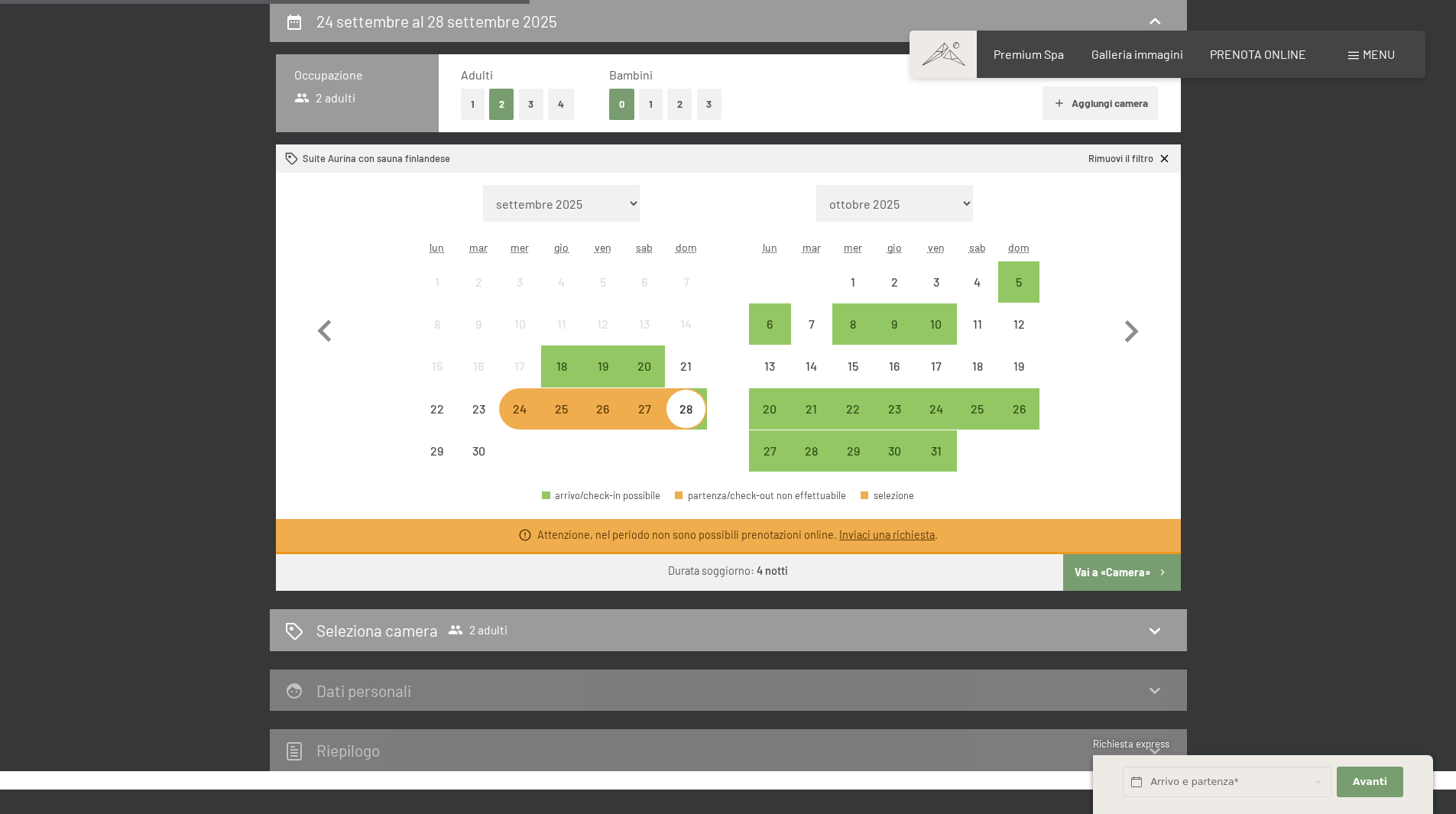
click at [713, 420] on div "Mese/anno settembre 2025 ottobre 2025 novembre 2025 dicembre 2025 gennaio 2026 …" at bounding box center [728, 328] width 851 height 288
click at [689, 417] on div "28" at bounding box center [686, 422] width 39 height 39
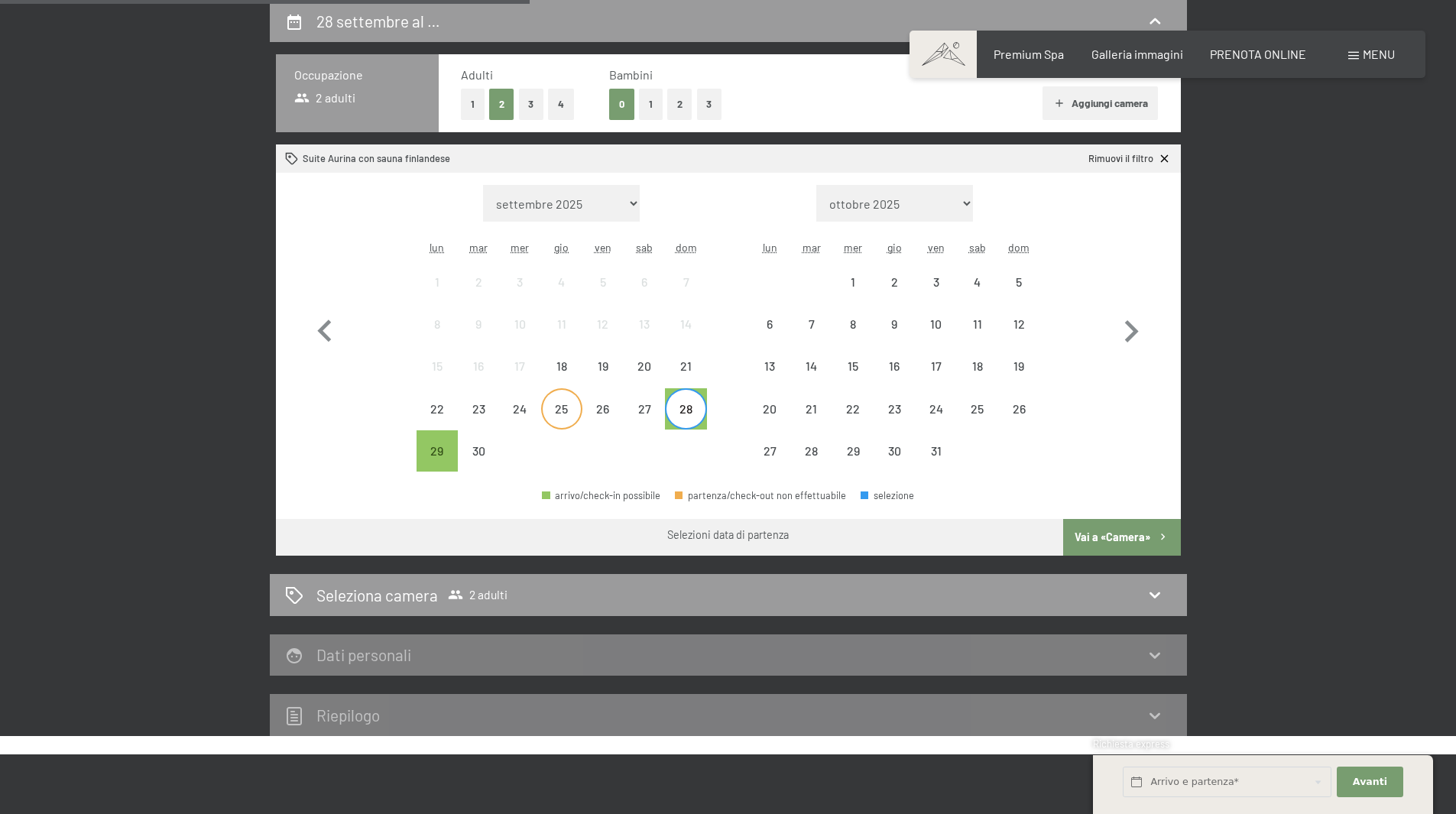
click at [543, 405] on div "25" at bounding box center [562, 422] width 39 height 39
click at [499, 403] on div "24" at bounding box center [520, 409] width 42 height 42
click at [342, 338] on icon "button" at bounding box center [325, 331] width 44 height 44
click at [474, 109] on button "1" at bounding box center [473, 104] width 24 height 32
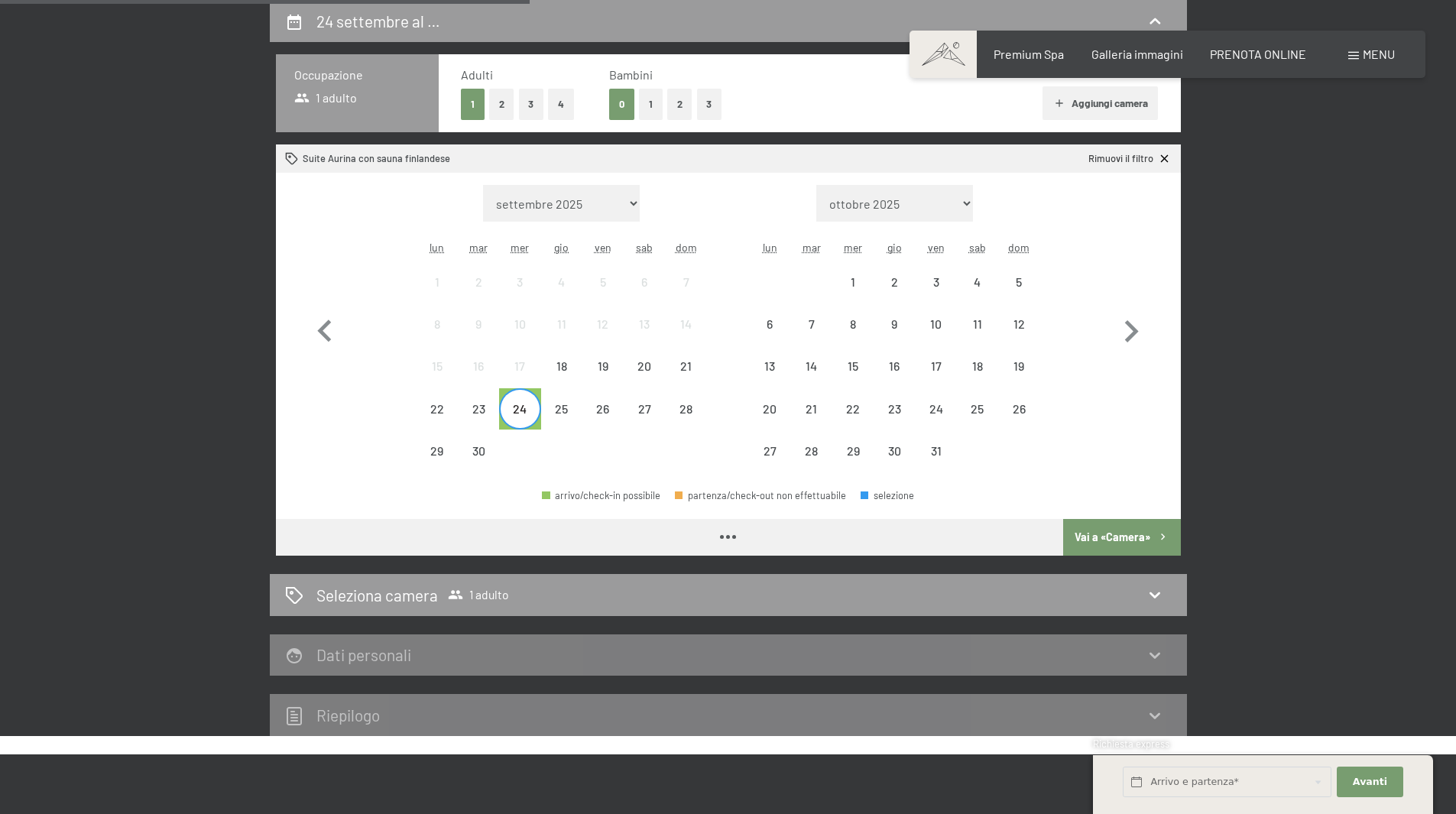
click at [497, 113] on button "2" at bounding box center [501, 104] width 25 height 32
click at [1165, 160] on icon at bounding box center [1164, 158] width 13 height 13
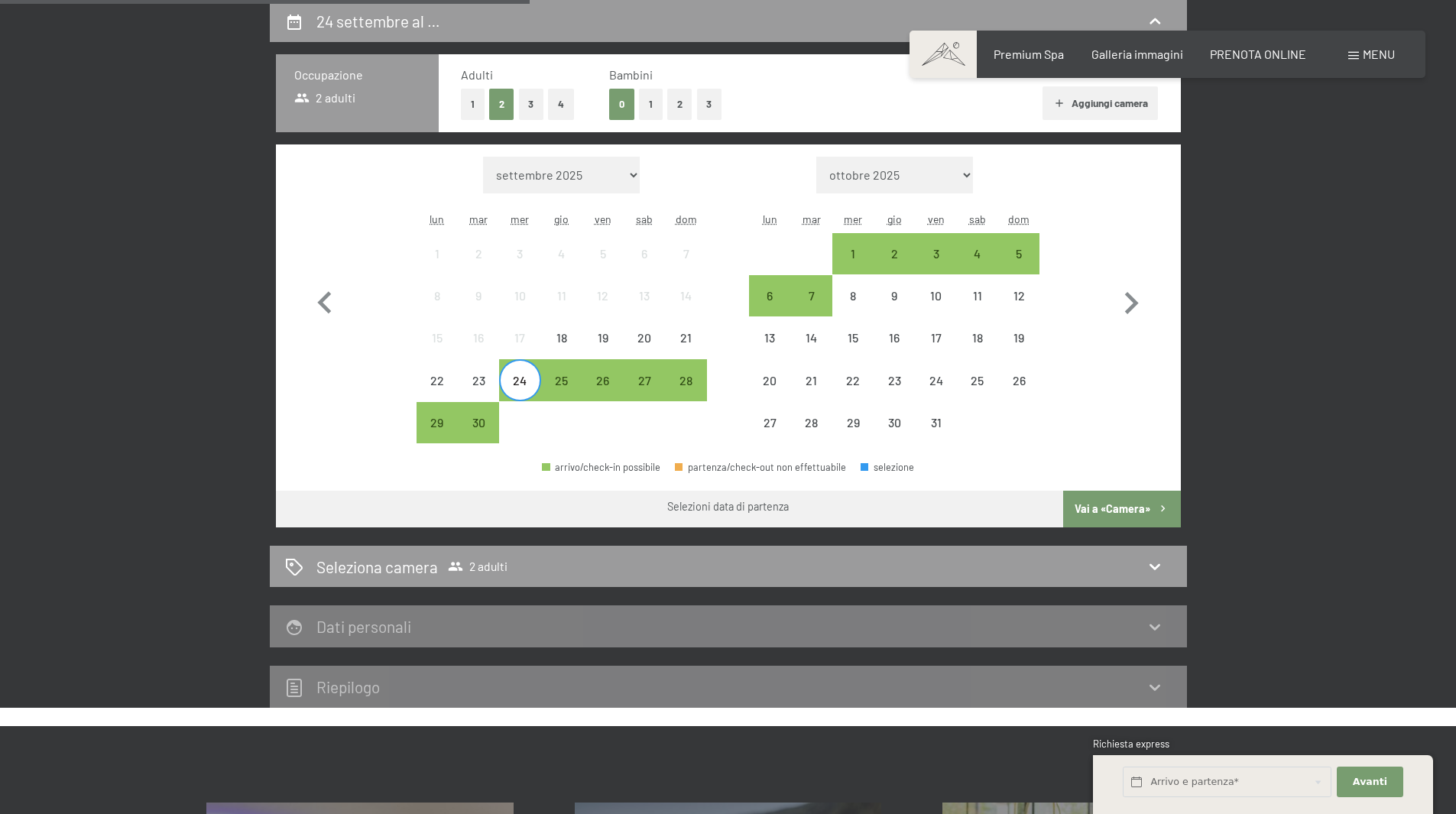
click at [520, 378] on div "24" at bounding box center [520, 394] width 39 height 39
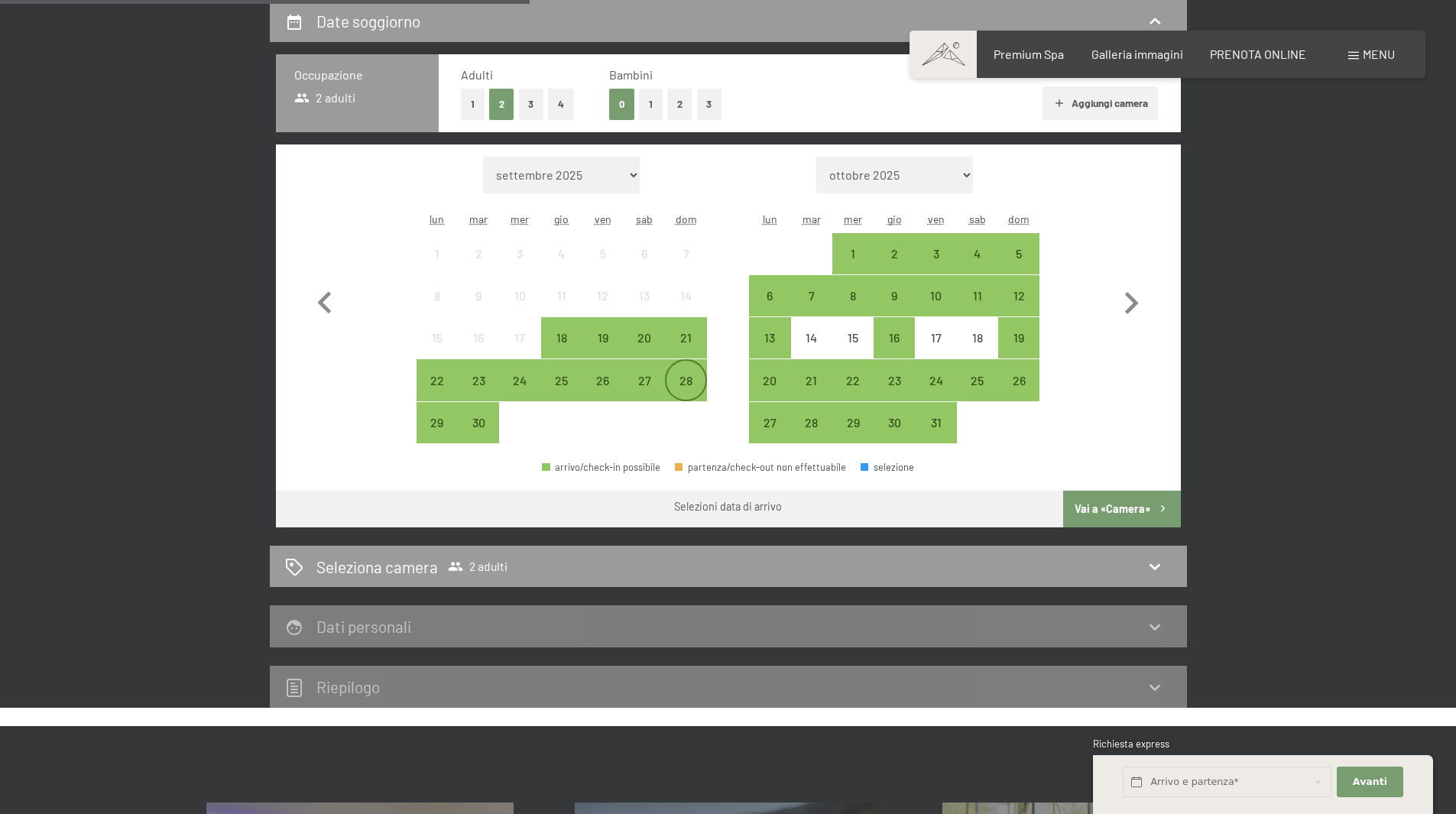
click at [680, 385] on div "28" at bounding box center [686, 394] width 39 height 39
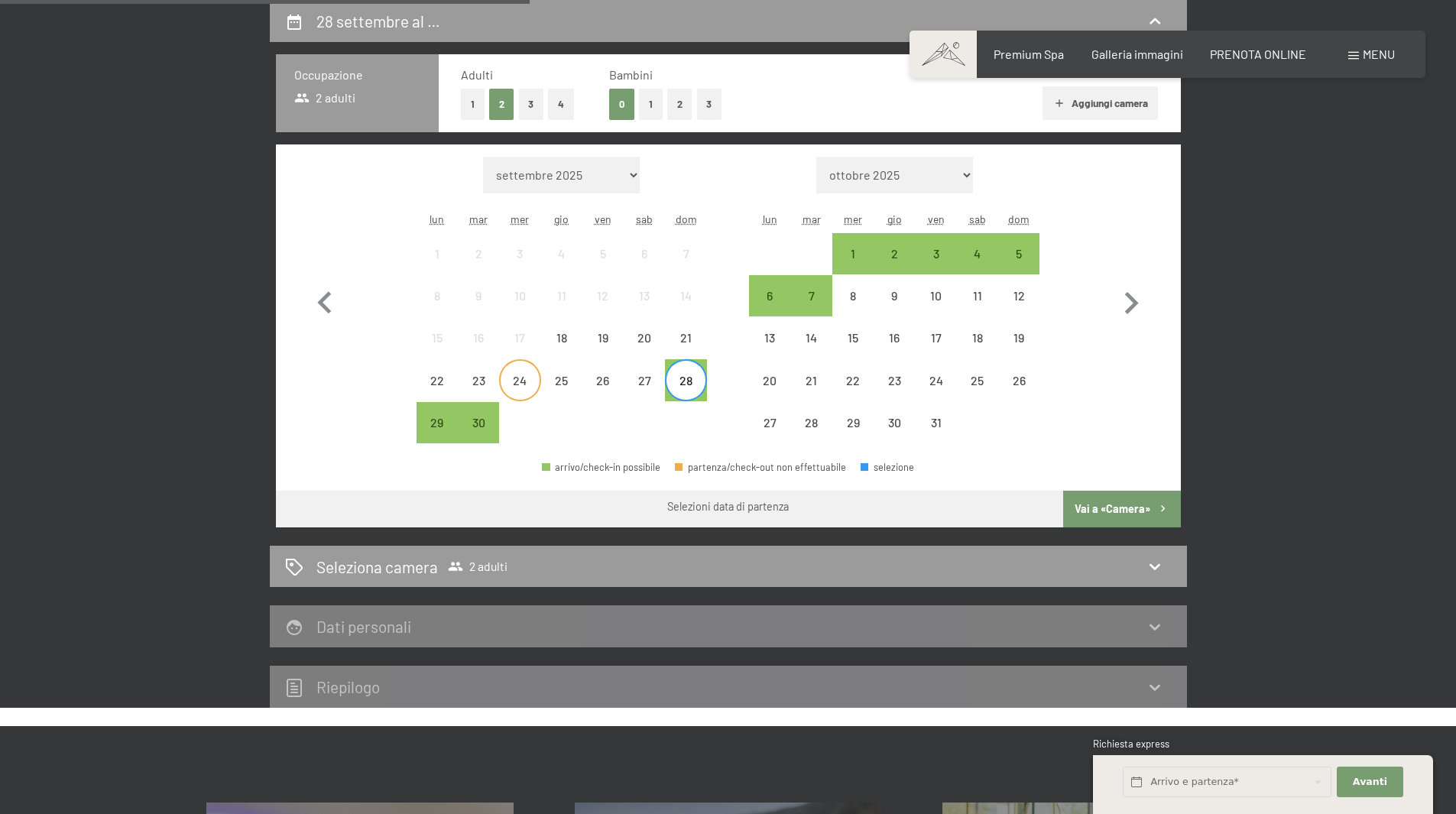
click at [536, 382] on div "24" at bounding box center [520, 394] width 39 height 39
click at [1121, 506] on button "Vai a «Camera»" at bounding box center [1122, 509] width 117 height 37
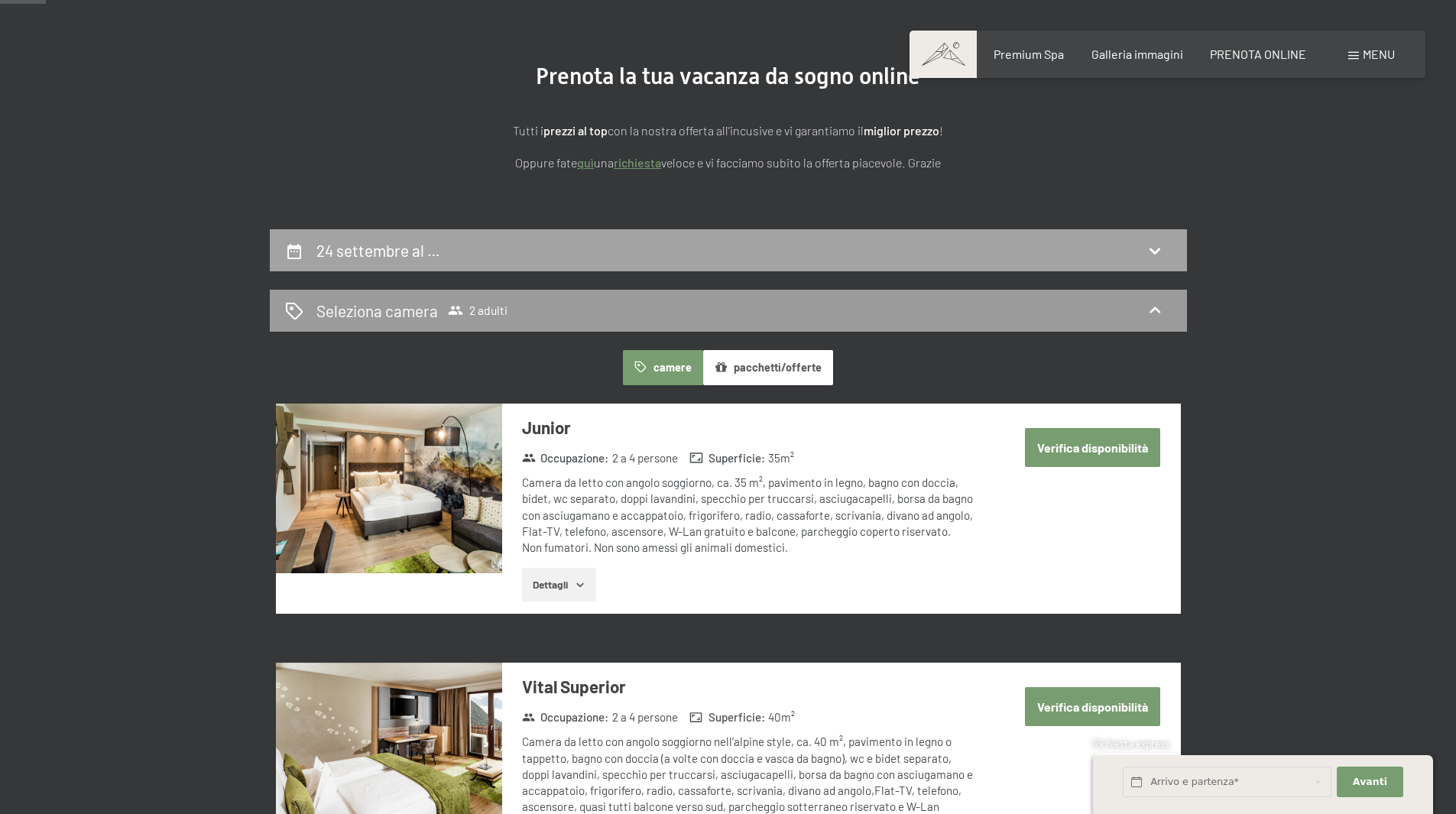
click at [851, 234] on div "24 settembre al …" at bounding box center [729, 250] width 918 height 42
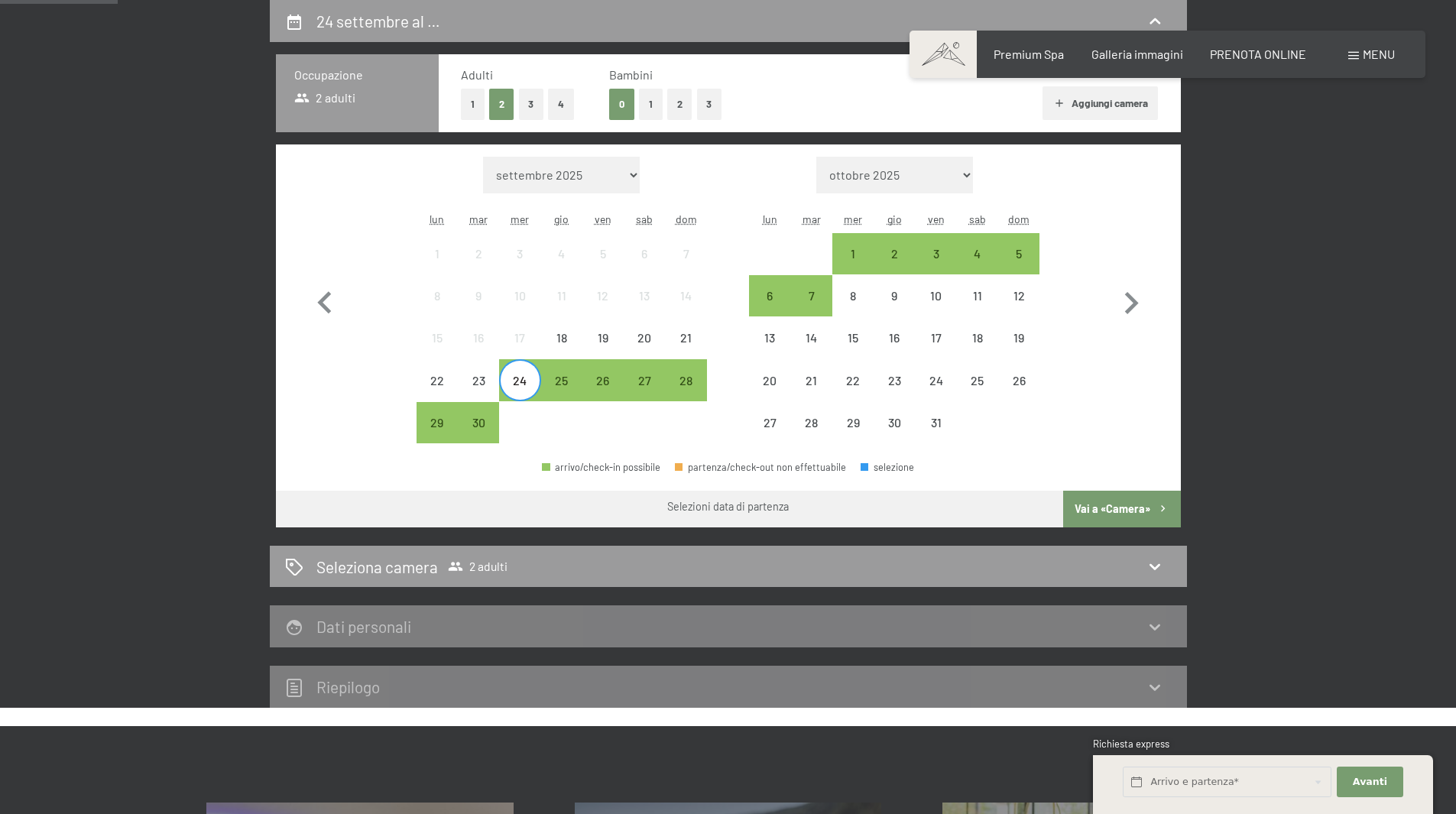
click at [518, 381] on div "24" at bounding box center [520, 394] width 39 height 39
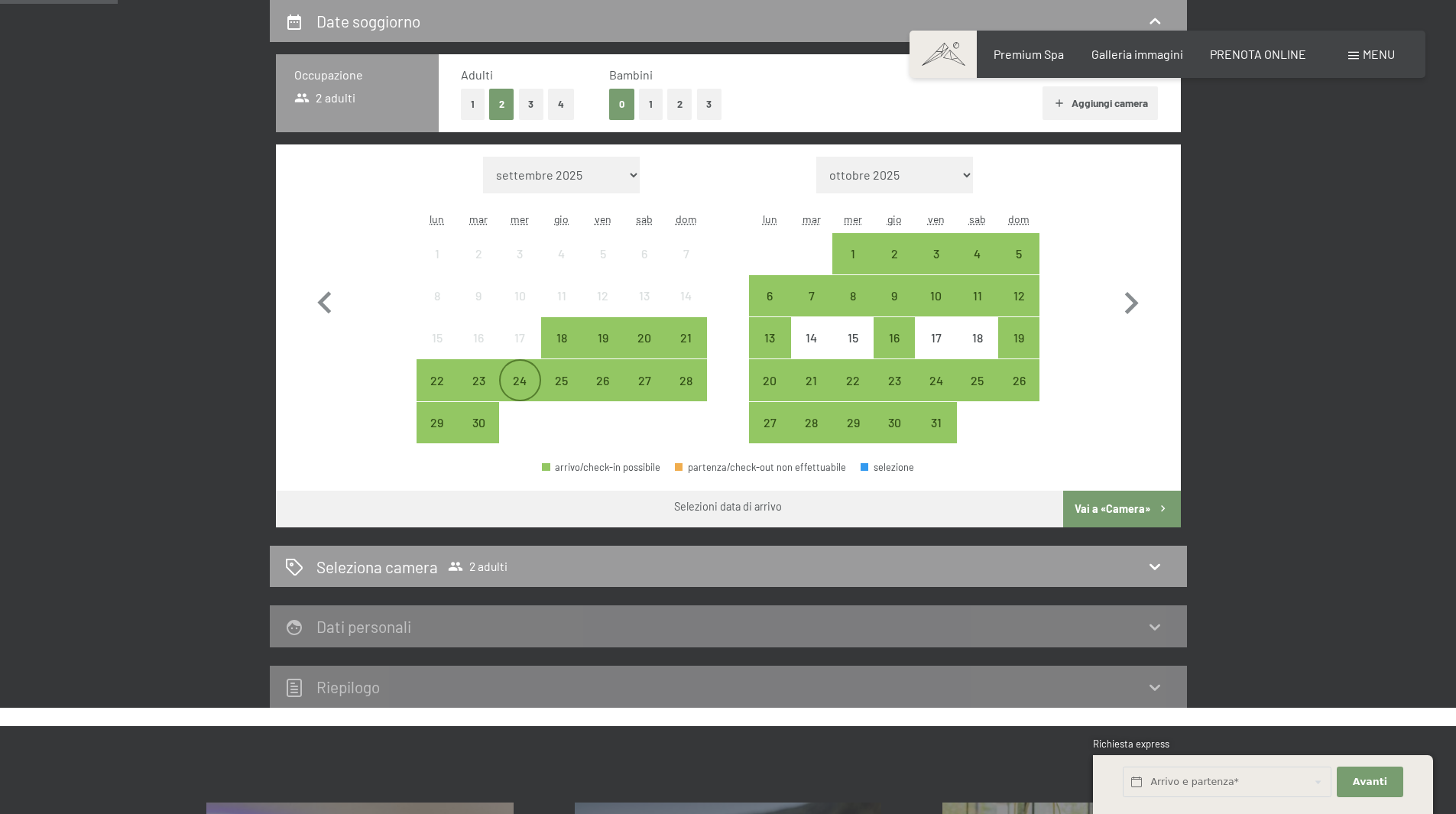
click at [534, 382] on div "24" at bounding box center [520, 394] width 39 height 39
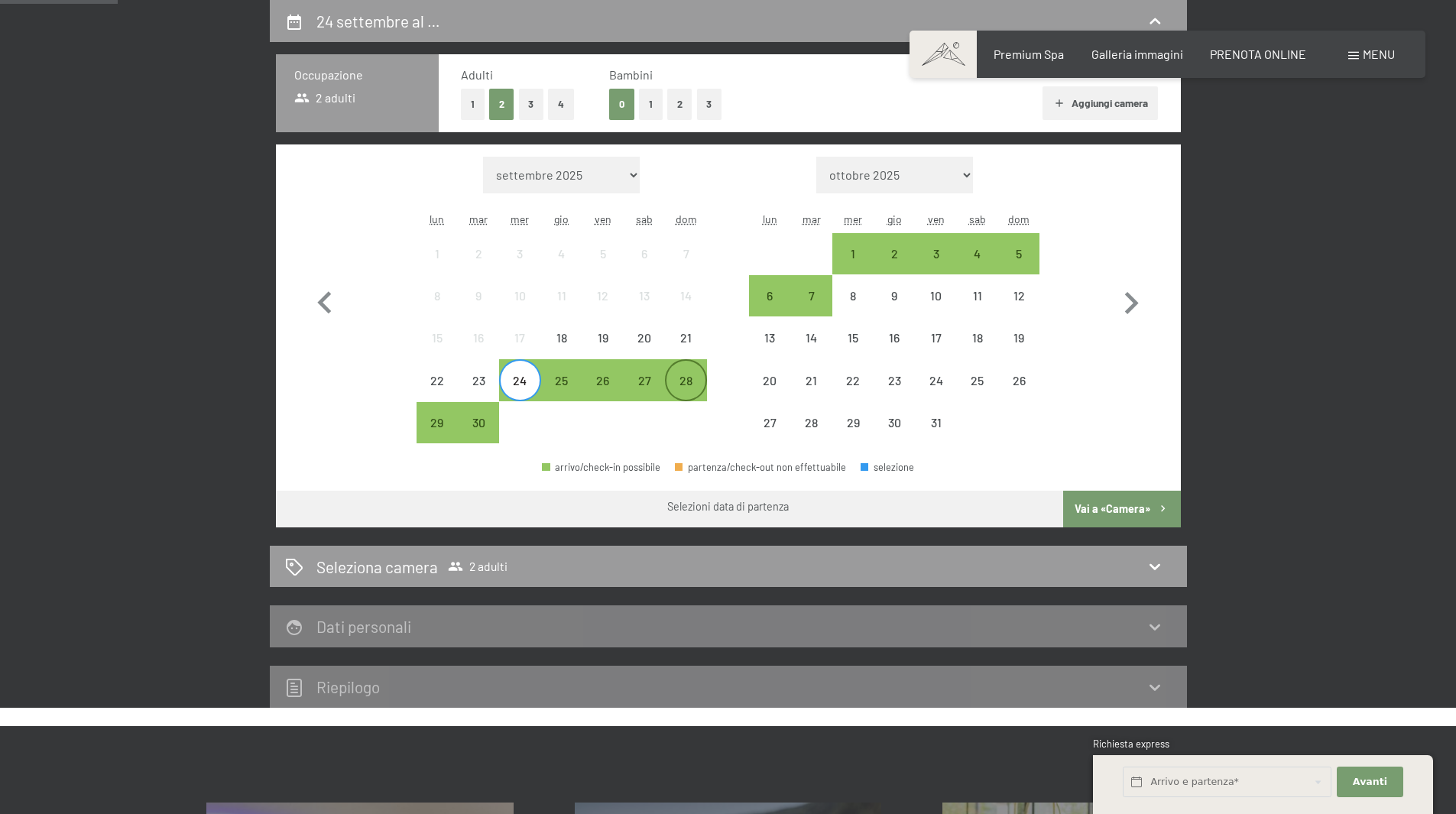
click at [694, 385] on div "28" at bounding box center [686, 394] width 39 height 39
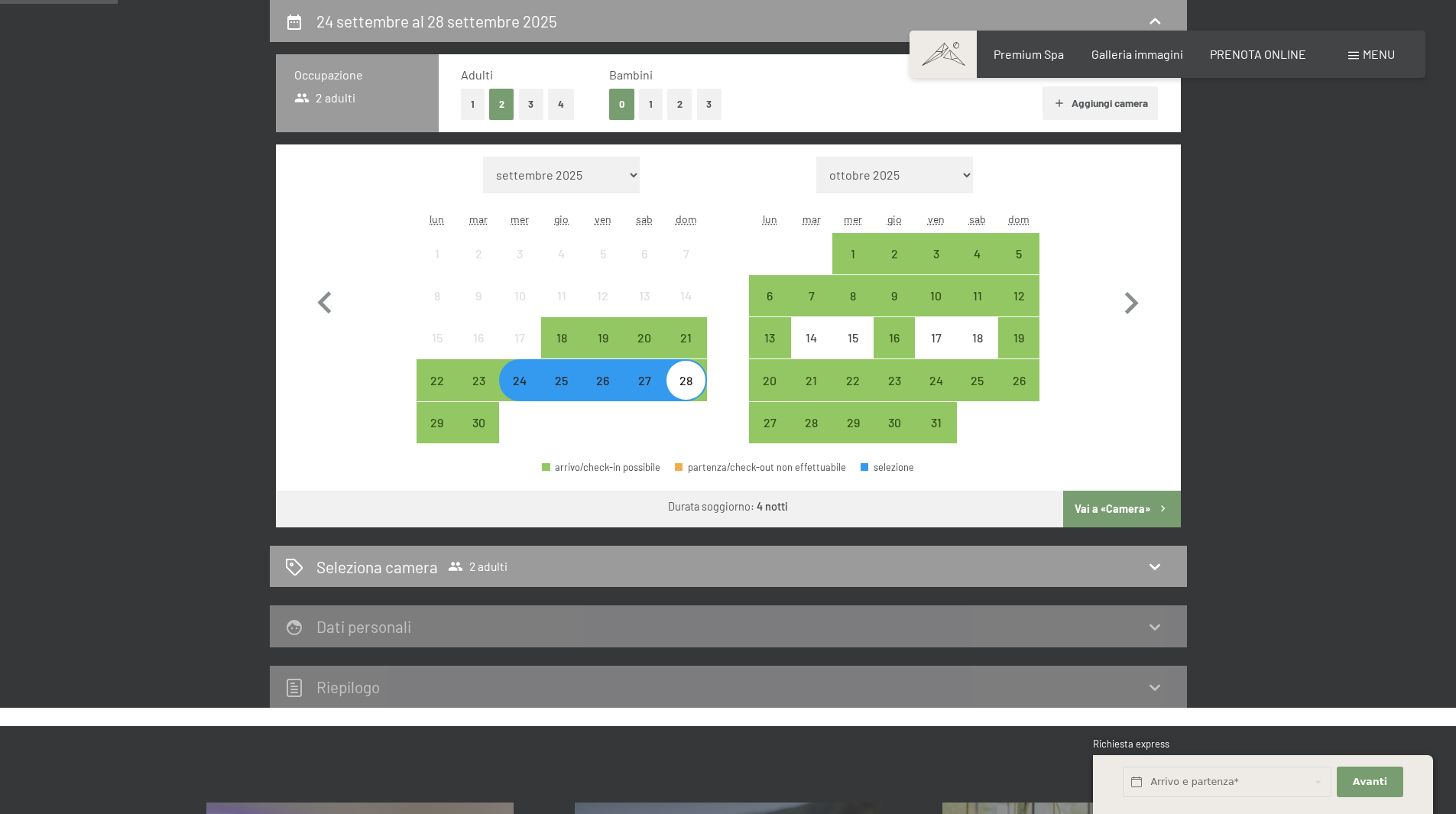
click at [1142, 517] on button "Vai a «Camera»" at bounding box center [1122, 509] width 117 height 37
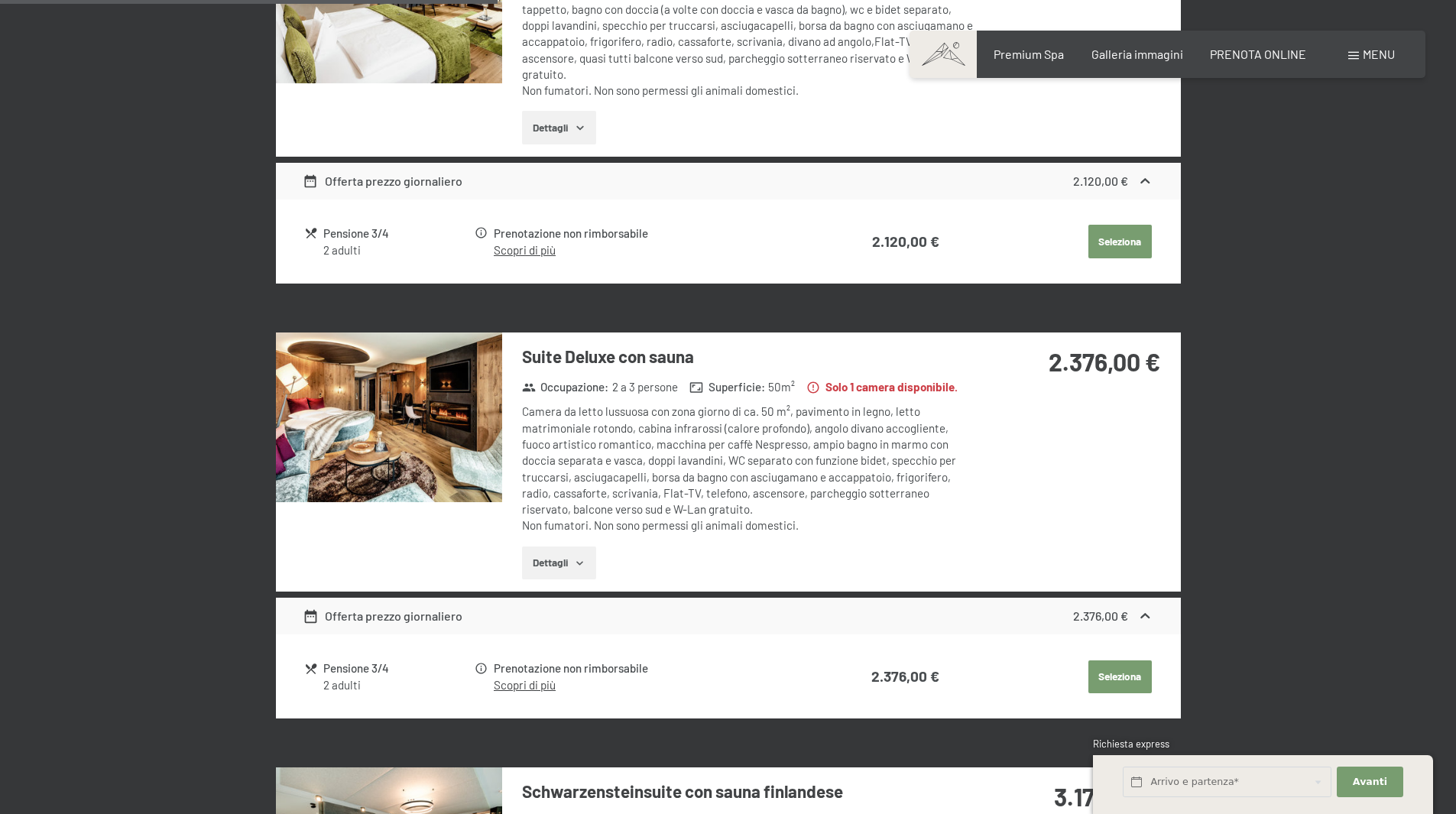
scroll to position [1065, 0]
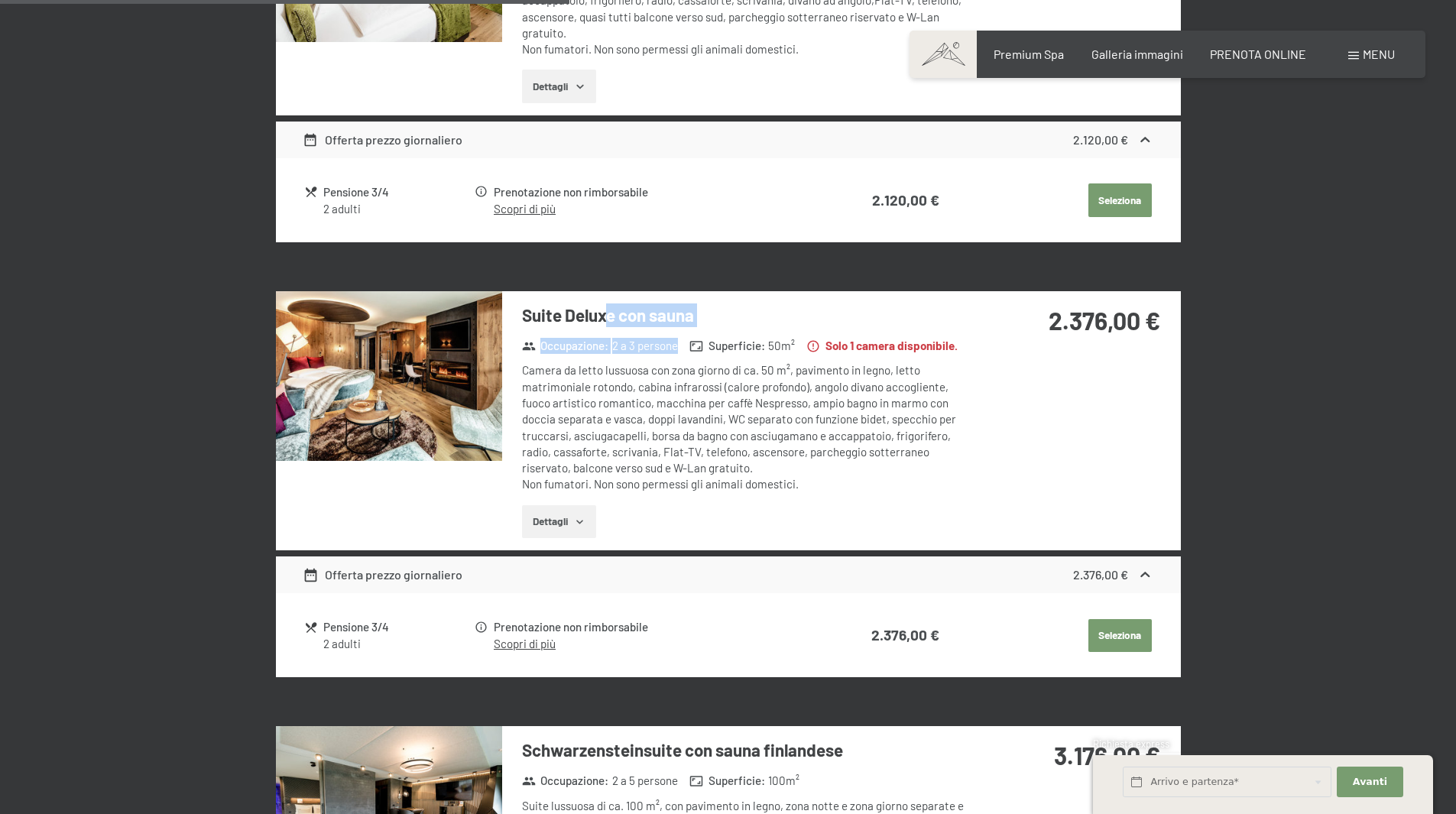
drag, startPoint x: 608, startPoint y: 309, endPoint x: 689, endPoint y: 348, distance: 89.9
click at [689, 348] on div "Suite Deluxe con sauna Occupazione : 2 a 3 persone Superficie : 50 m² Solo 1 ca…" at bounding box center [740, 421] width 476 height 259
click at [686, 368] on div "Camera da letto lussuosa con zona giorno di ca. 50 m², pavimento in legno, lett…" at bounding box center [750, 427] width 455 height 130
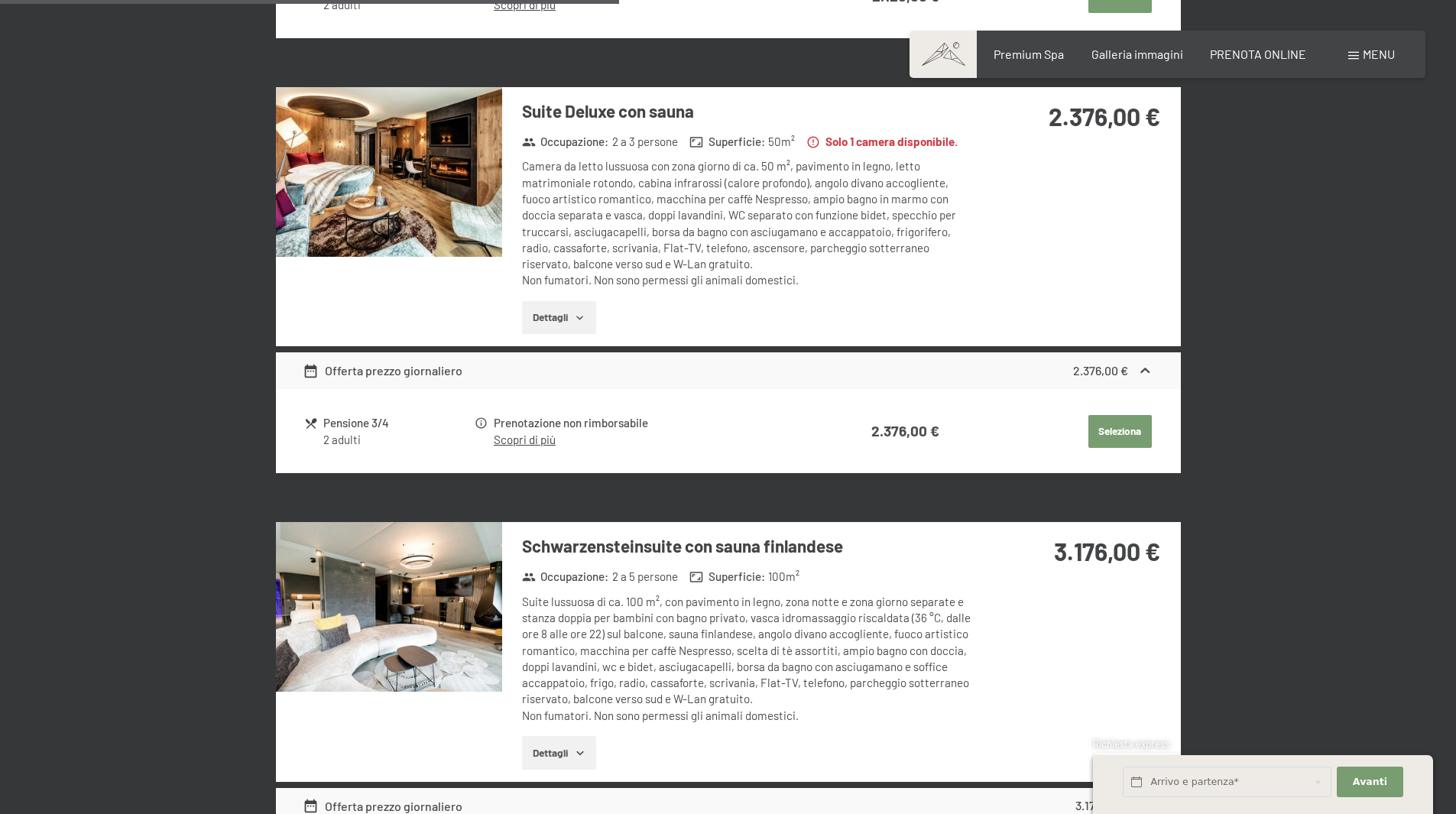
scroll to position [1293, 0]
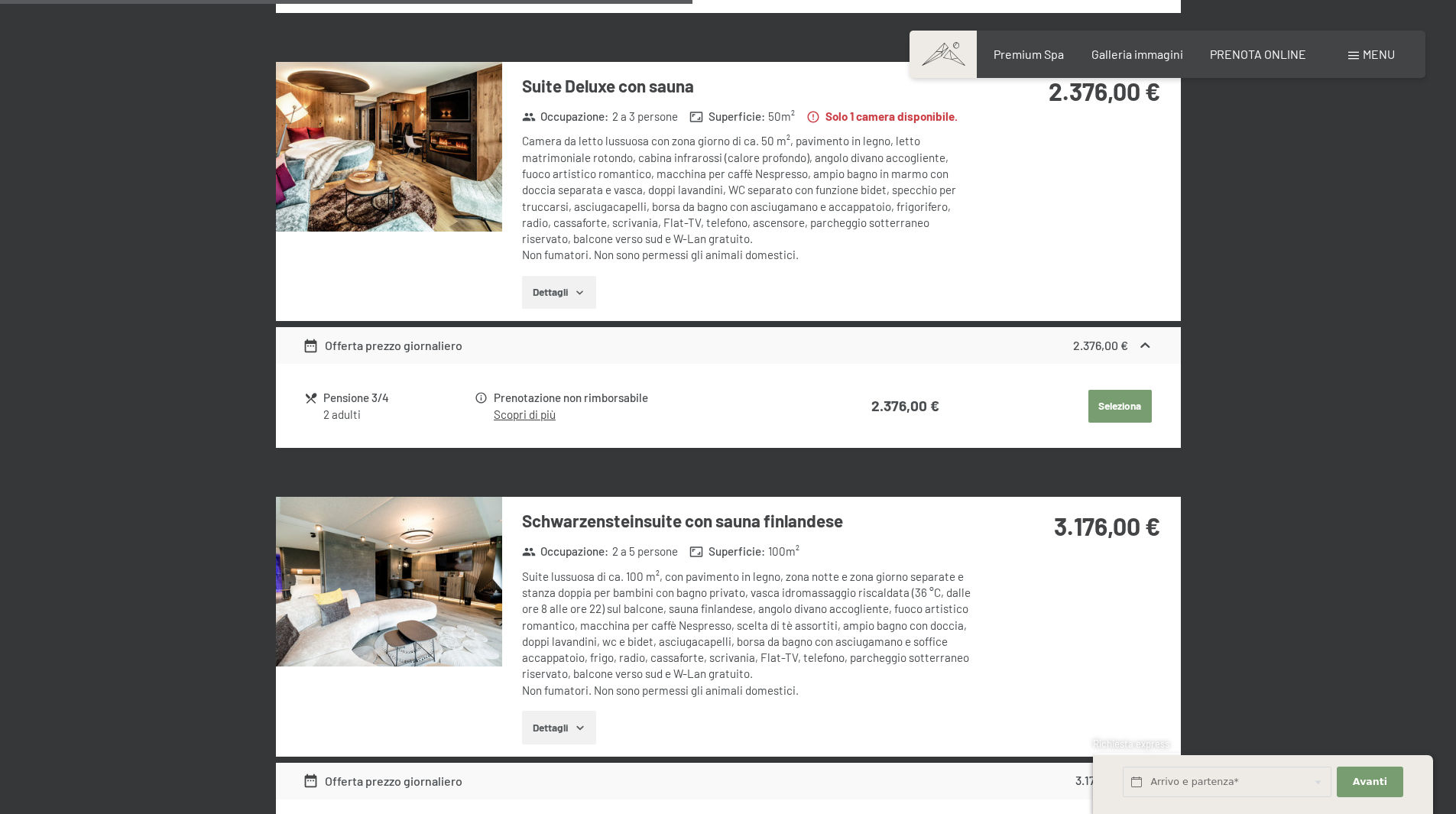
click at [671, 161] on div "Camera da letto lussuosa con zona giorno di ca. 50 m², pavimento in legno, lett…" at bounding box center [750, 197] width 455 height 130
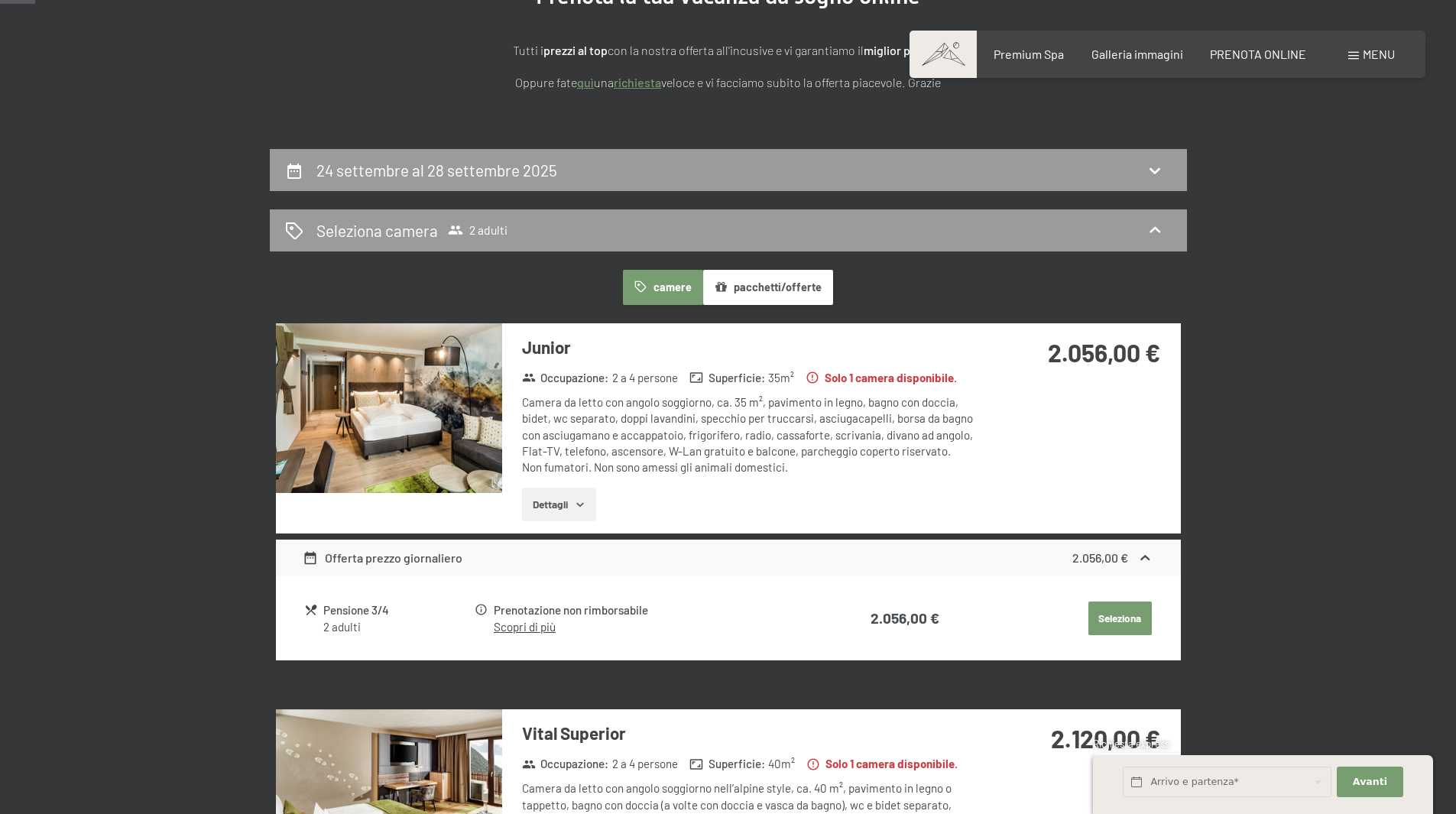
scroll to position [229, 0]
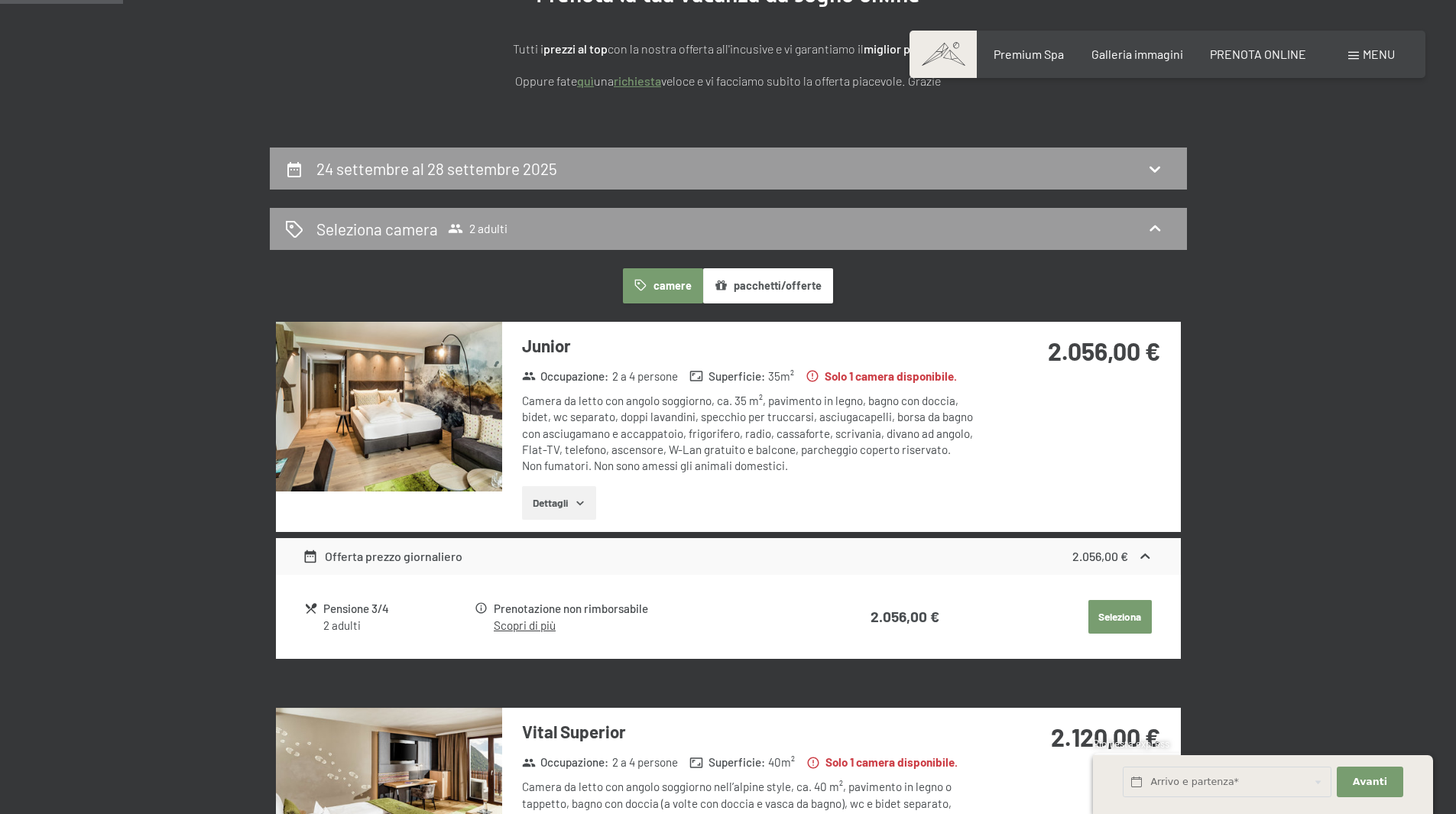
drag, startPoint x: 579, startPoint y: 500, endPoint x: 739, endPoint y: 489, distance: 160.4
click at [739, 489] on div "Dettagli" at bounding box center [750, 503] width 455 height 34
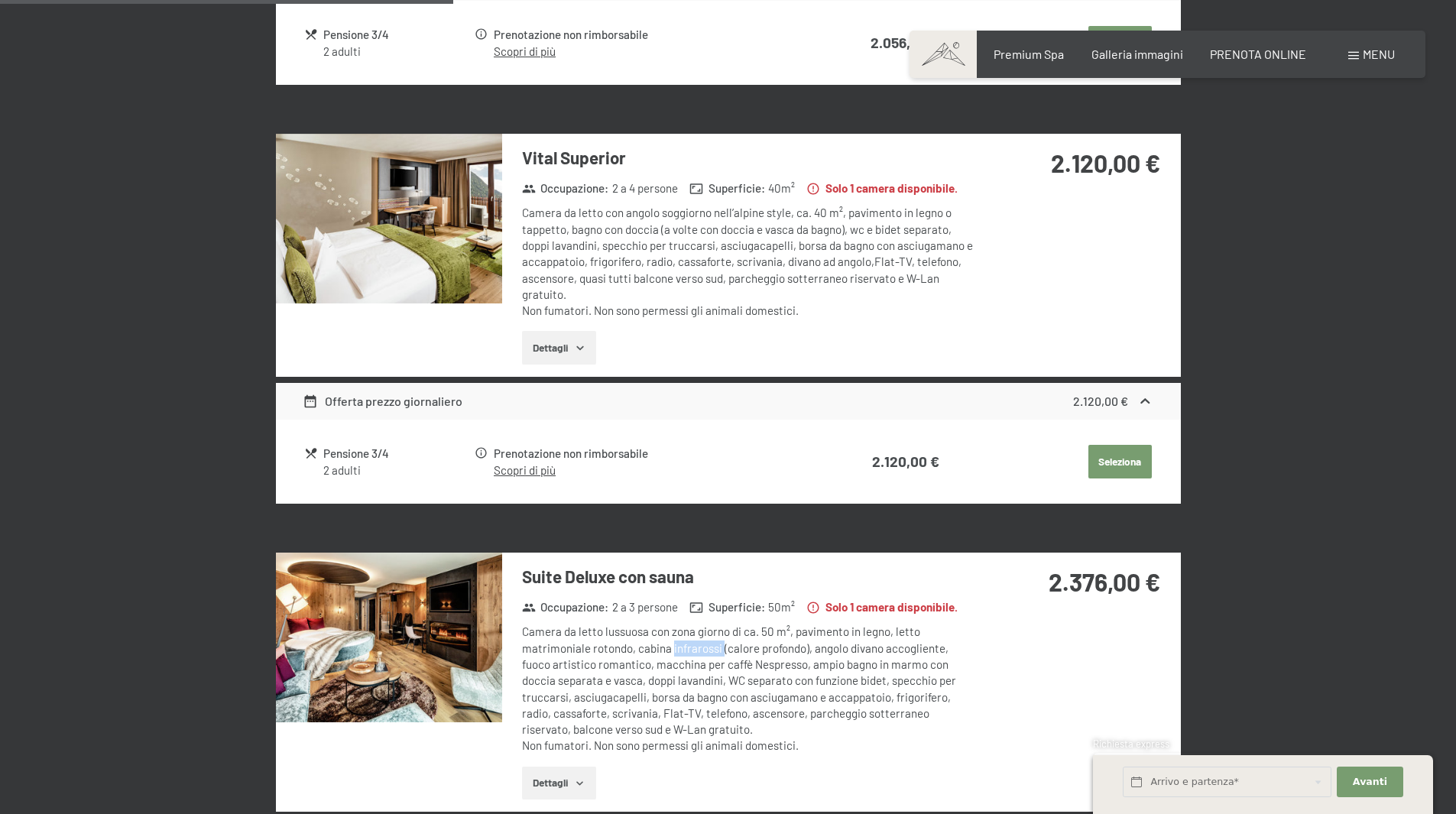
scroll to position [764, 0]
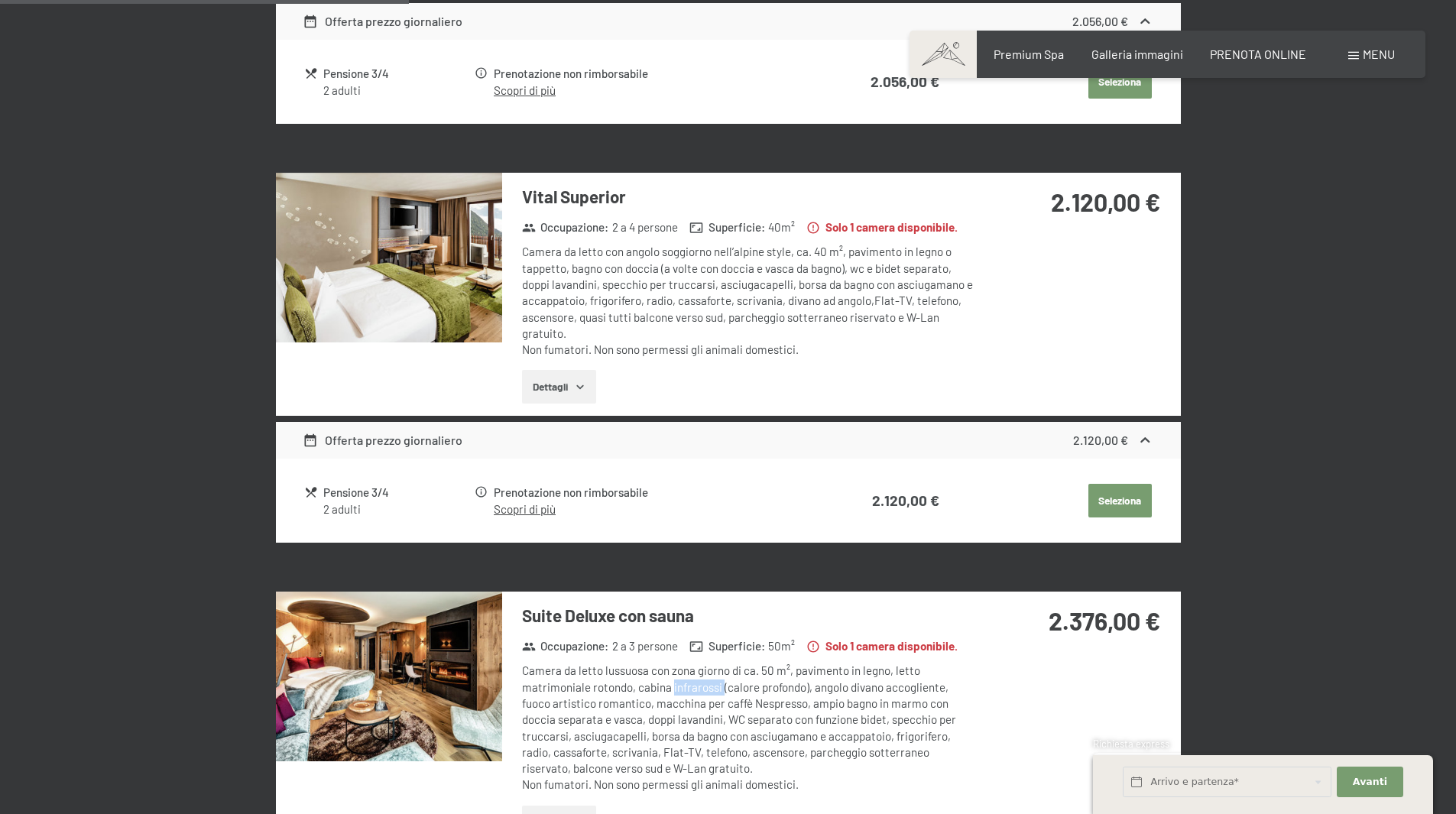
click at [453, 289] on img at bounding box center [389, 257] width 226 height 170
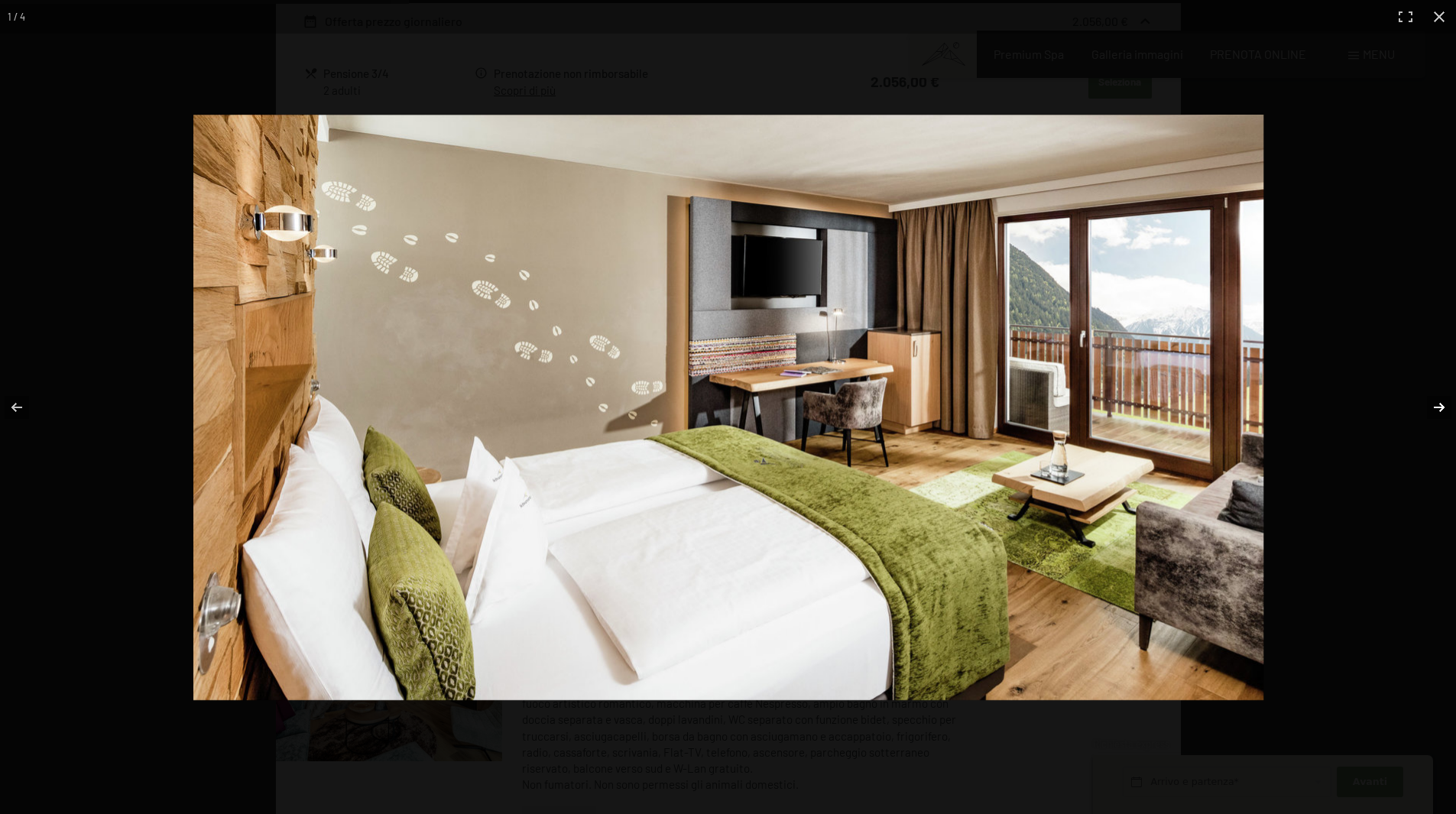
click at [1426, 406] on button "button" at bounding box center [1429, 407] width 53 height 76
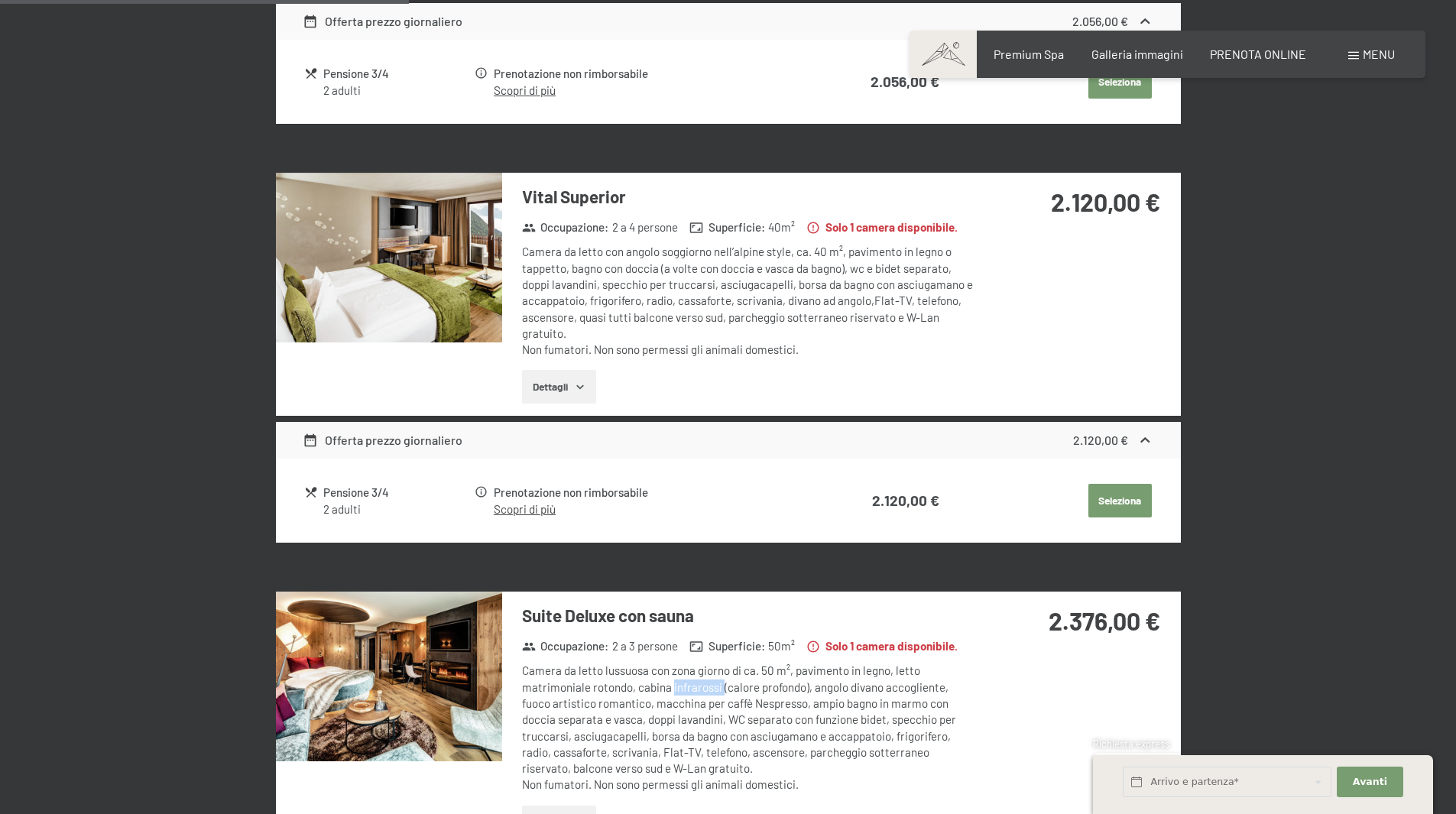
click at [0, 0] on div at bounding box center [0, 0] width 0 height 0
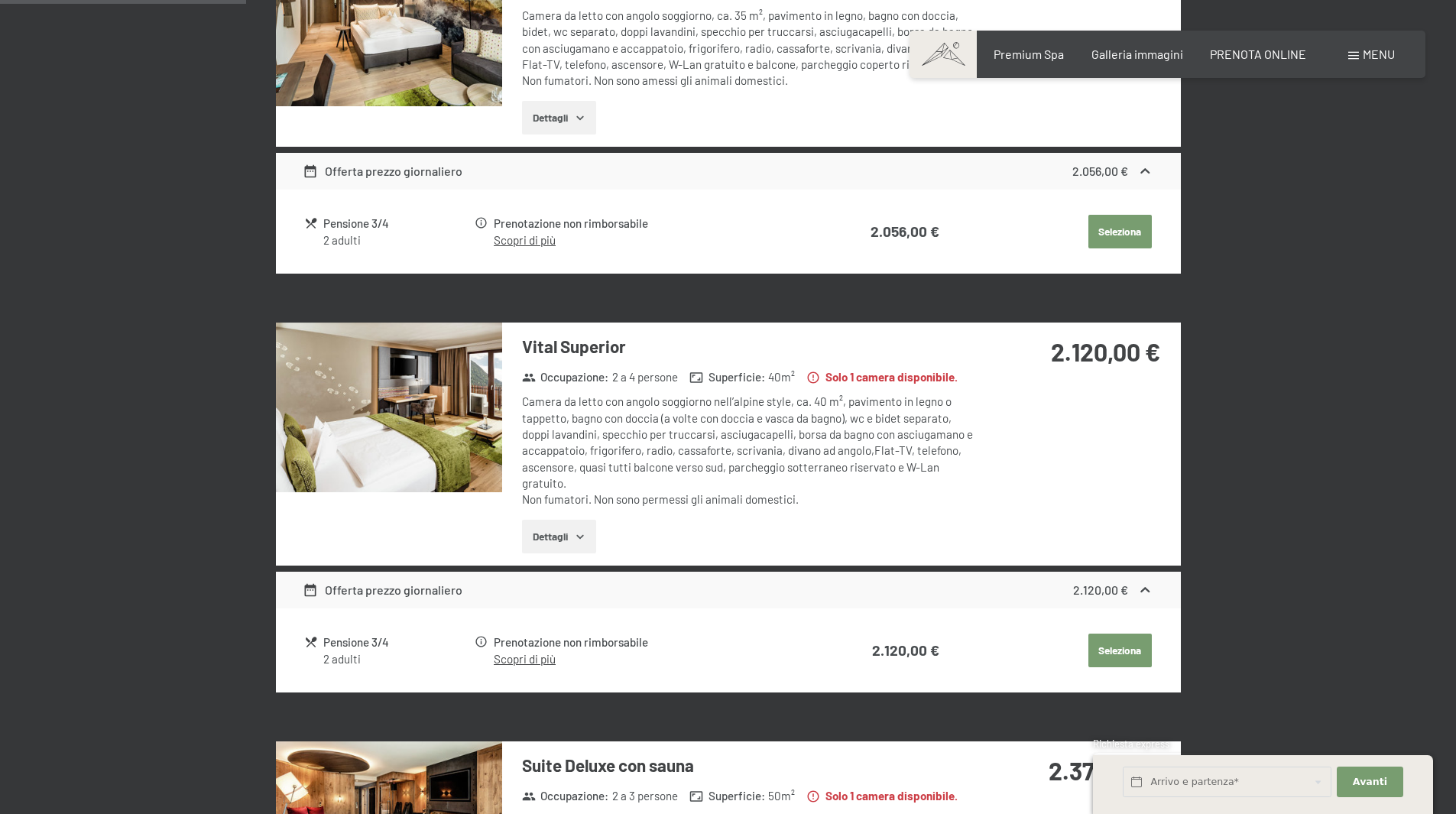
scroll to position [382, 0]
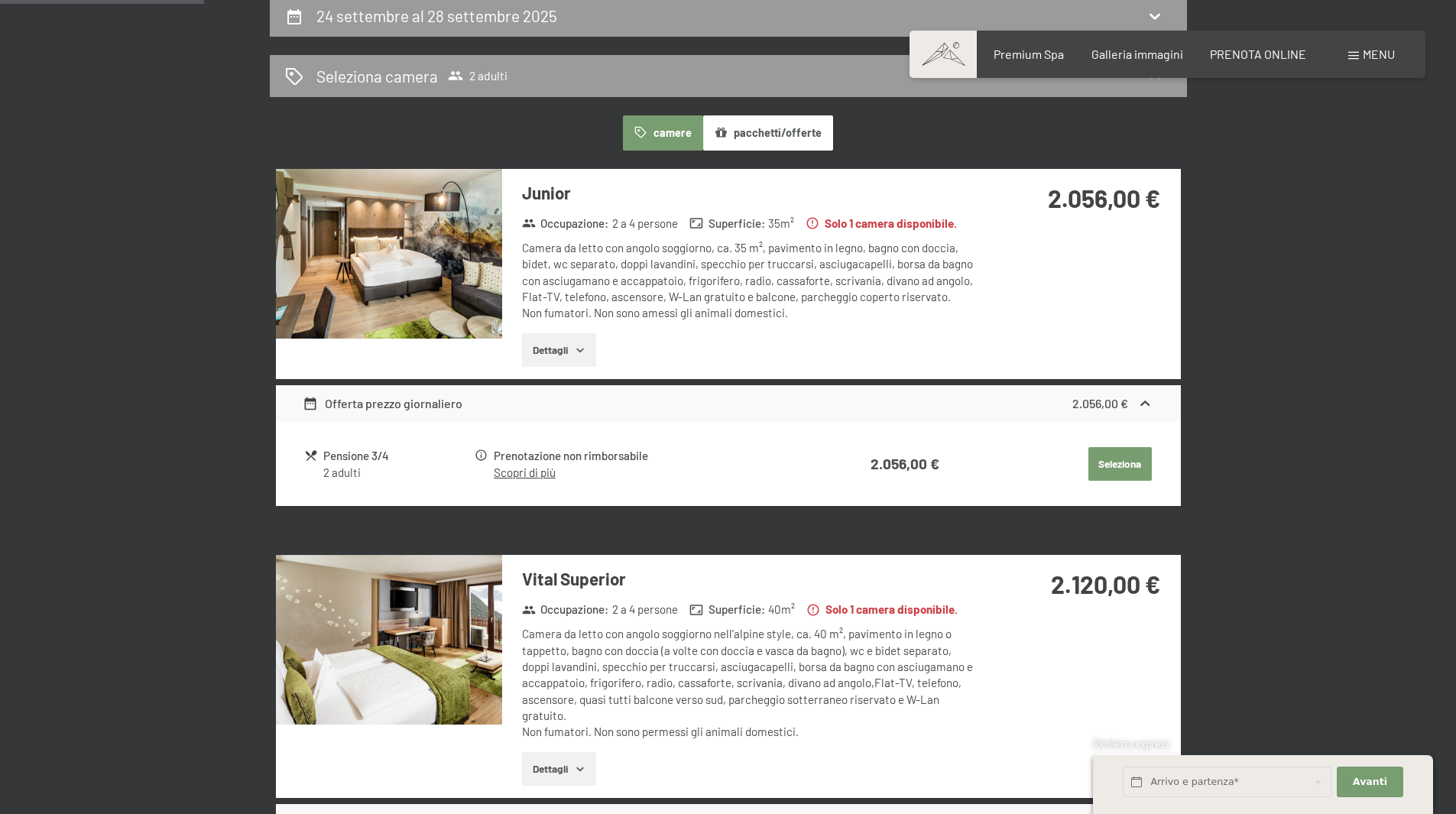
click at [461, 271] on img at bounding box center [389, 254] width 226 height 170
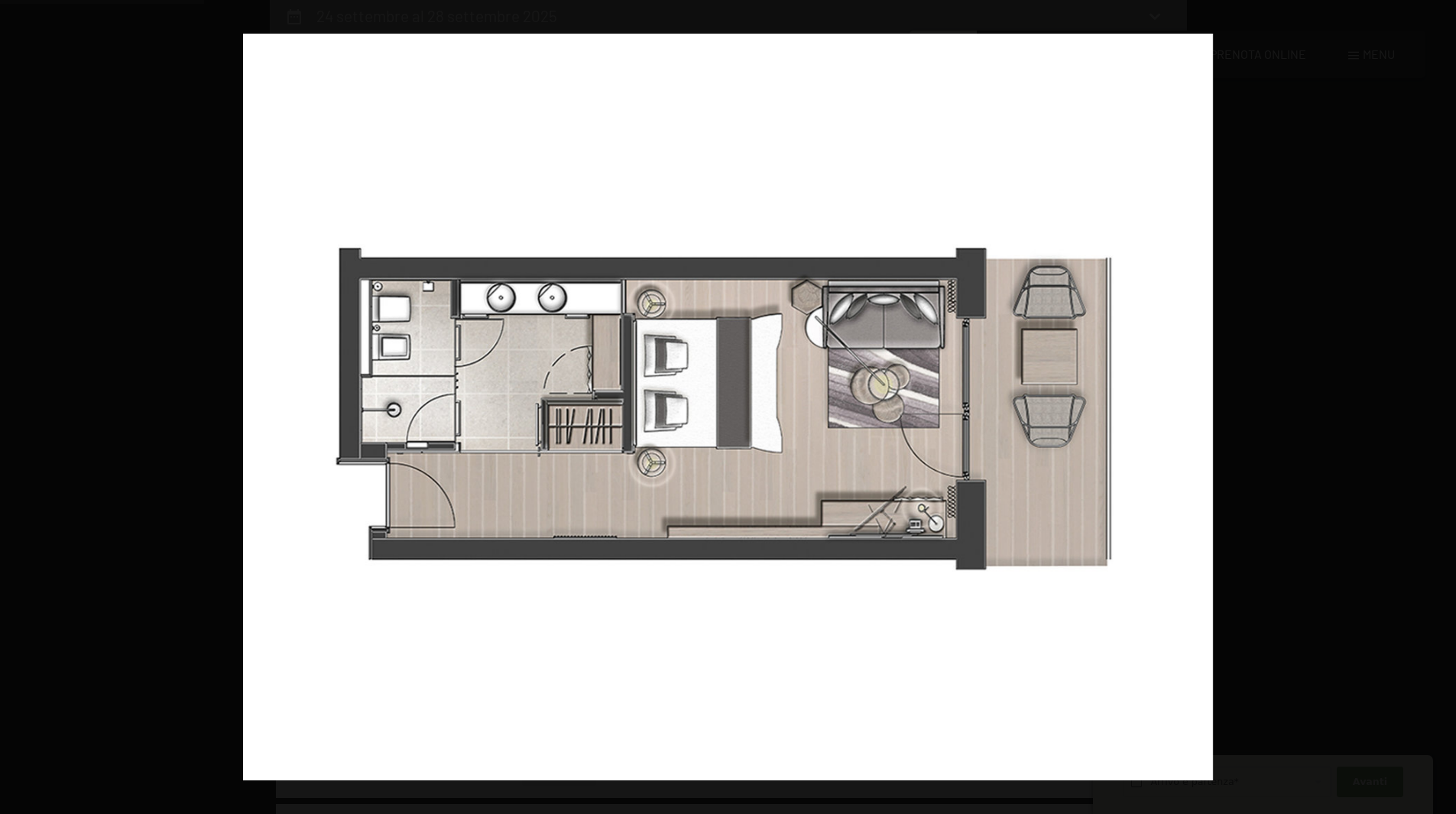
click at [1426, 243] on div at bounding box center [971, 441] width 1456 height 814
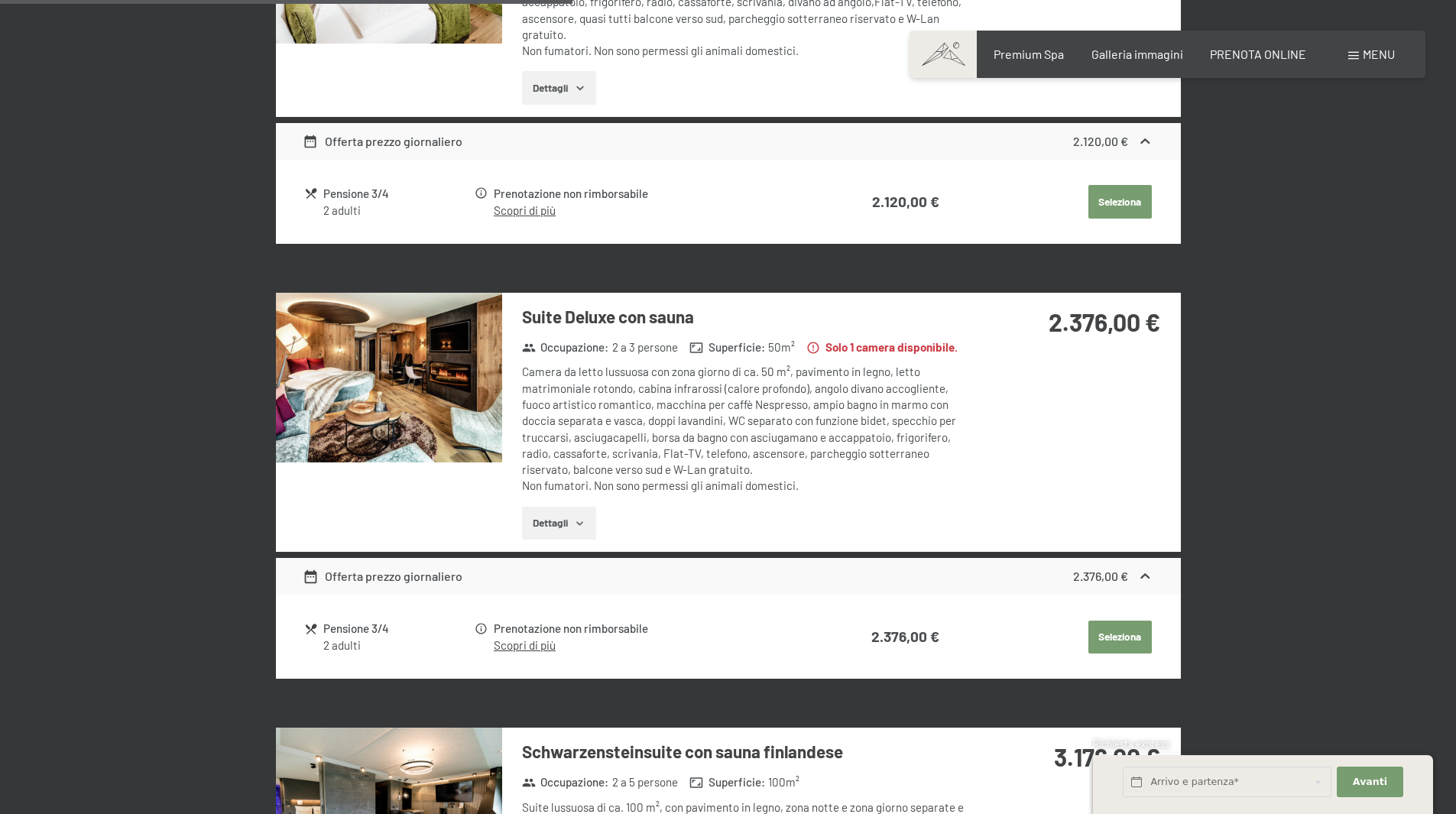
scroll to position [1070, 0]
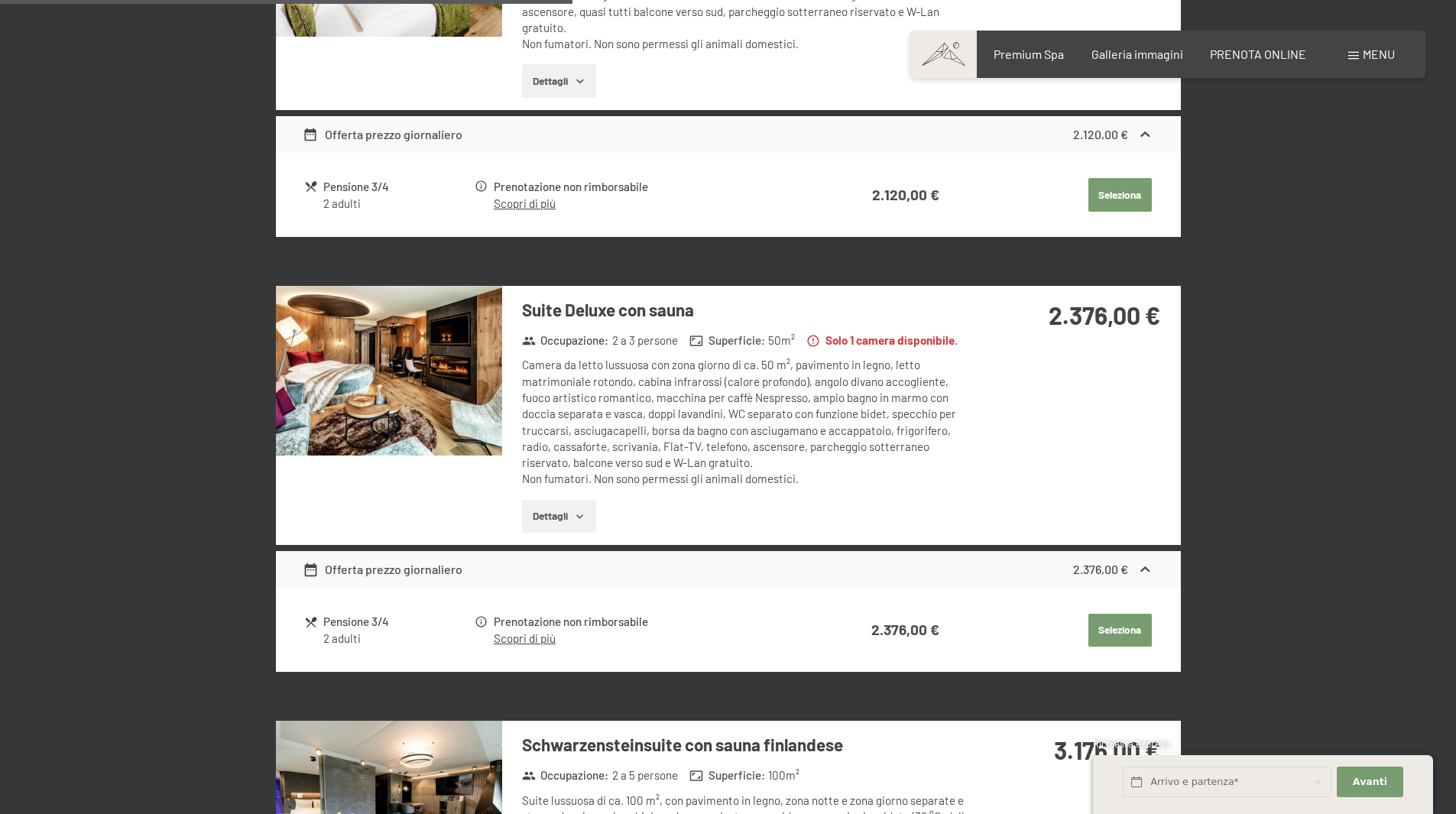
click at [396, 452] on img at bounding box center [389, 371] width 226 height 170
click at [0, 0] on div at bounding box center [0, 0] width 0 height 0
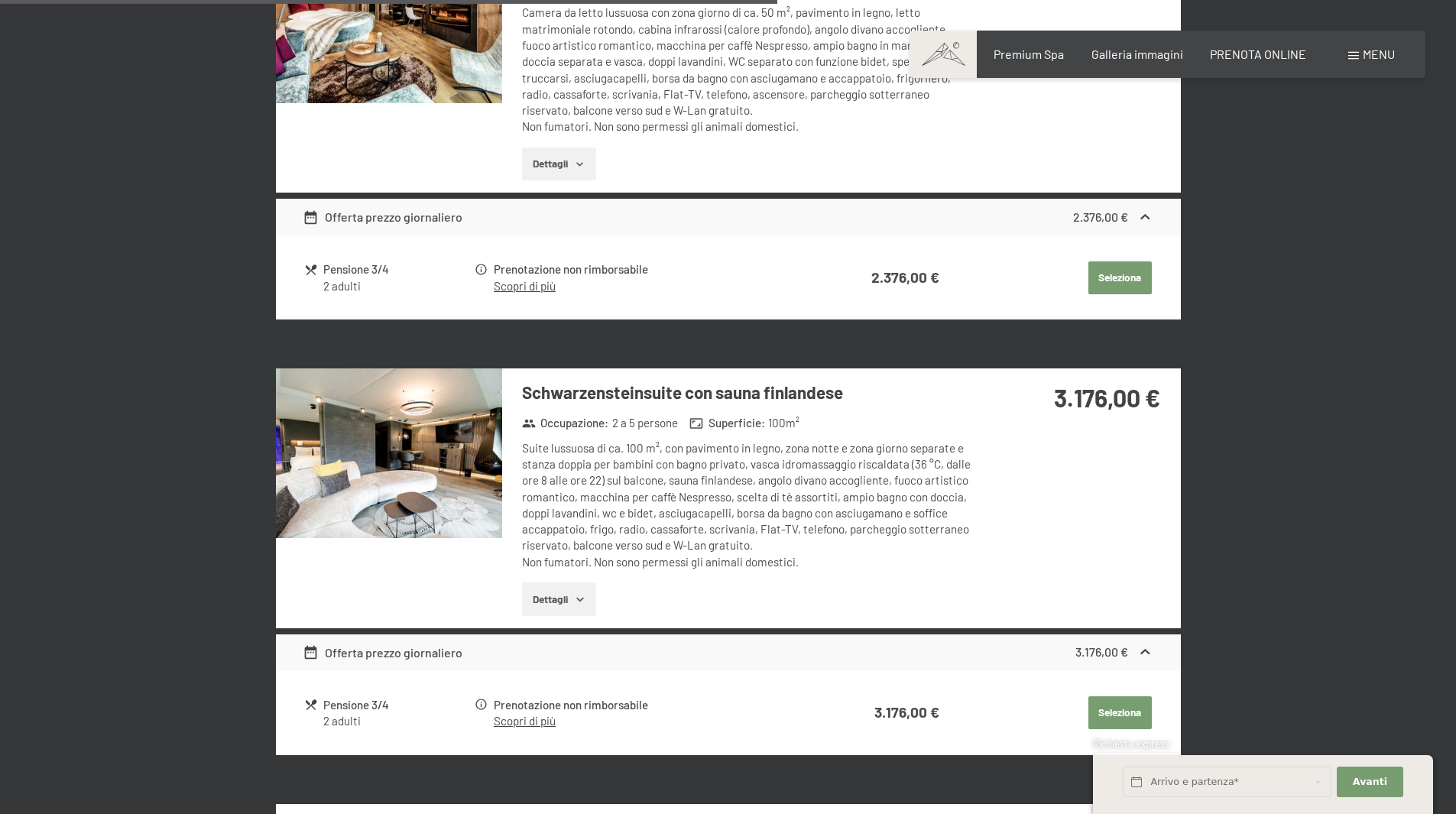
scroll to position [1451, 0]
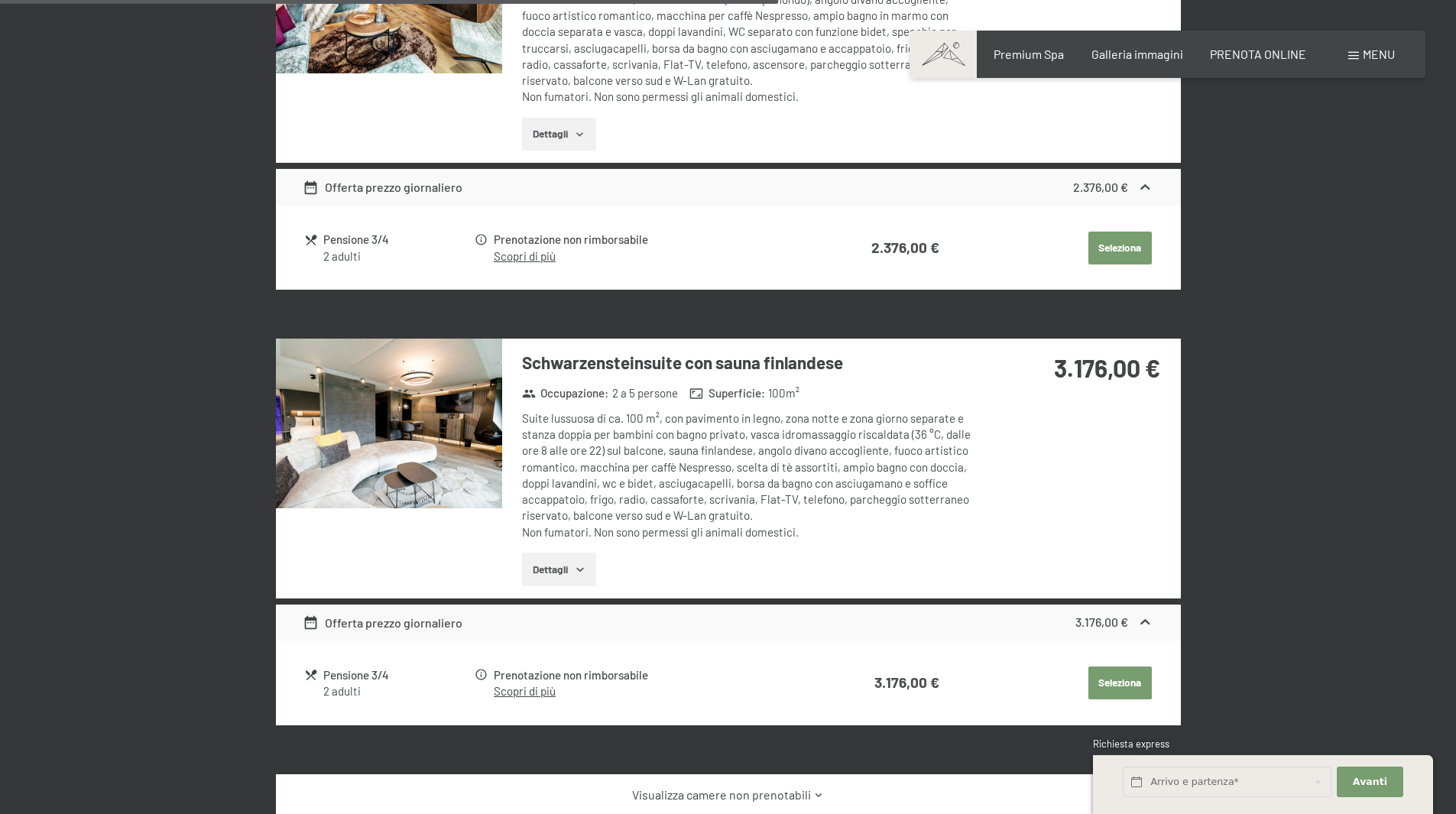
click at [561, 489] on div "Suite lussuosa di ca. 100 m², con pavimento in legno, zona notte e zona giorno …" at bounding box center [750, 475] width 455 height 130
click at [367, 437] on img at bounding box center [389, 423] width 226 height 170
click at [0, 0] on div at bounding box center [0, 0] width 0 height 0
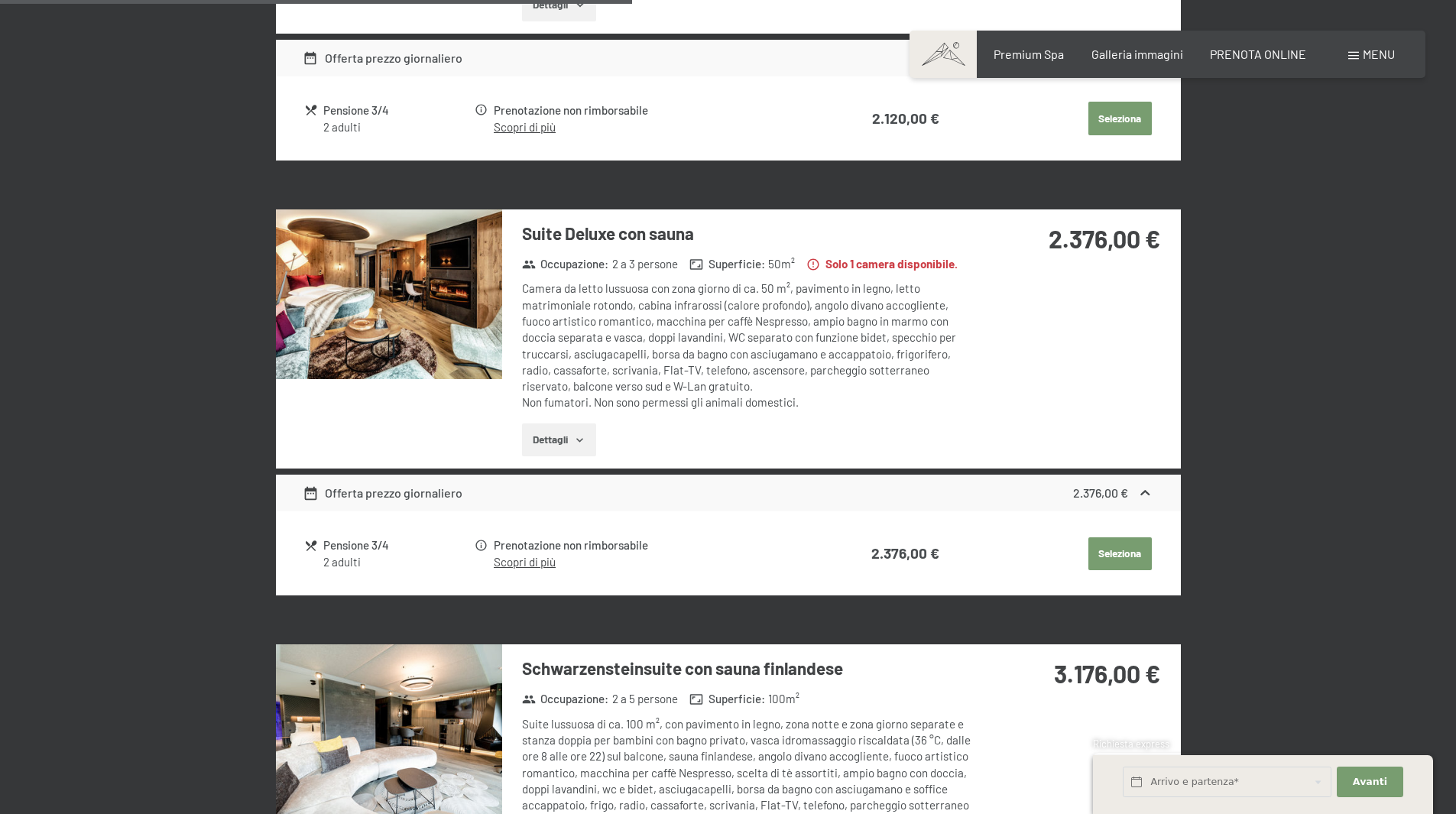
scroll to position [1223, 0]
